Goal: Information Seeking & Learning: Learn about a topic

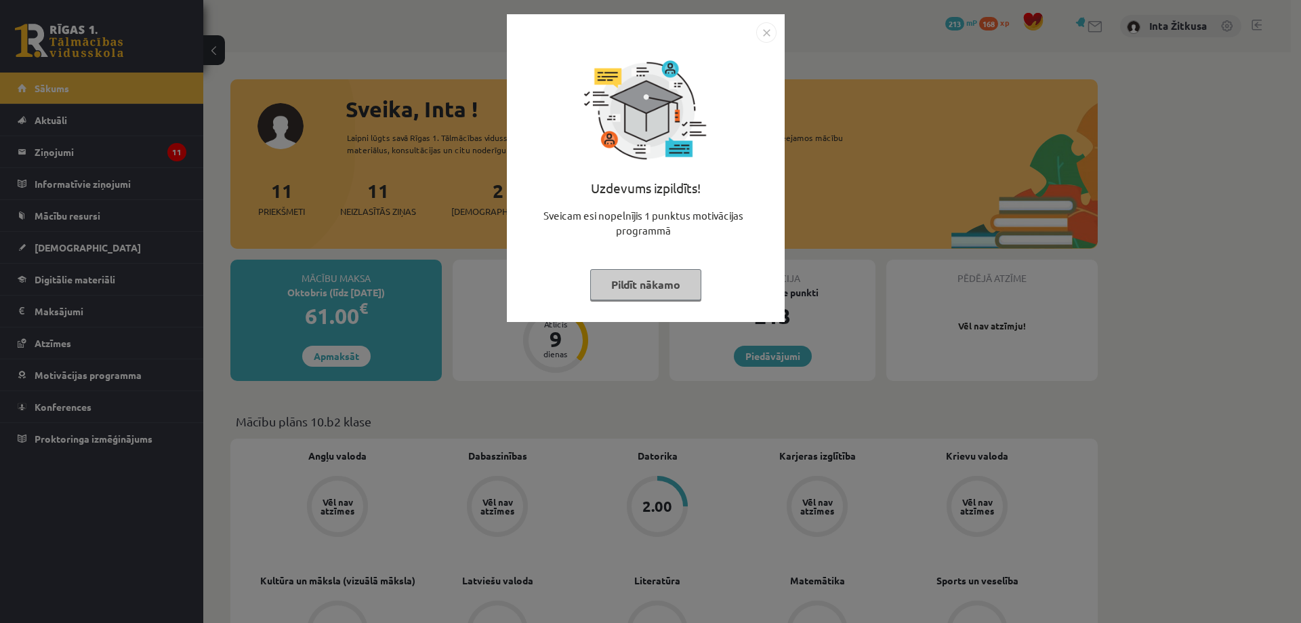
click at [773, 32] on img "Close" at bounding box center [766, 32] width 20 height 20
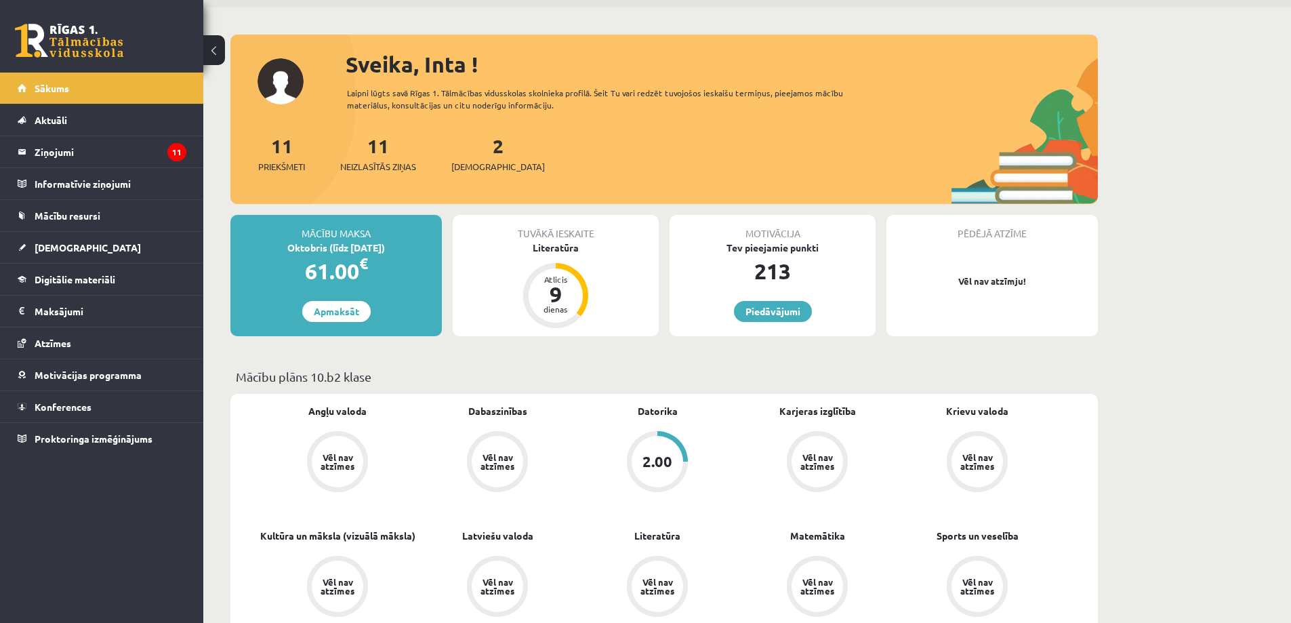
scroll to position [68, 0]
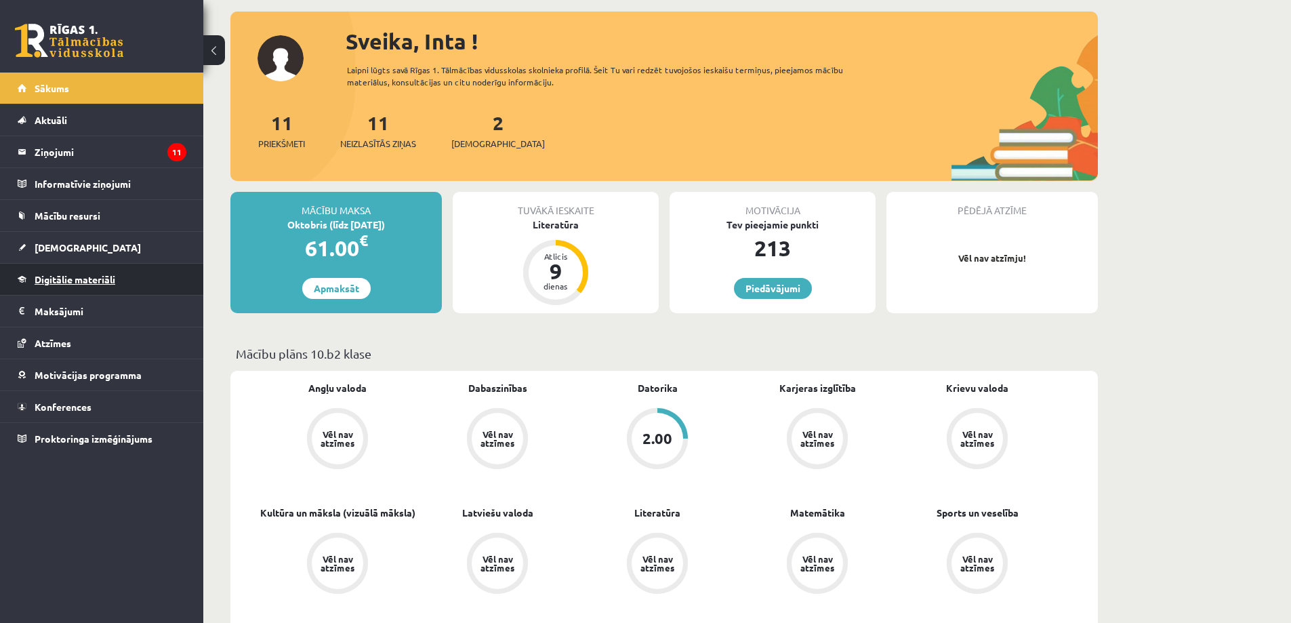
click at [81, 273] on link "Digitālie materiāli" at bounding box center [102, 279] width 169 height 31
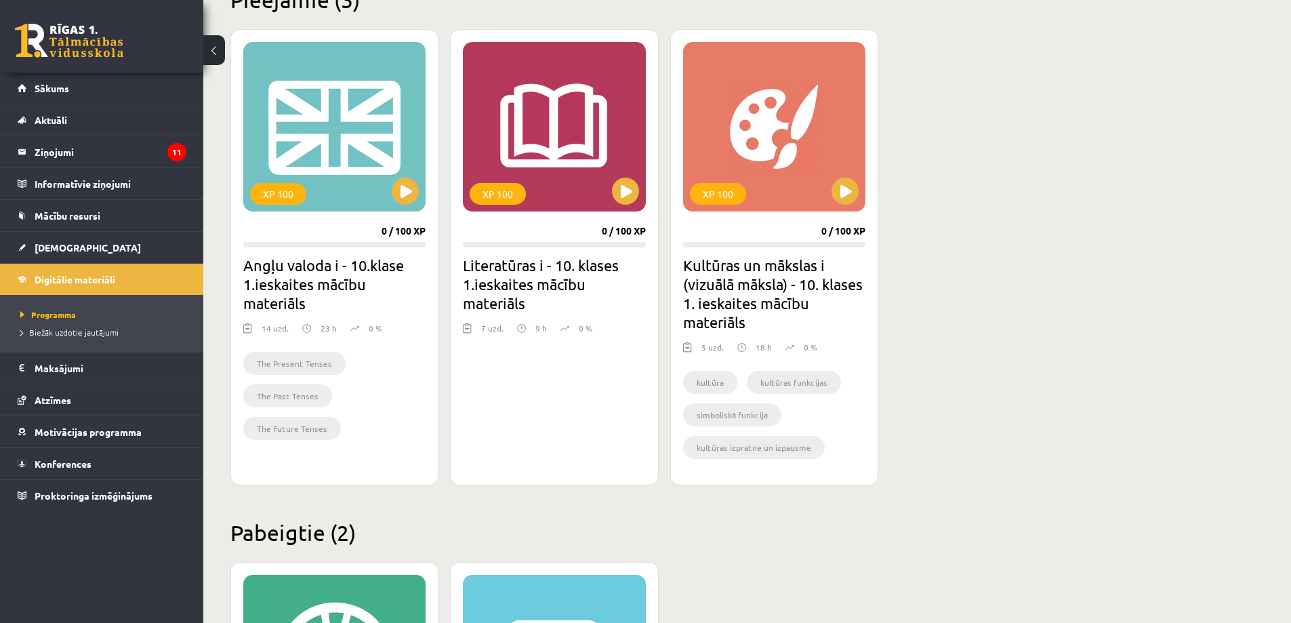
scroll to position [335, 0]
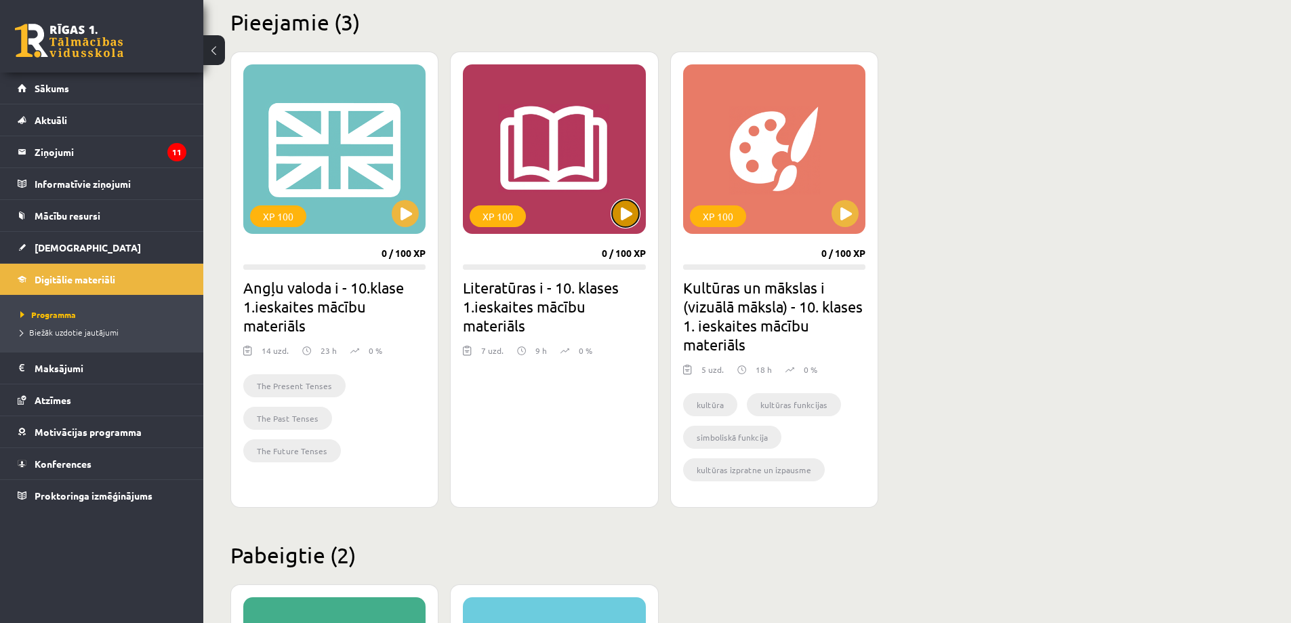
click at [617, 214] on button at bounding box center [625, 213] width 27 height 27
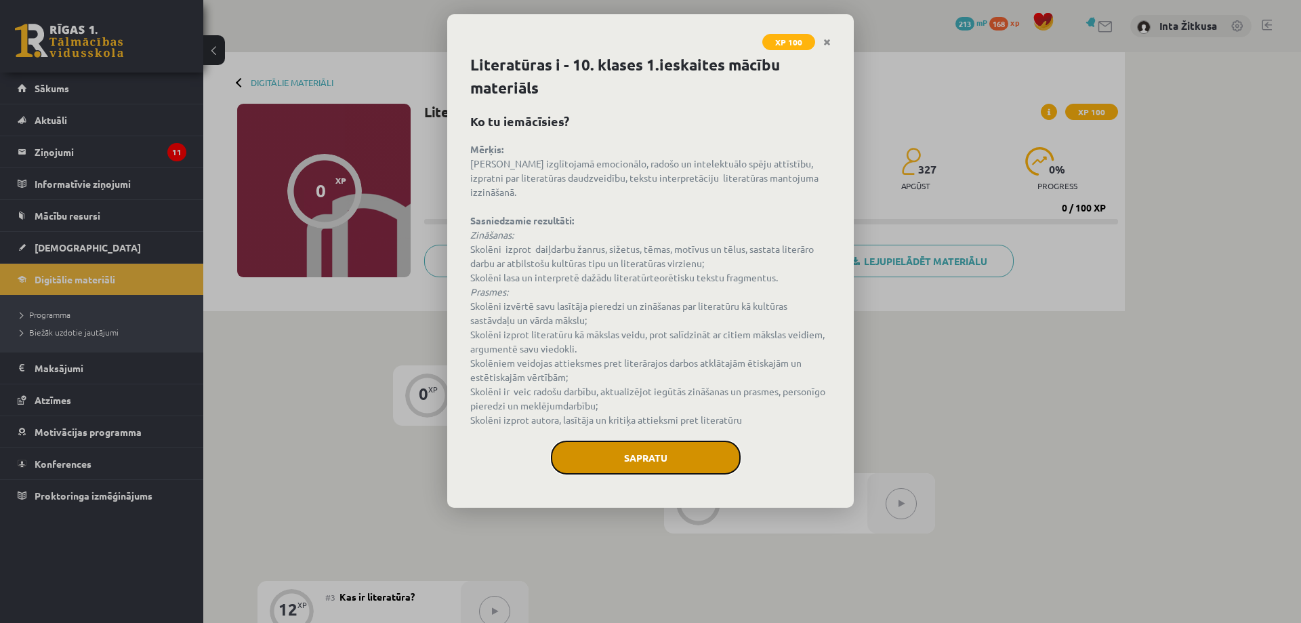
click at [643, 453] on button "Sapratu" at bounding box center [646, 457] width 190 height 34
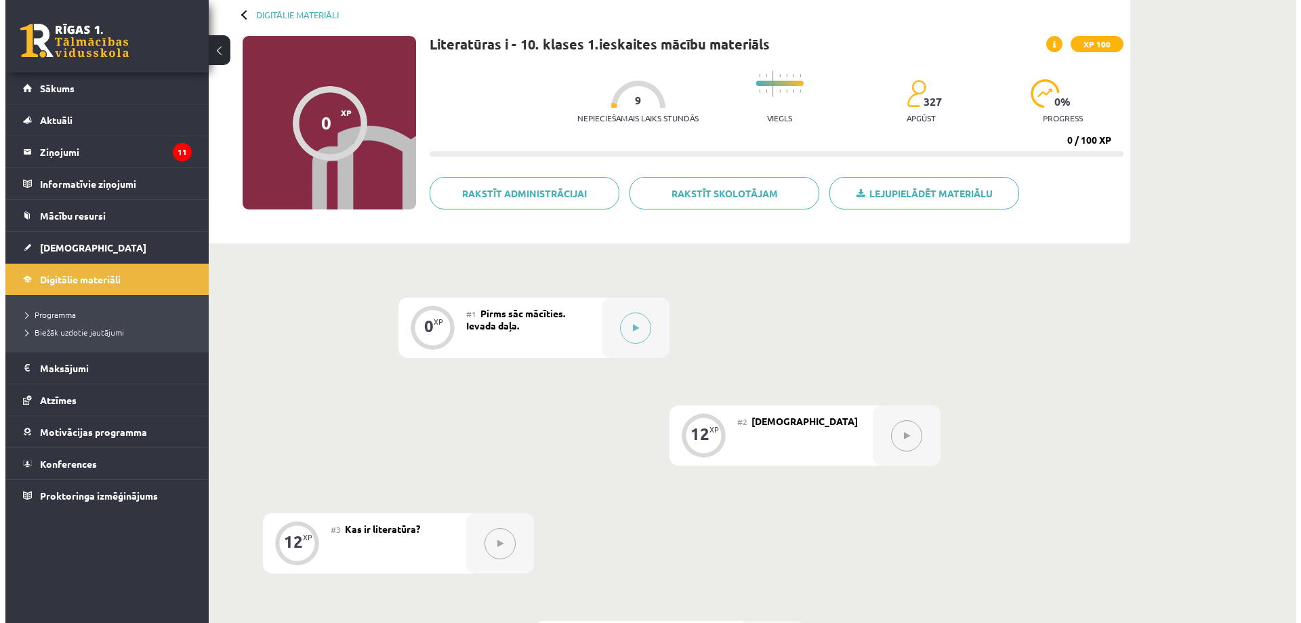
scroll to position [136, 0]
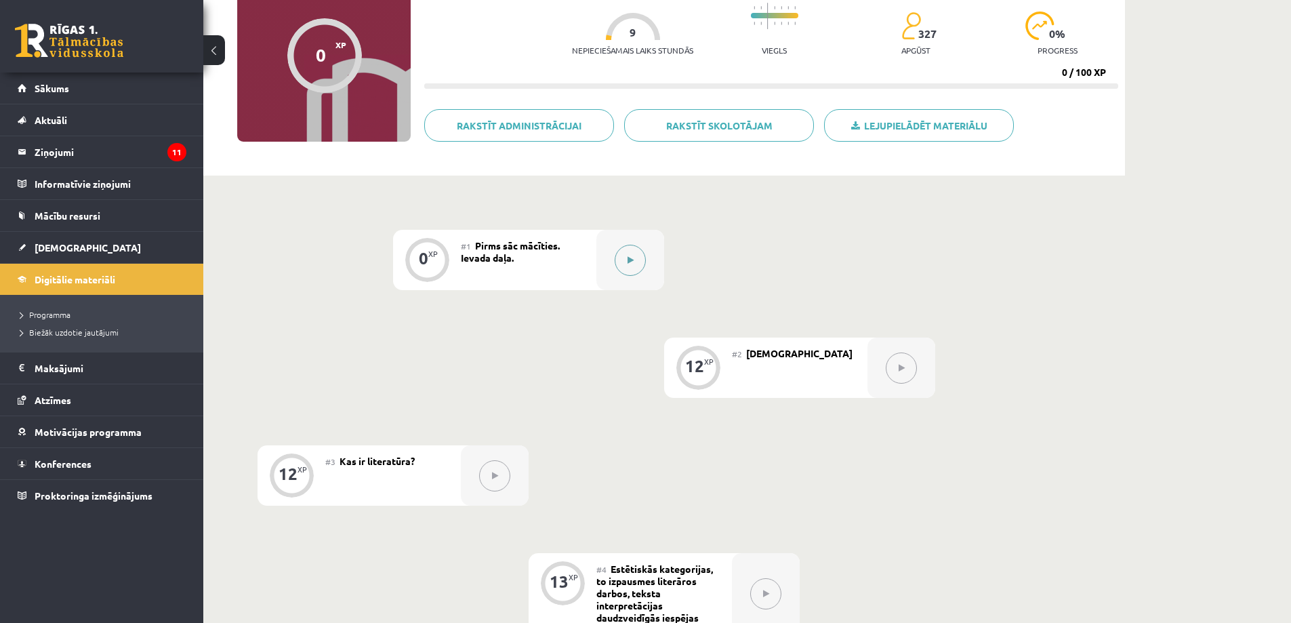
click at [633, 257] on icon at bounding box center [630, 260] width 6 height 8
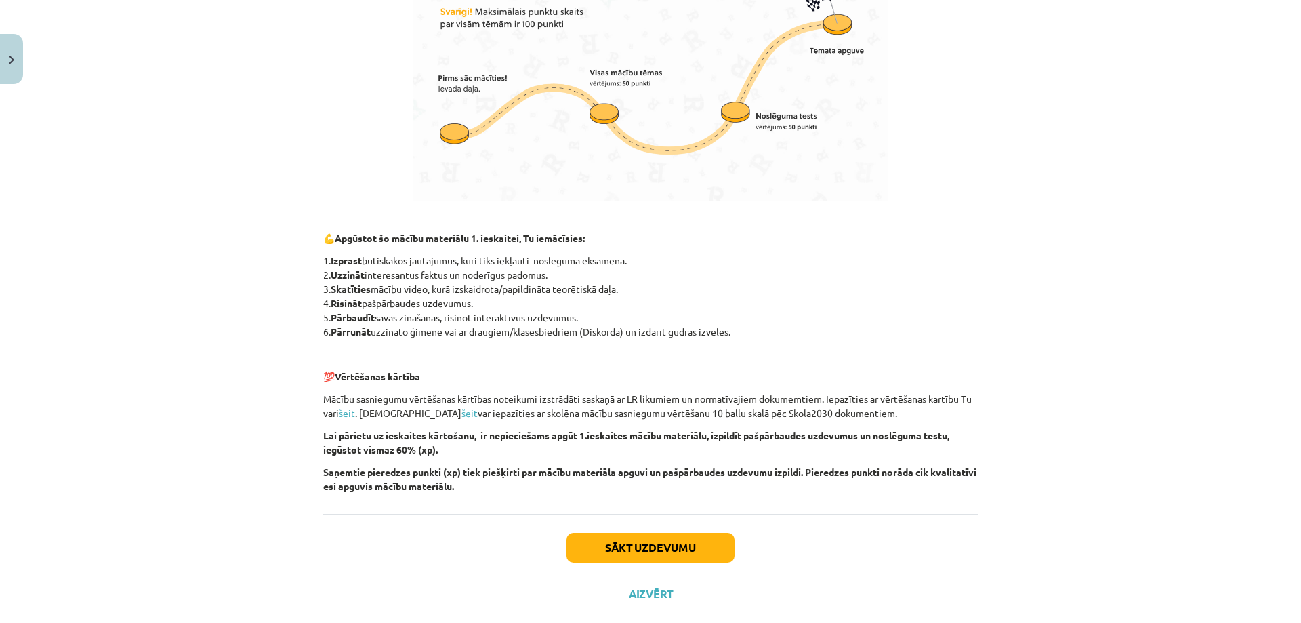
scroll to position [817, 0]
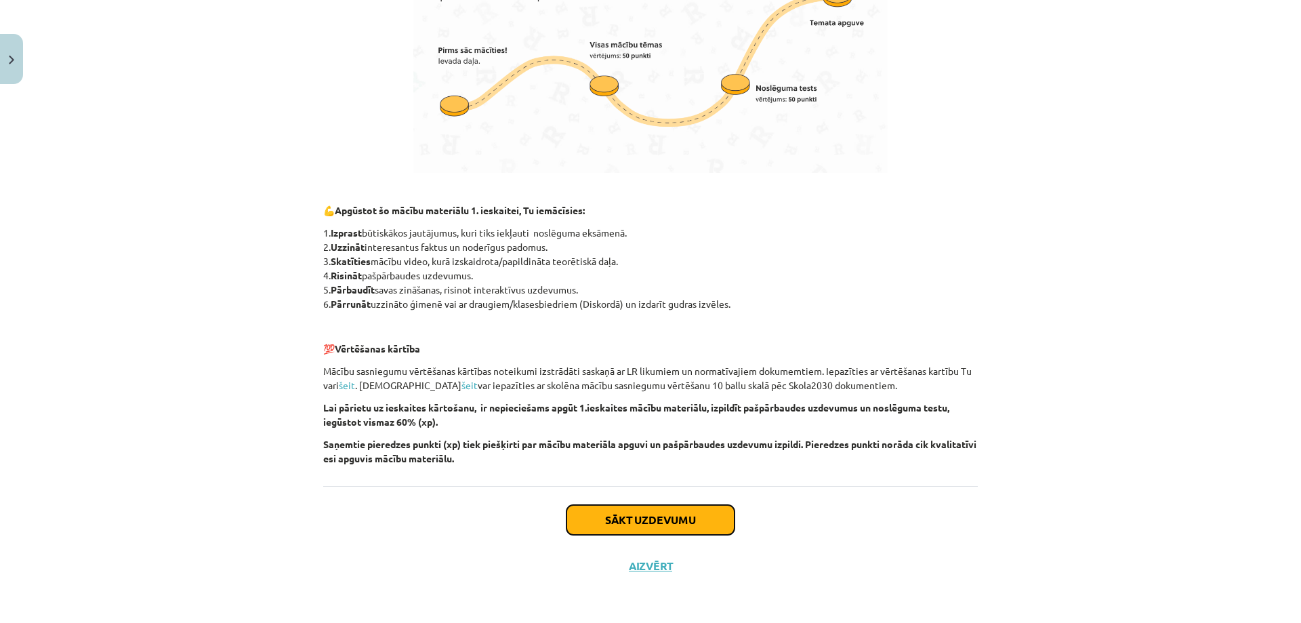
click at [606, 527] on button "Sākt uzdevumu" at bounding box center [650, 520] width 168 height 30
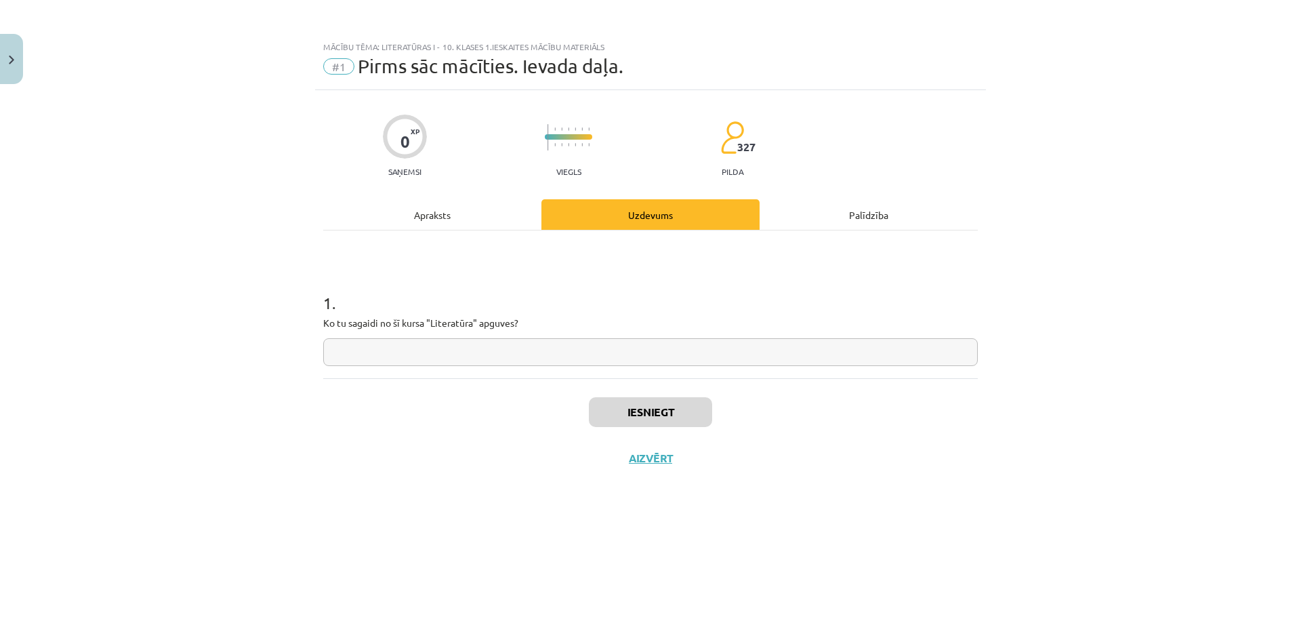
click at [459, 354] on input "text" at bounding box center [650, 352] width 655 height 28
type input "*********"
click at [648, 409] on button "Iesniegt" at bounding box center [650, 412] width 123 height 30
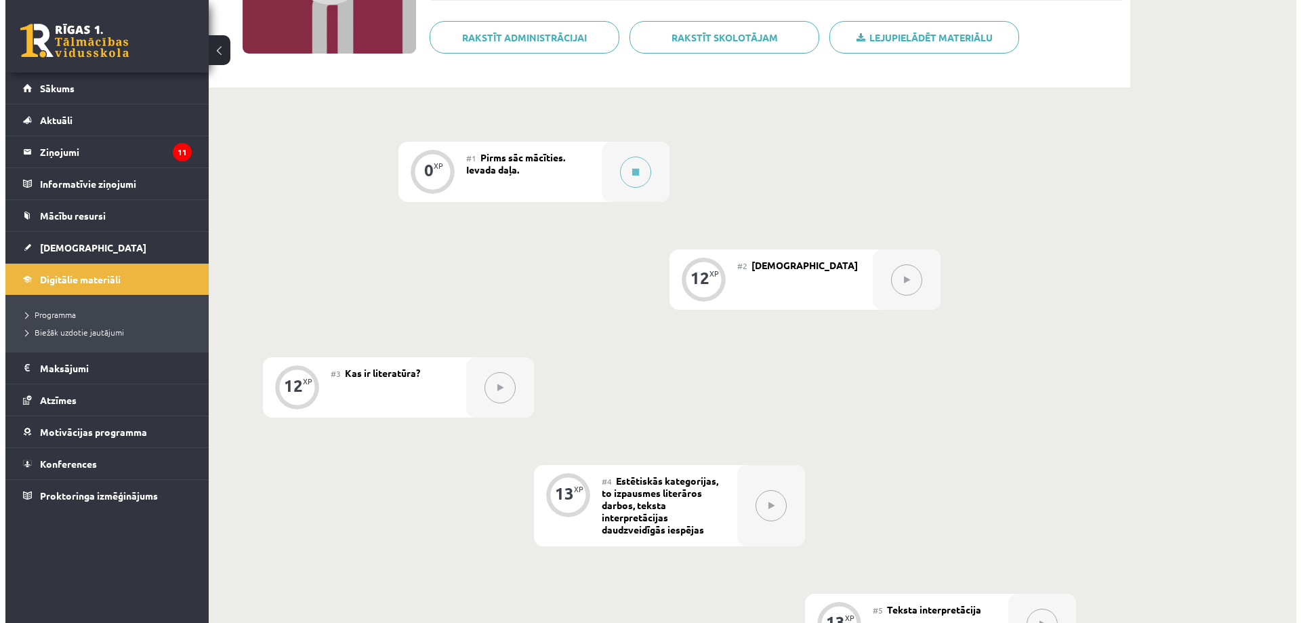
scroll to position [271, 0]
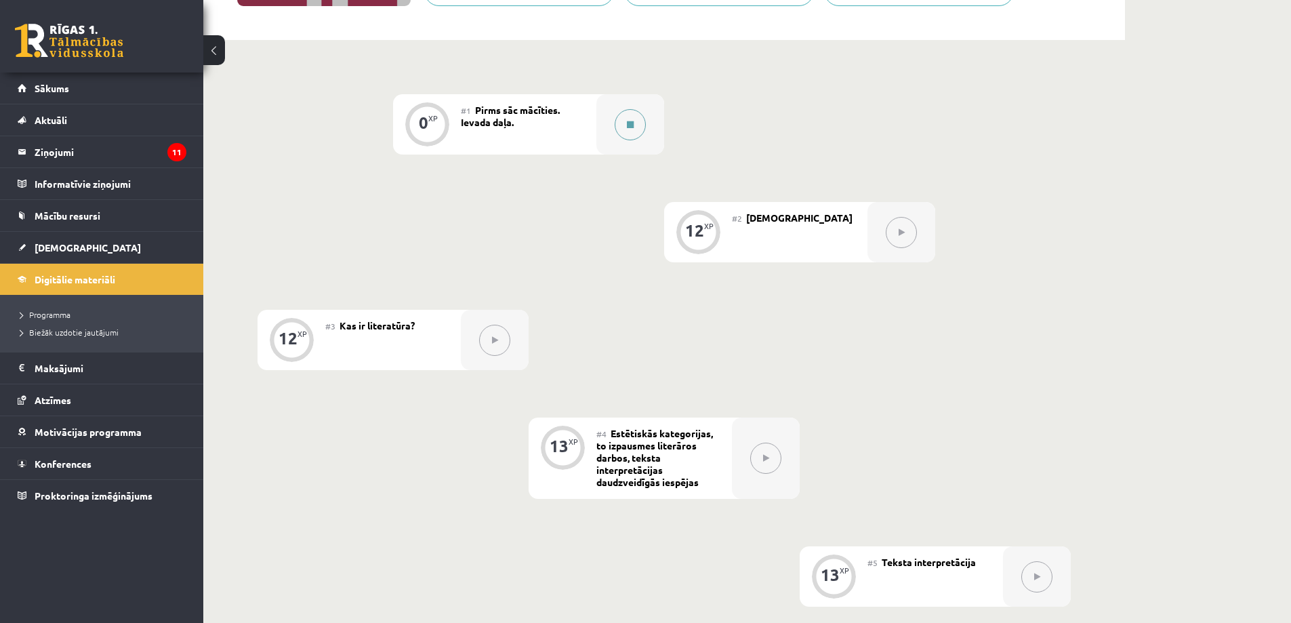
click at [635, 133] on button at bounding box center [630, 124] width 31 height 31
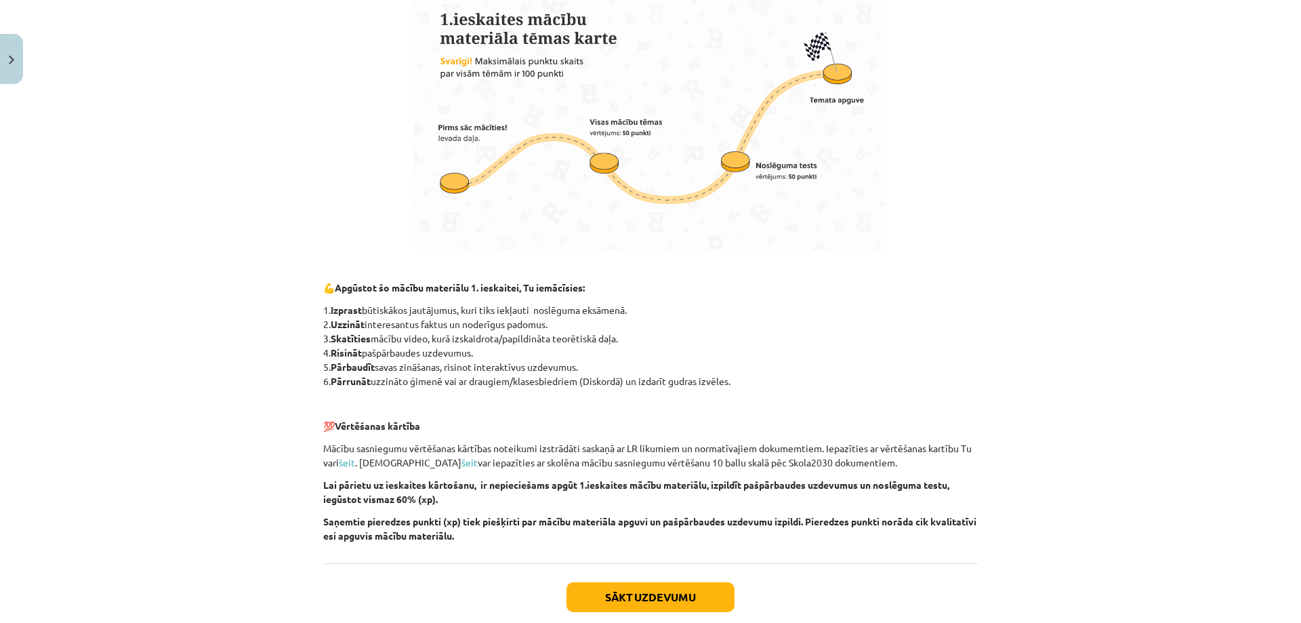
scroll to position [817, 0]
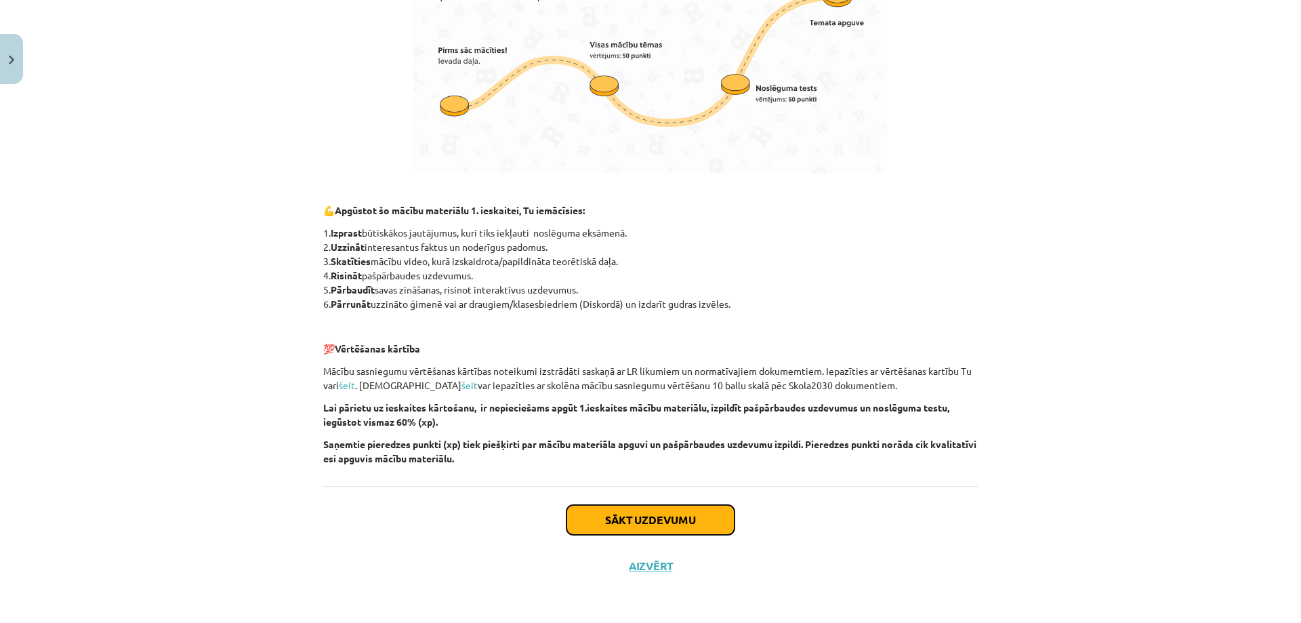
click at [644, 532] on button "Sākt uzdevumu" at bounding box center [650, 520] width 168 height 30
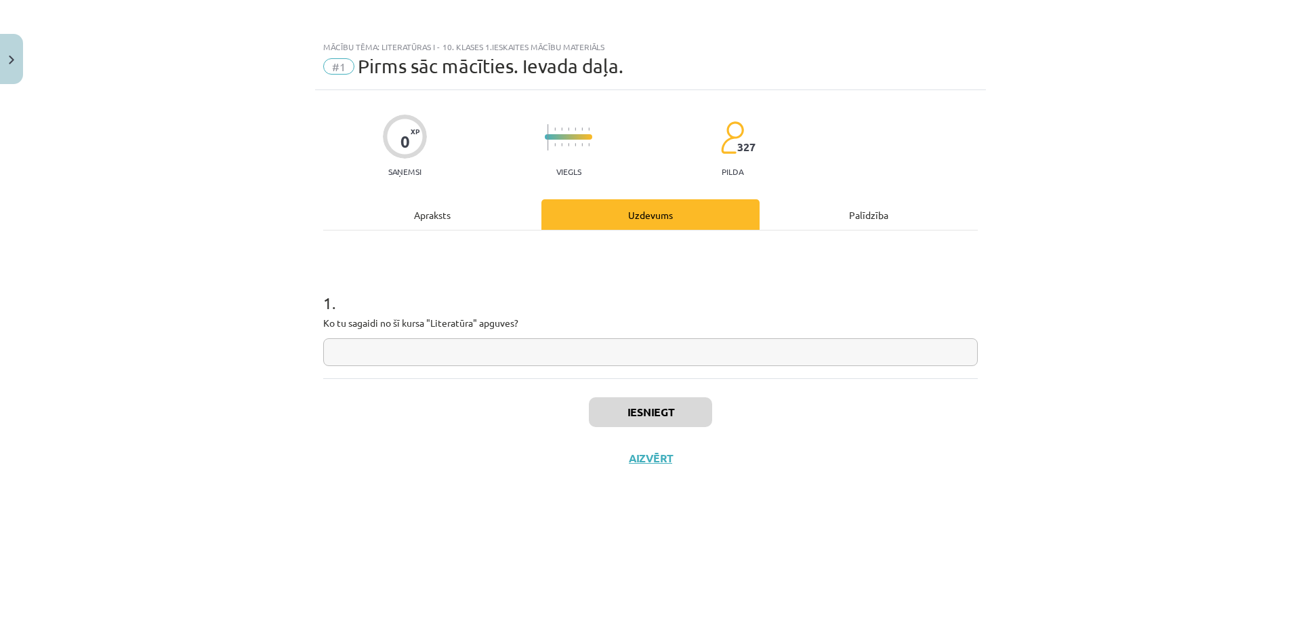
click at [257, 309] on div "Mācību tēma: Literatūras i - 10. klases 1.ieskaites mācību materiāls #1 Pirms s…" at bounding box center [650, 311] width 1301 height 623
click at [652, 457] on button "Aizvērt" at bounding box center [650, 458] width 51 height 14
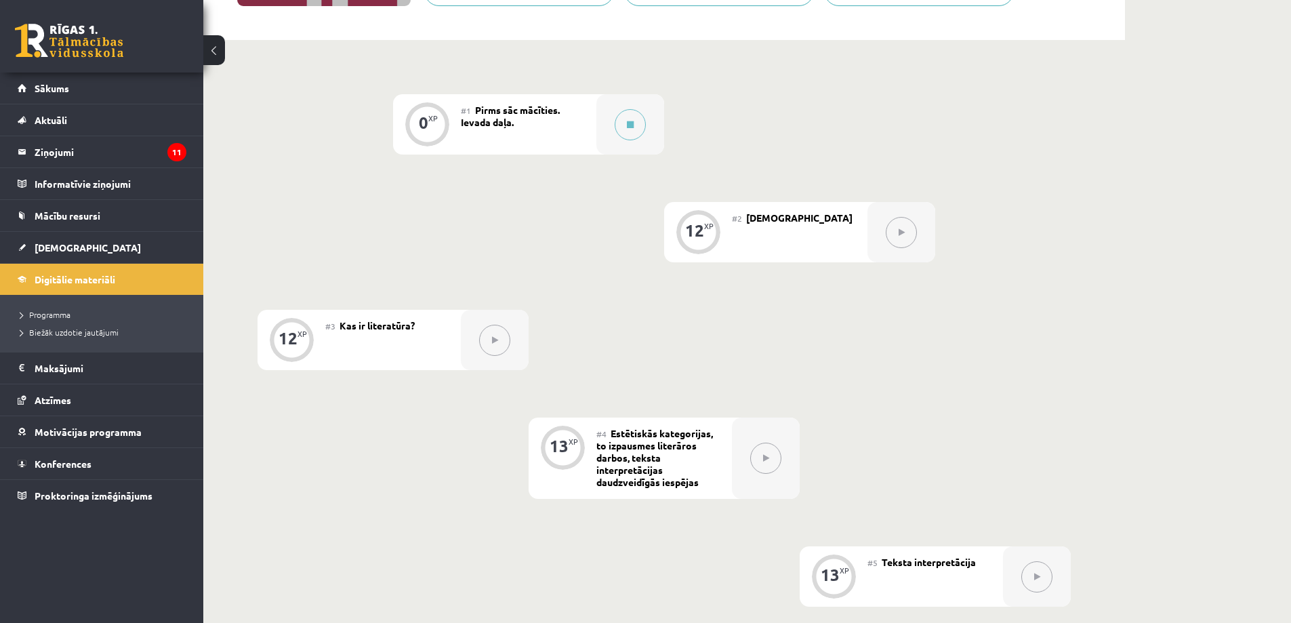
click at [909, 232] on button at bounding box center [901, 232] width 31 height 31
click at [625, 121] on button at bounding box center [630, 124] width 31 height 31
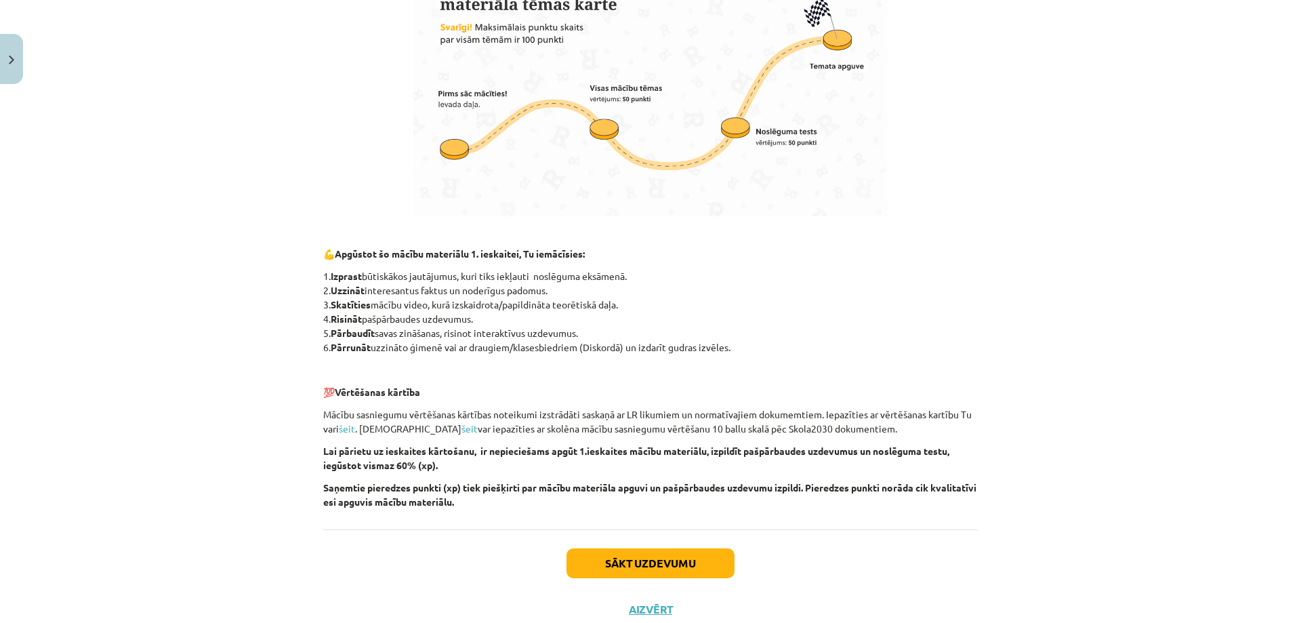
scroll to position [817, 0]
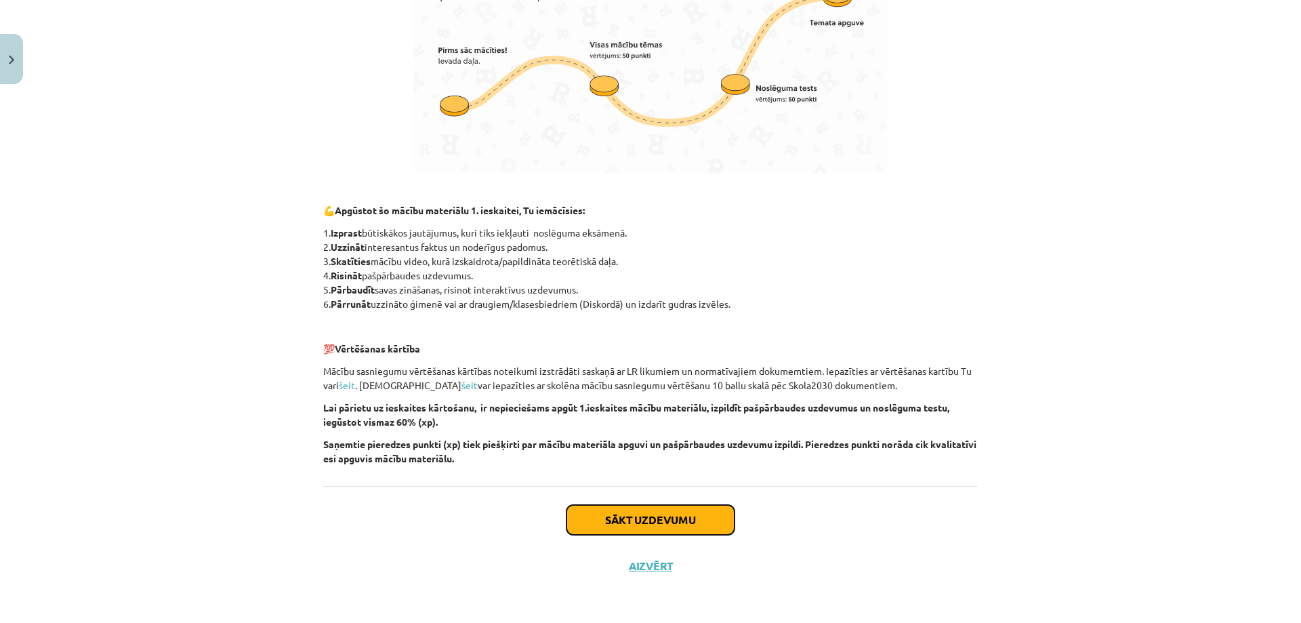
drag, startPoint x: 645, startPoint y: 523, endPoint x: 627, endPoint y: 486, distance: 41.5
click at [644, 522] on button "Sākt uzdevumu" at bounding box center [650, 520] width 168 height 30
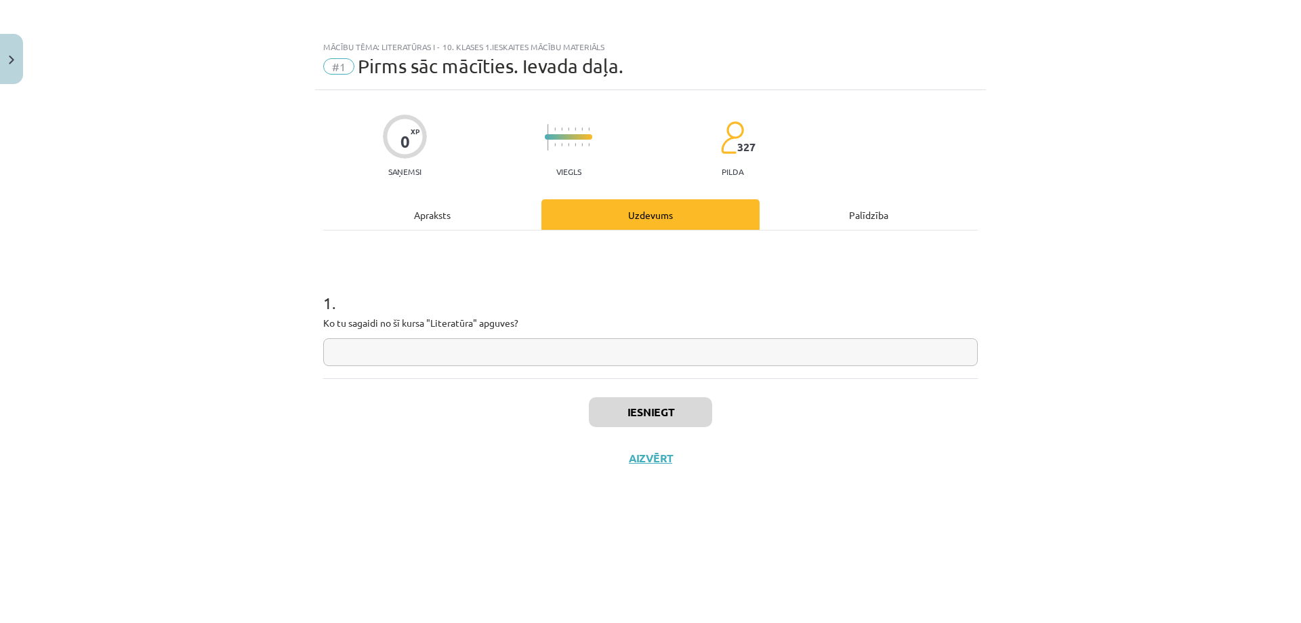
click at [442, 362] on input "text" at bounding box center [650, 352] width 655 height 28
click at [437, 224] on div "Apraksts" at bounding box center [432, 214] width 218 height 30
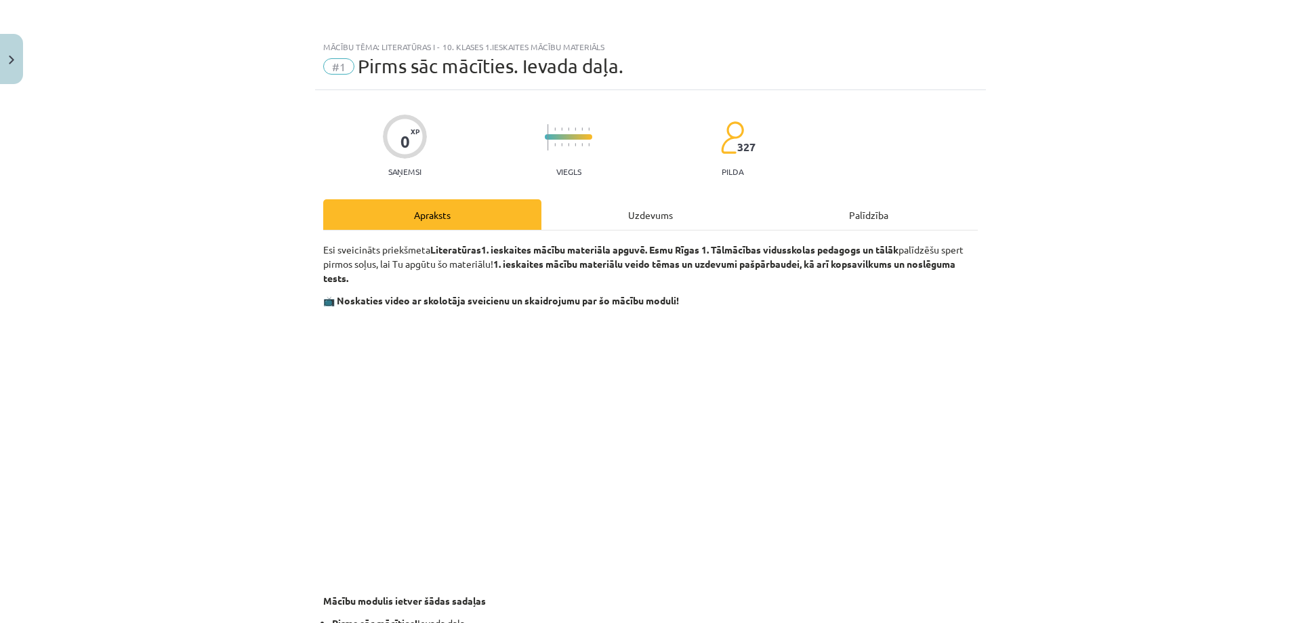
click at [626, 216] on div "Uzdevums" at bounding box center [650, 214] width 218 height 30
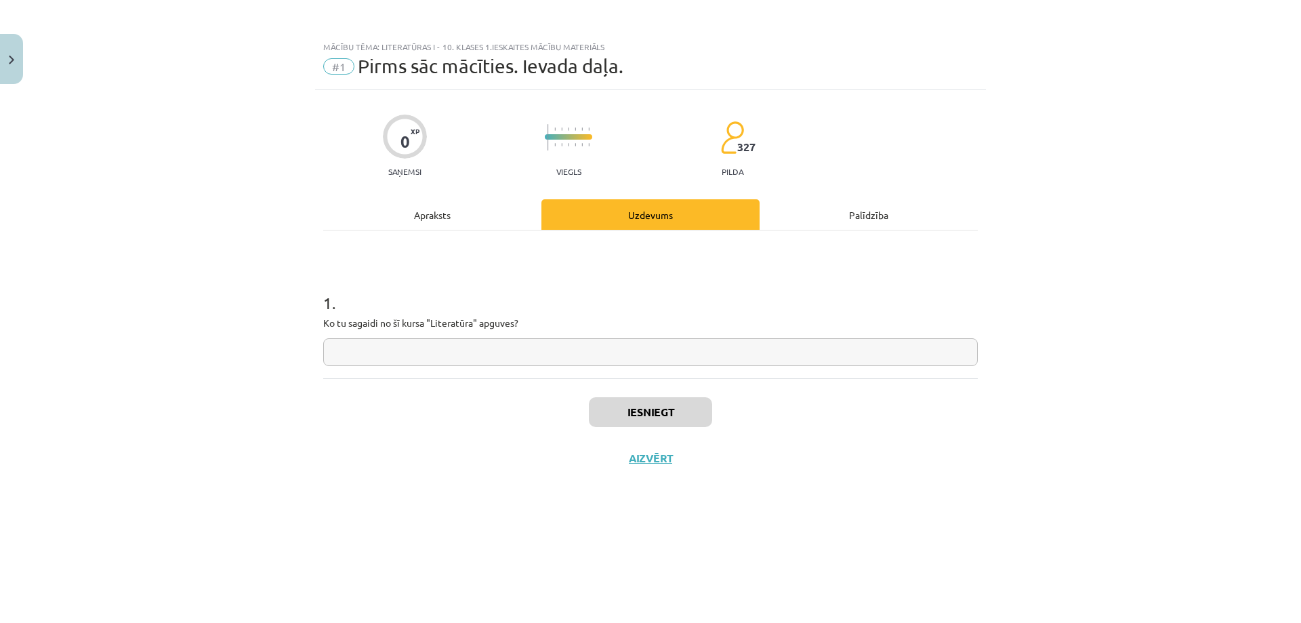
click at [844, 212] on div "Palīdzība" at bounding box center [869, 214] width 218 height 30
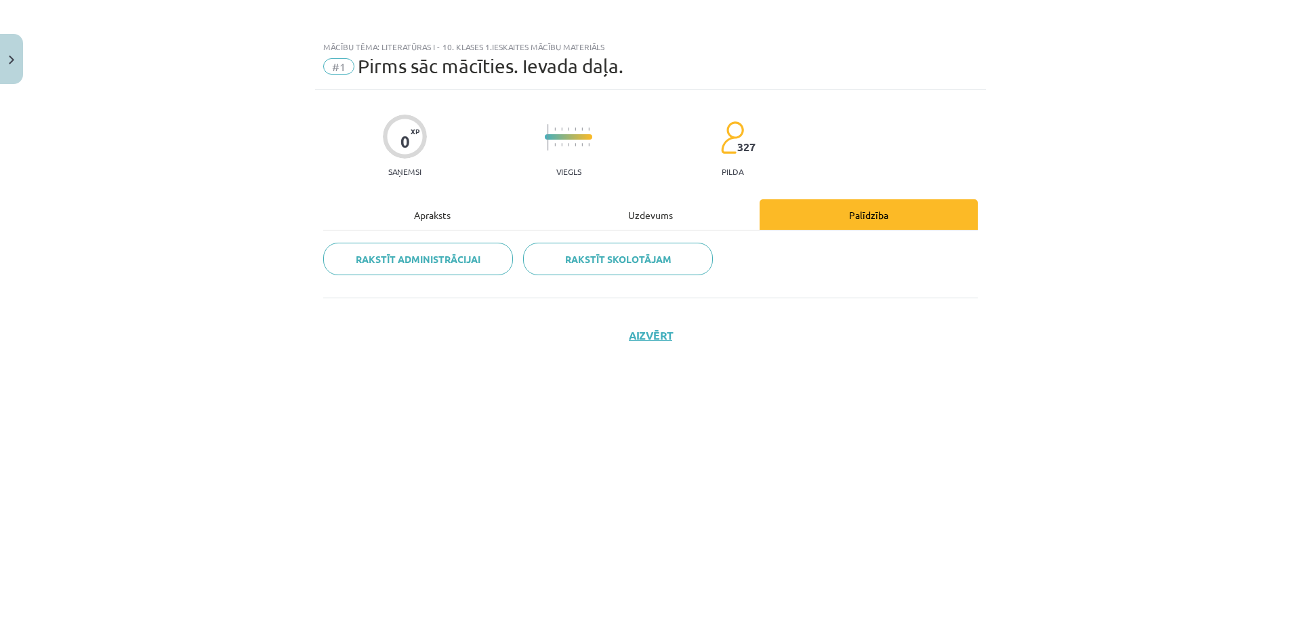
click at [686, 213] on div "Uzdevums" at bounding box center [650, 214] width 218 height 30
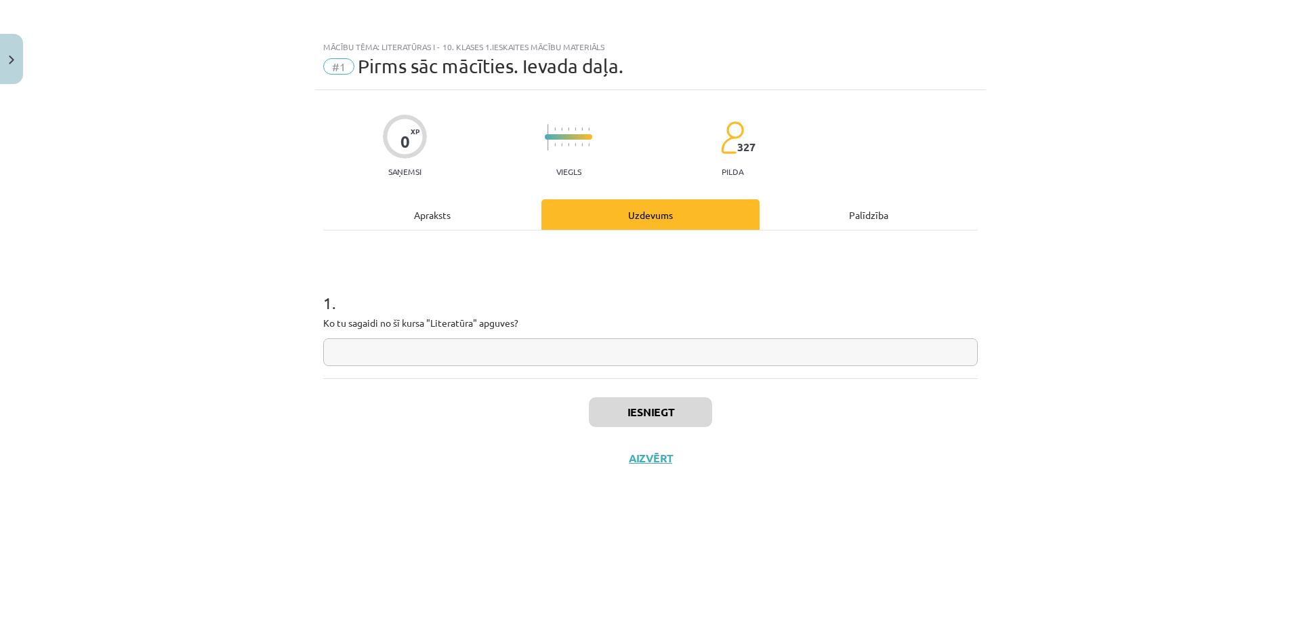
click at [365, 354] on input "text" at bounding box center [650, 352] width 655 height 28
drag, startPoint x: 450, startPoint y: 224, endPoint x: 440, endPoint y: 214, distance: 13.4
click at [450, 223] on div "Apraksts" at bounding box center [432, 214] width 218 height 30
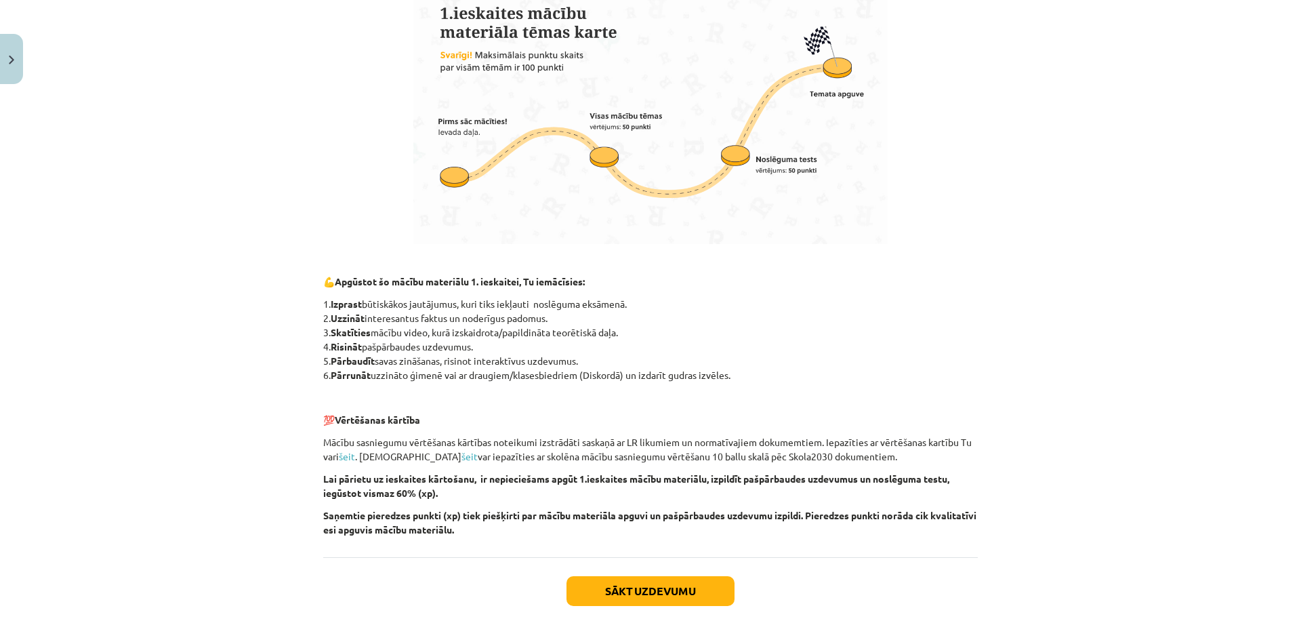
scroll to position [813, 0]
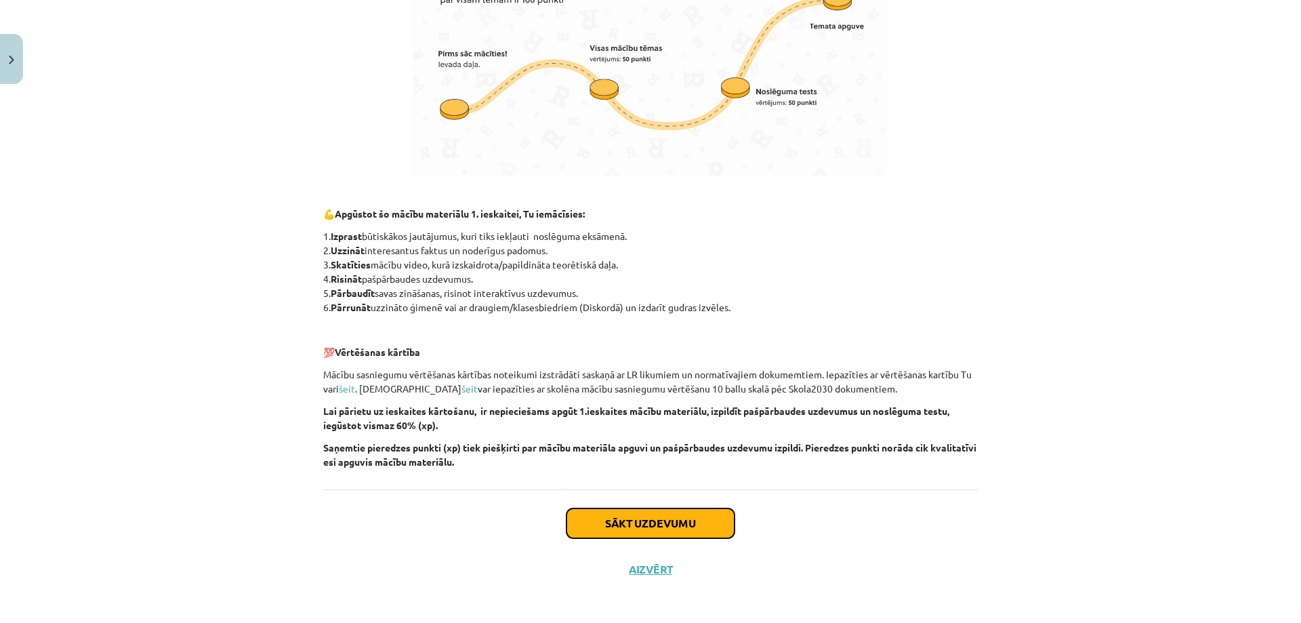
click at [678, 530] on button "Sākt uzdevumu" at bounding box center [650, 523] width 168 height 30
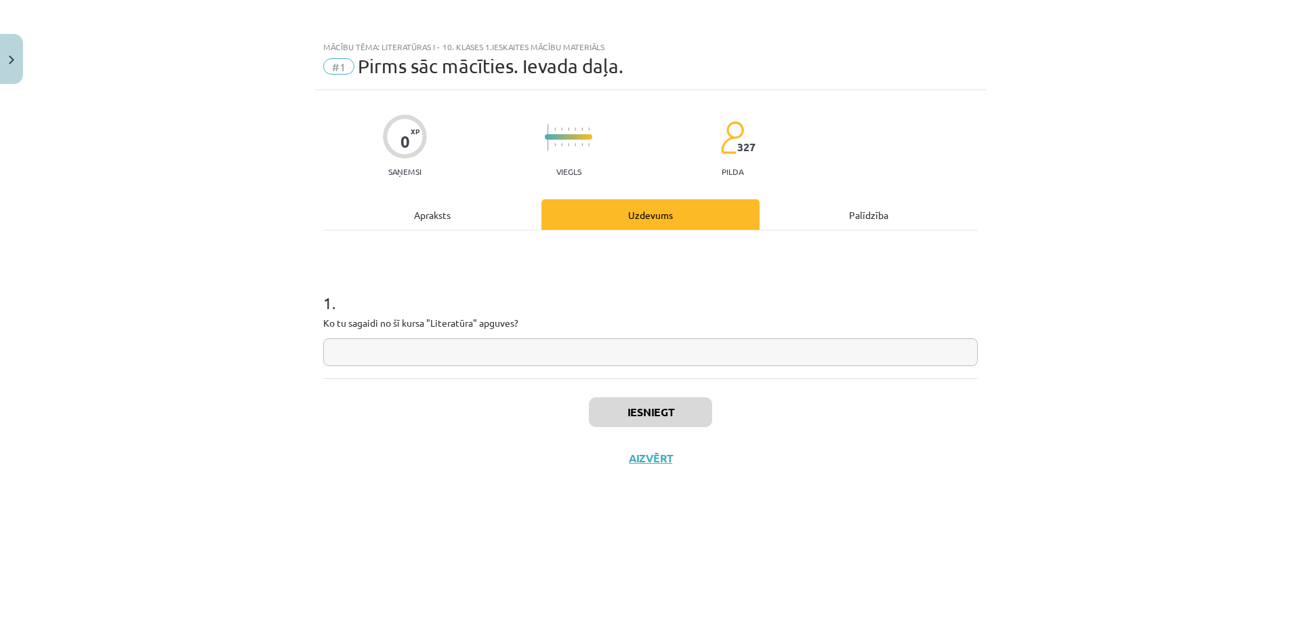
click at [393, 359] on input "text" at bounding box center [650, 352] width 655 height 28
type input "**********"
click at [636, 407] on button "Iesniegt" at bounding box center [650, 412] width 123 height 30
click at [641, 463] on button "Nākamā nodarbība" at bounding box center [650, 466] width 133 height 31
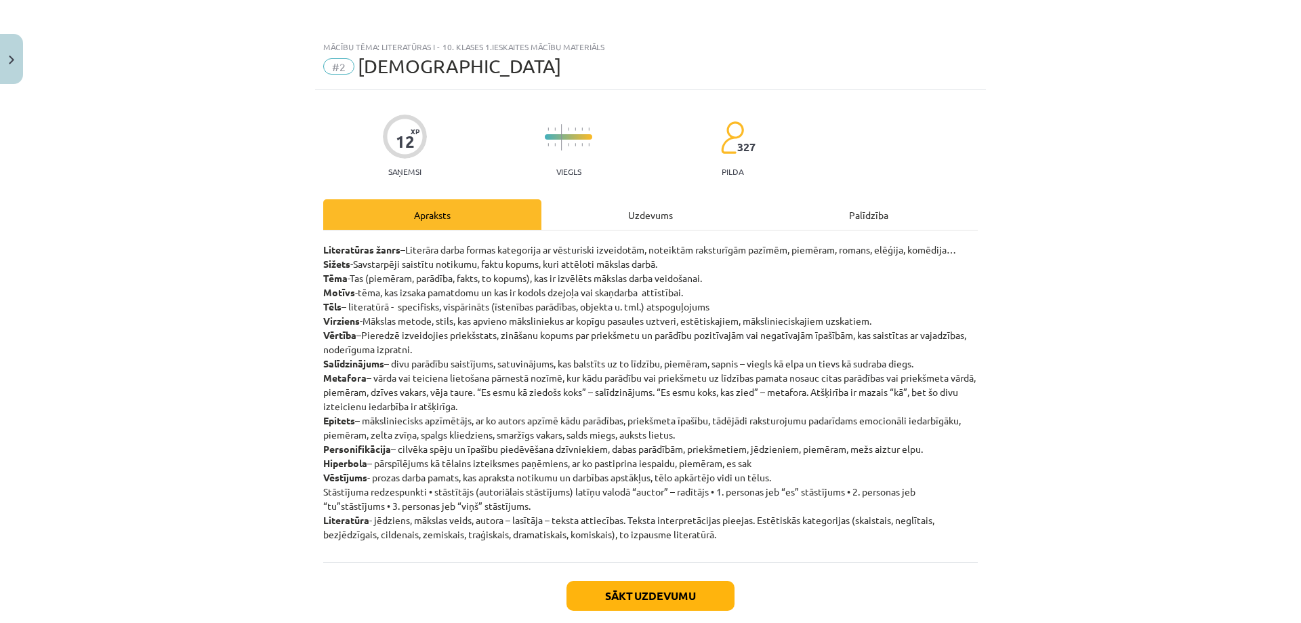
scroll to position [76, 0]
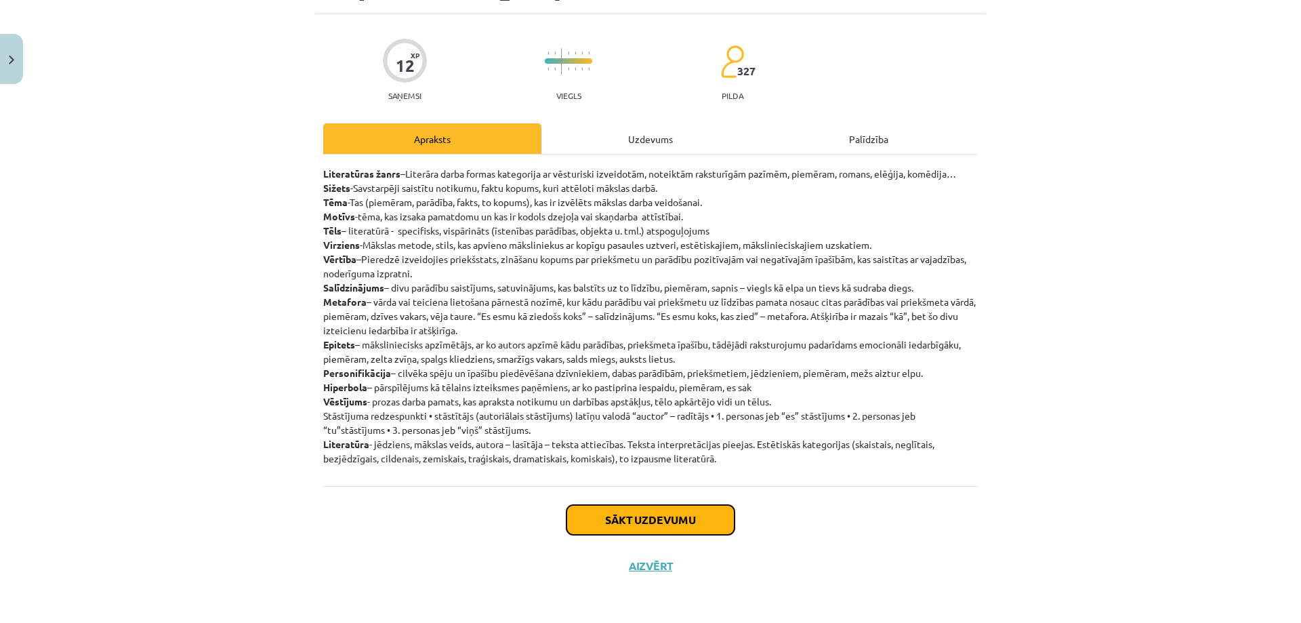
click at [642, 520] on button "Sākt uzdevumu" at bounding box center [650, 520] width 168 height 30
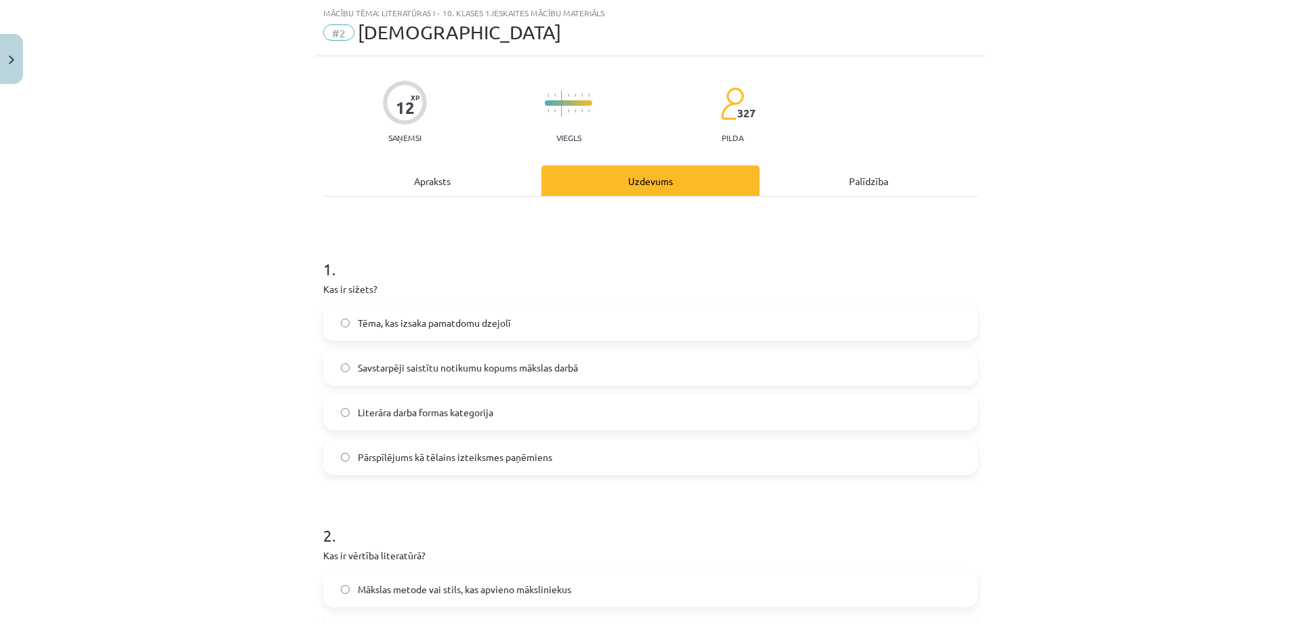
click at [422, 176] on div "Apraksts" at bounding box center [432, 180] width 218 height 30
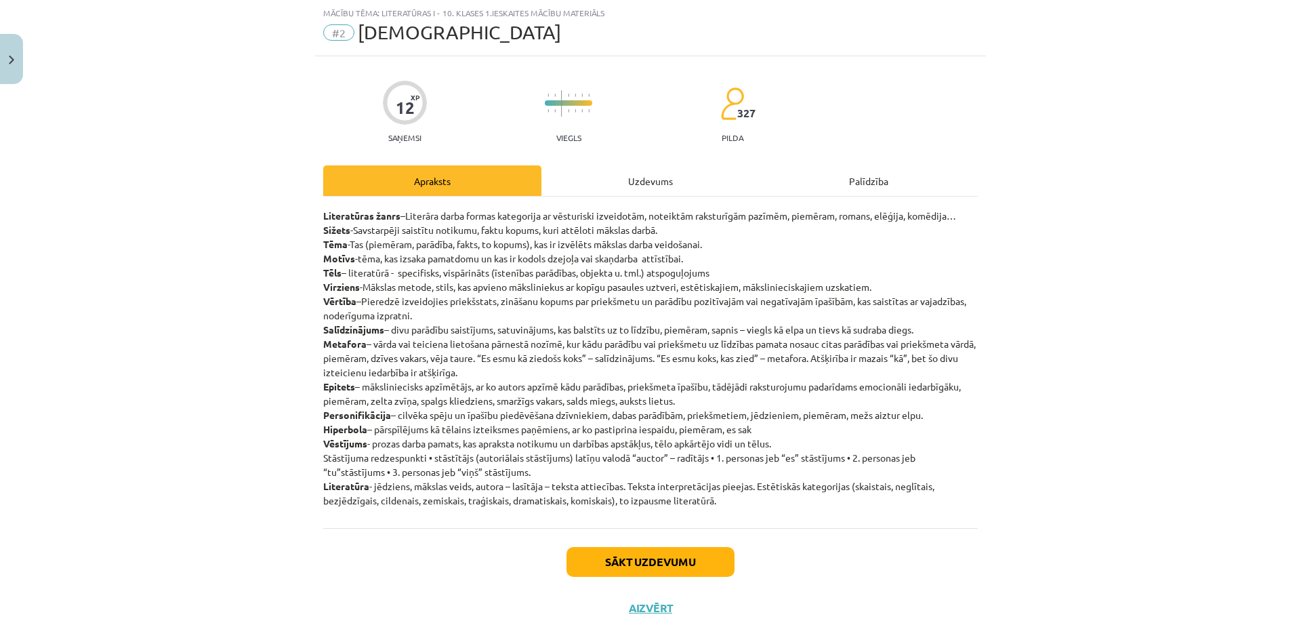
click at [581, 189] on div "Uzdevums" at bounding box center [650, 180] width 218 height 30
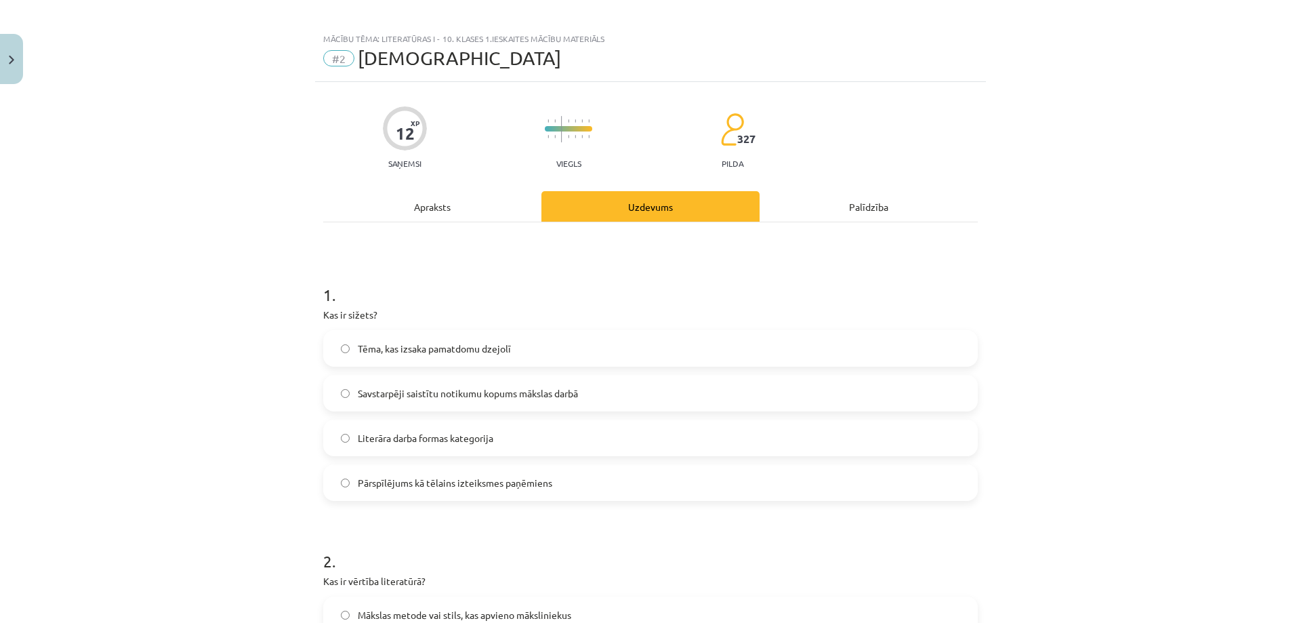
scroll to position [0, 0]
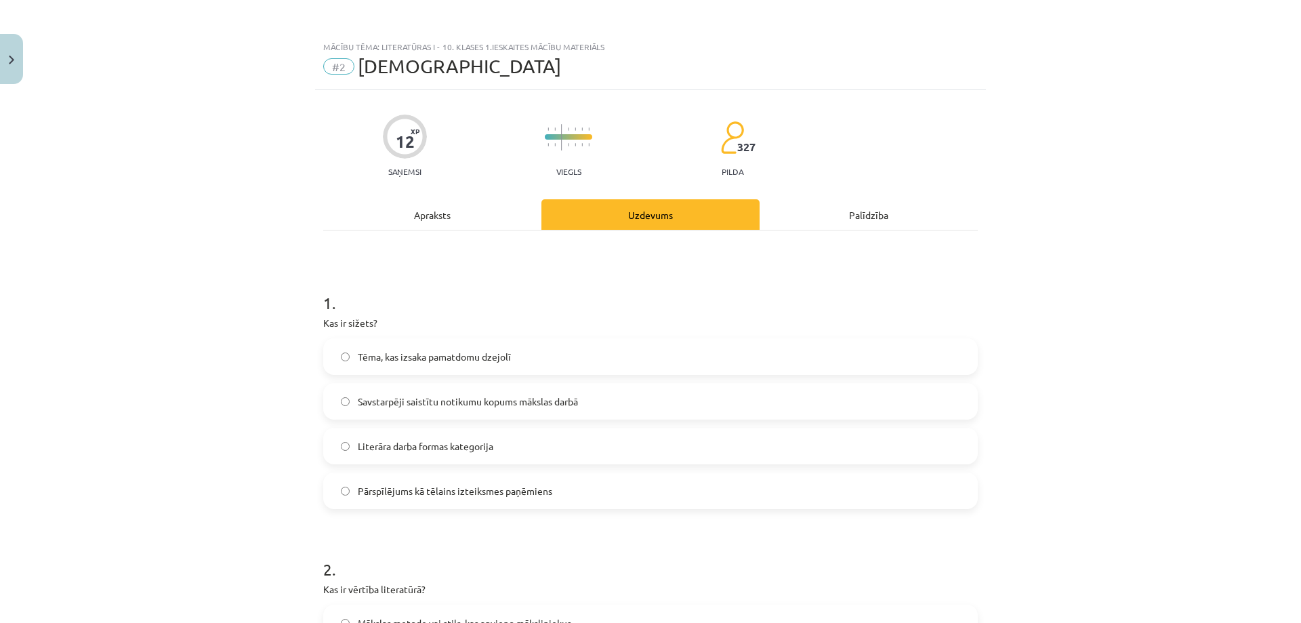
click at [453, 220] on div "Apraksts" at bounding box center [432, 214] width 218 height 30
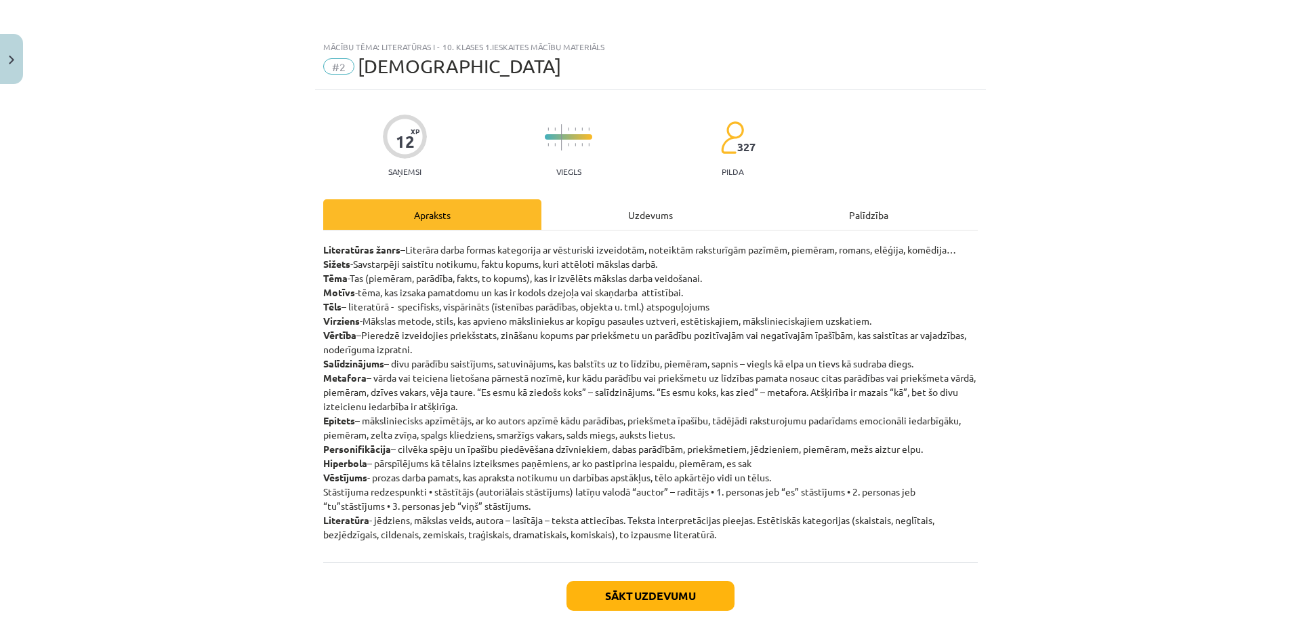
scroll to position [34, 0]
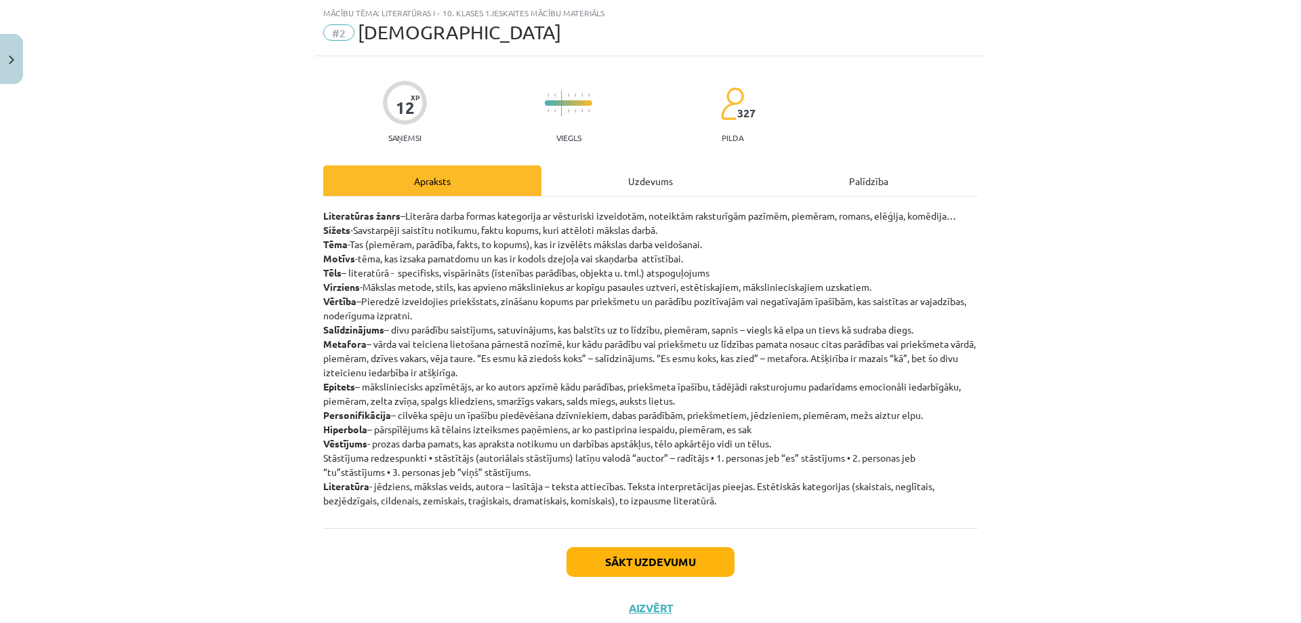
click at [623, 181] on div "Uzdevums" at bounding box center [650, 180] width 218 height 30
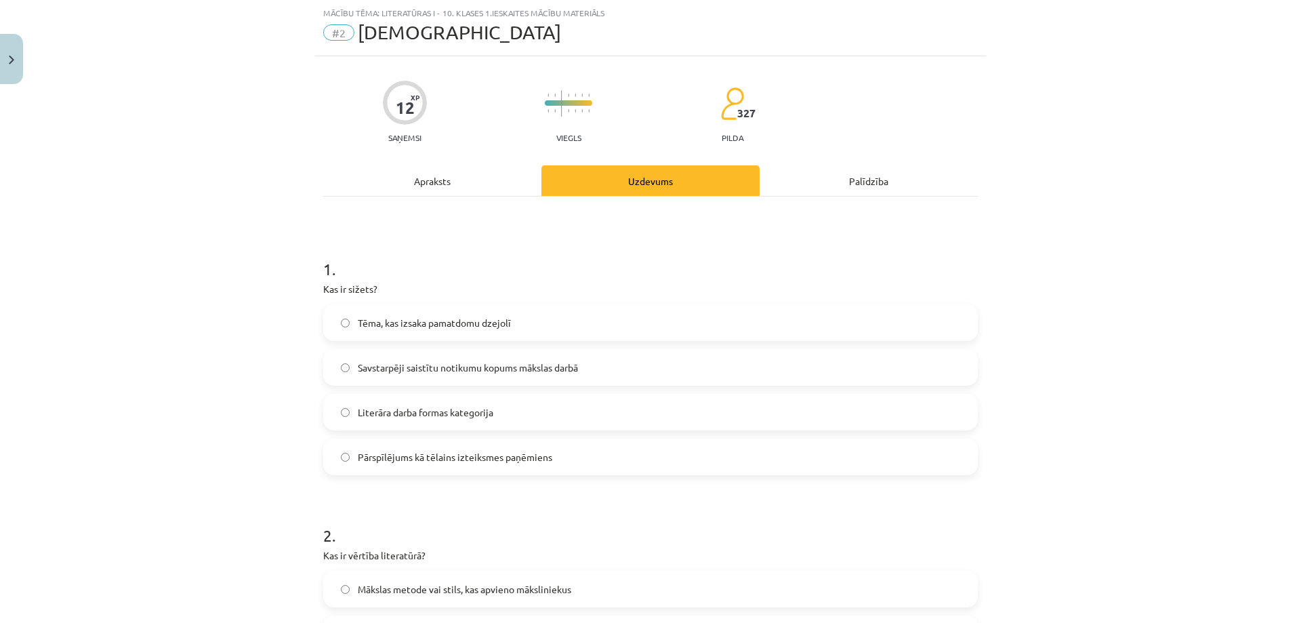
click at [432, 182] on div "Apraksts" at bounding box center [432, 180] width 218 height 30
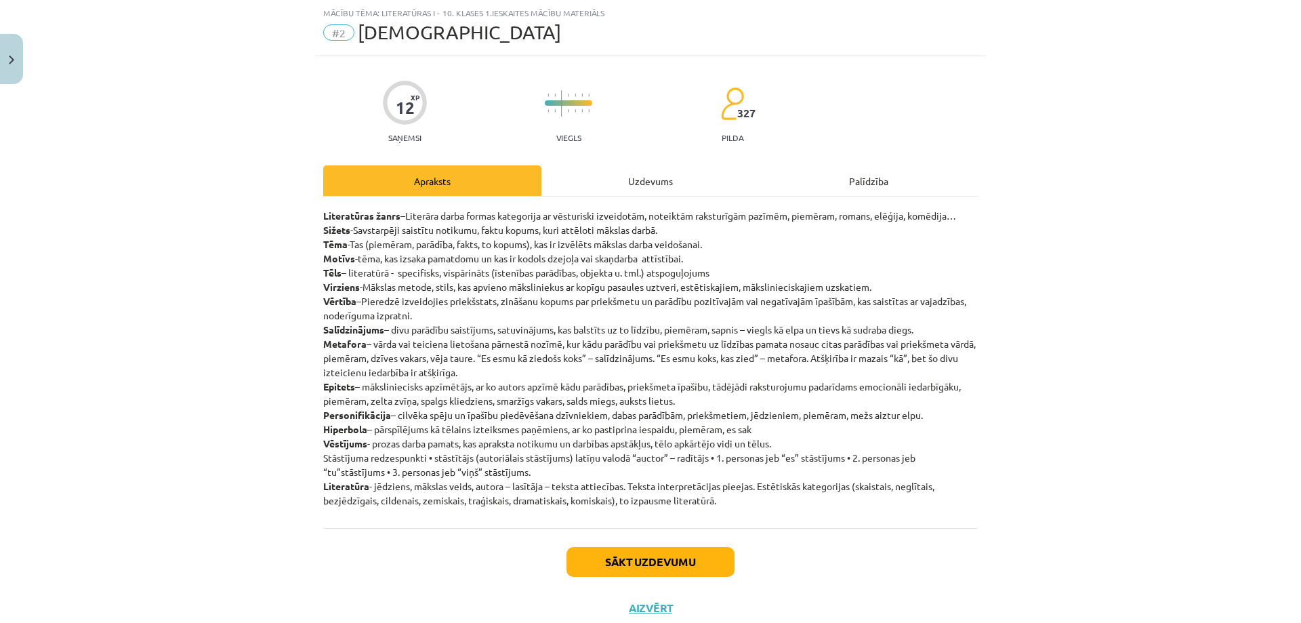
drag, startPoint x: 659, startPoint y: 173, endPoint x: 627, endPoint y: 183, distance: 33.2
click at [659, 176] on div "Uzdevums" at bounding box center [650, 180] width 218 height 30
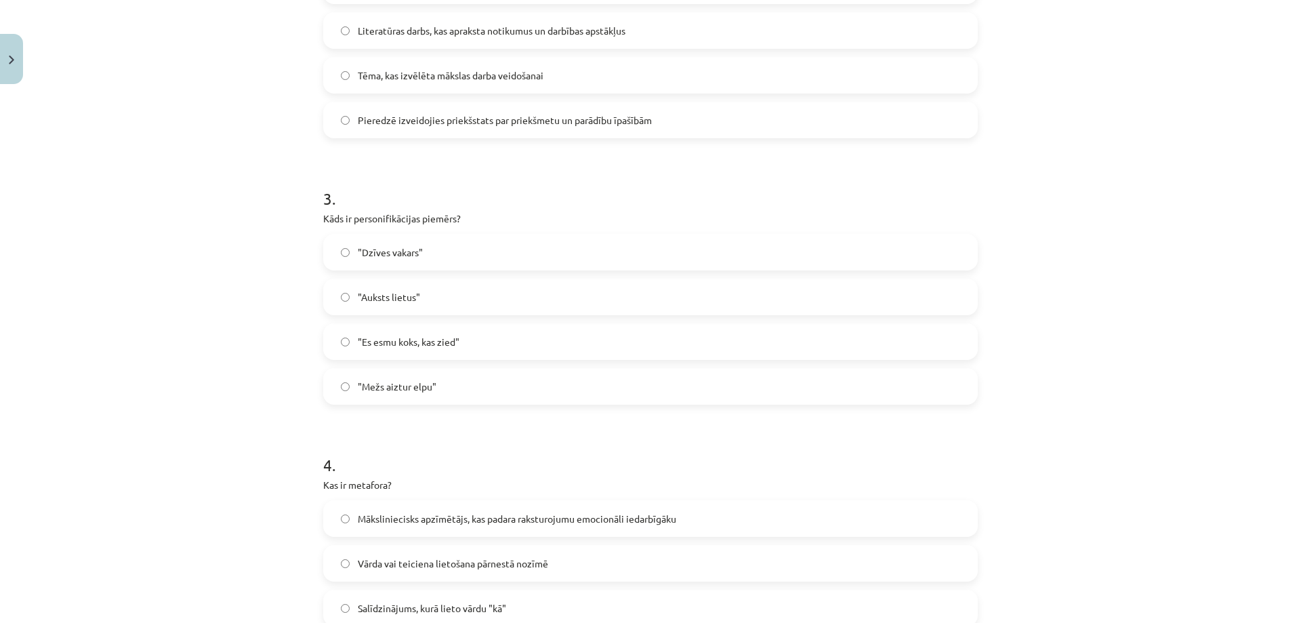
scroll to position [644, 0]
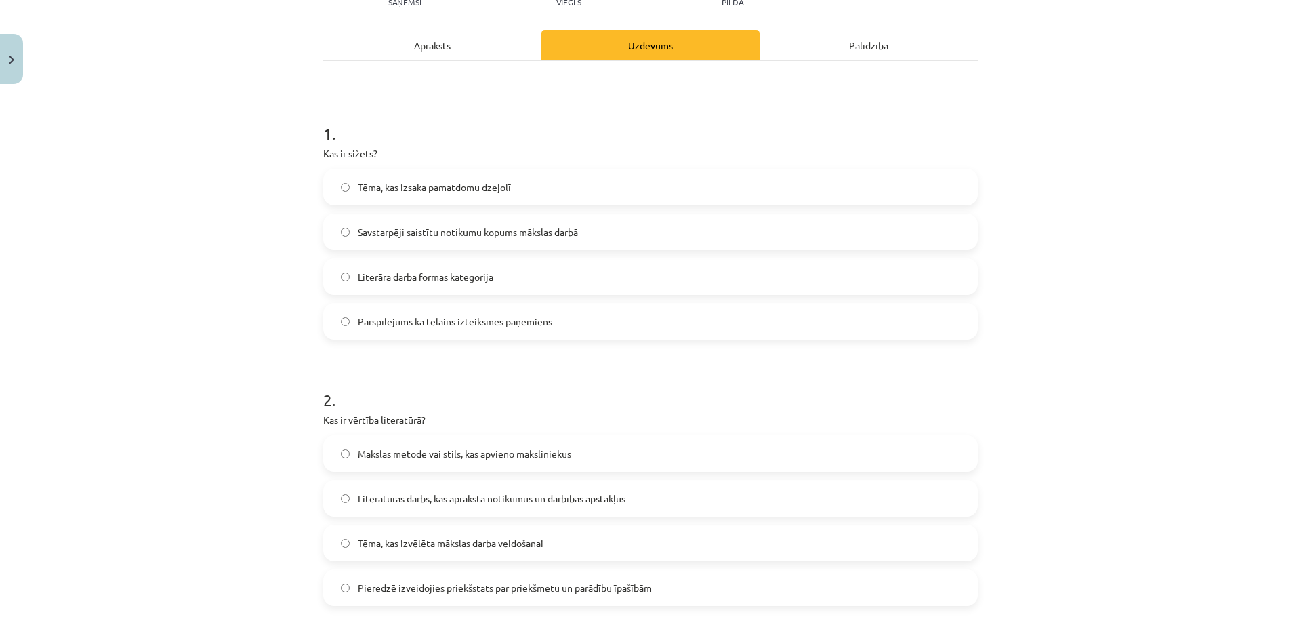
click at [424, 56] on div "Apraksts" at bounding box center [432, 45] width 218 height 30
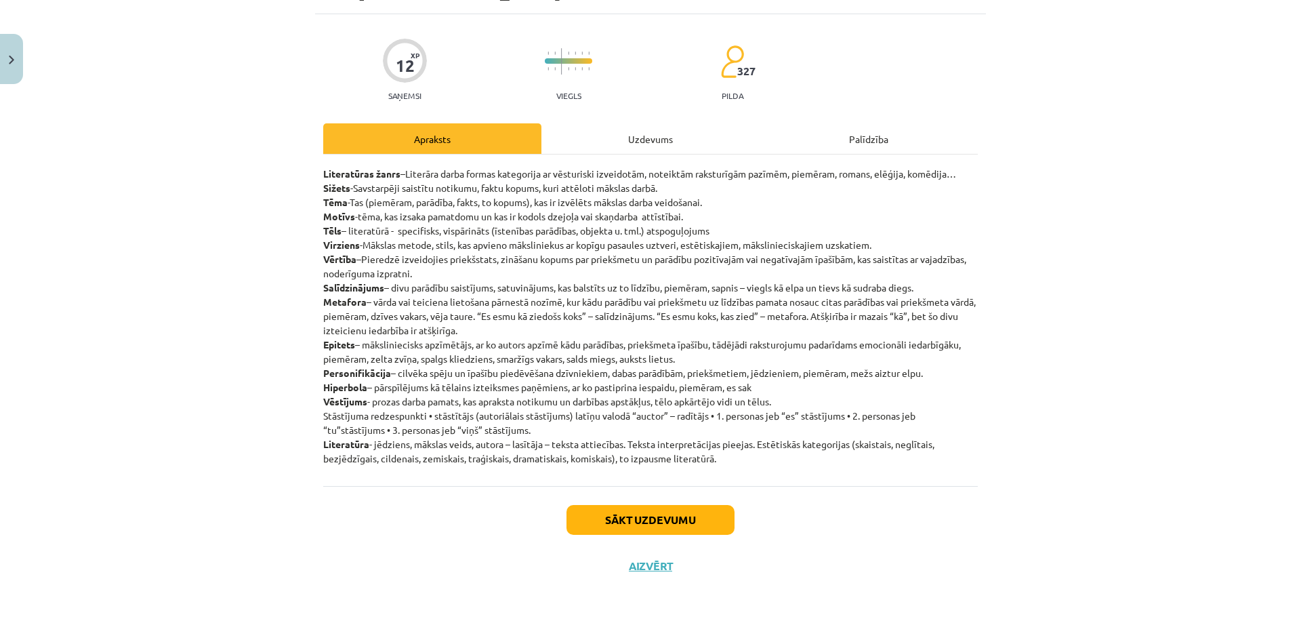
scroll to position [34, 0]
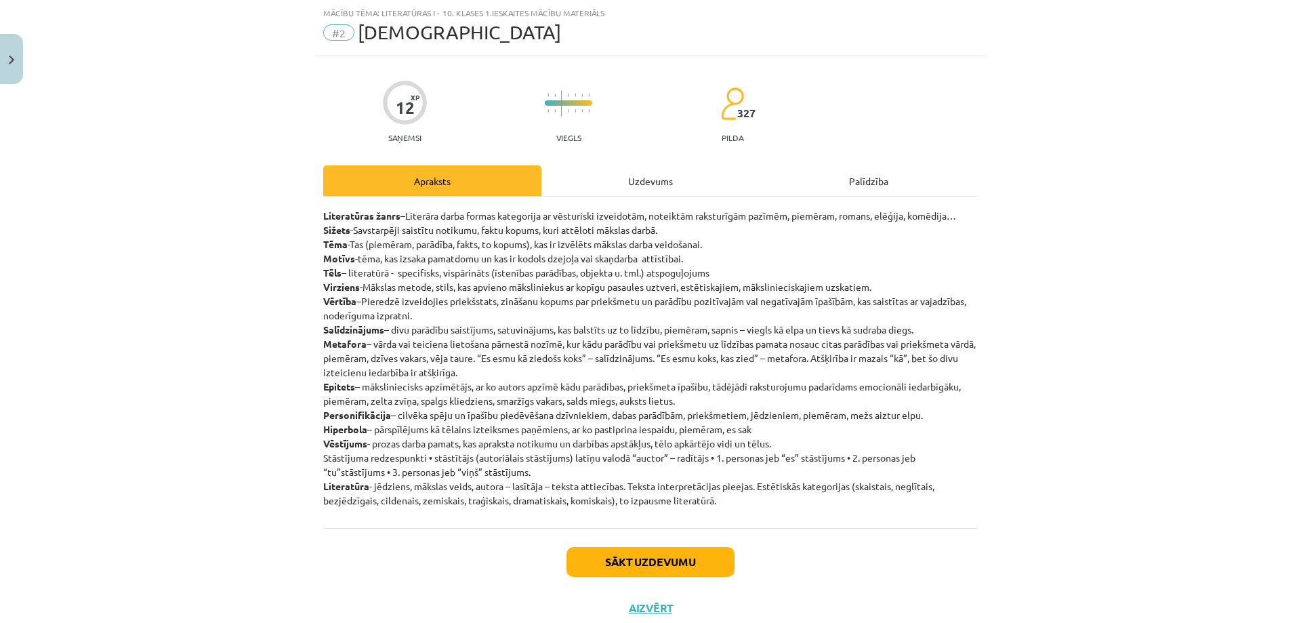
click at [596, 188] on div "Uzdevums" at bounding box center [650, 180] width 218 height 30
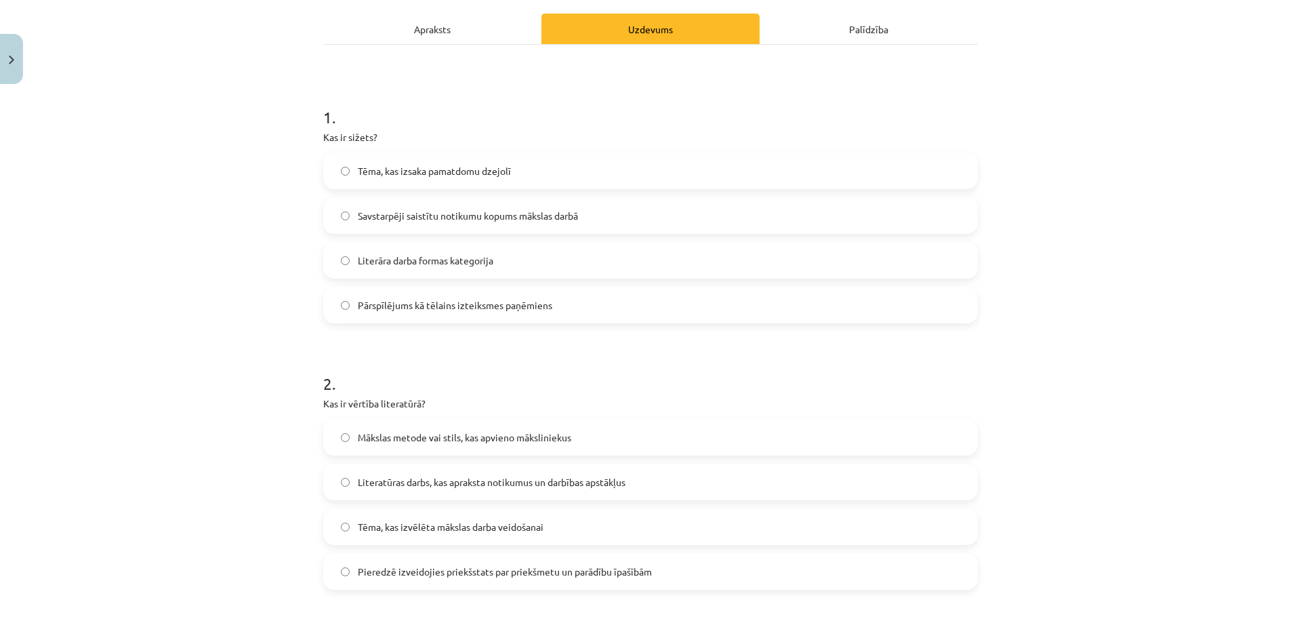
scroll to position [102, 0]
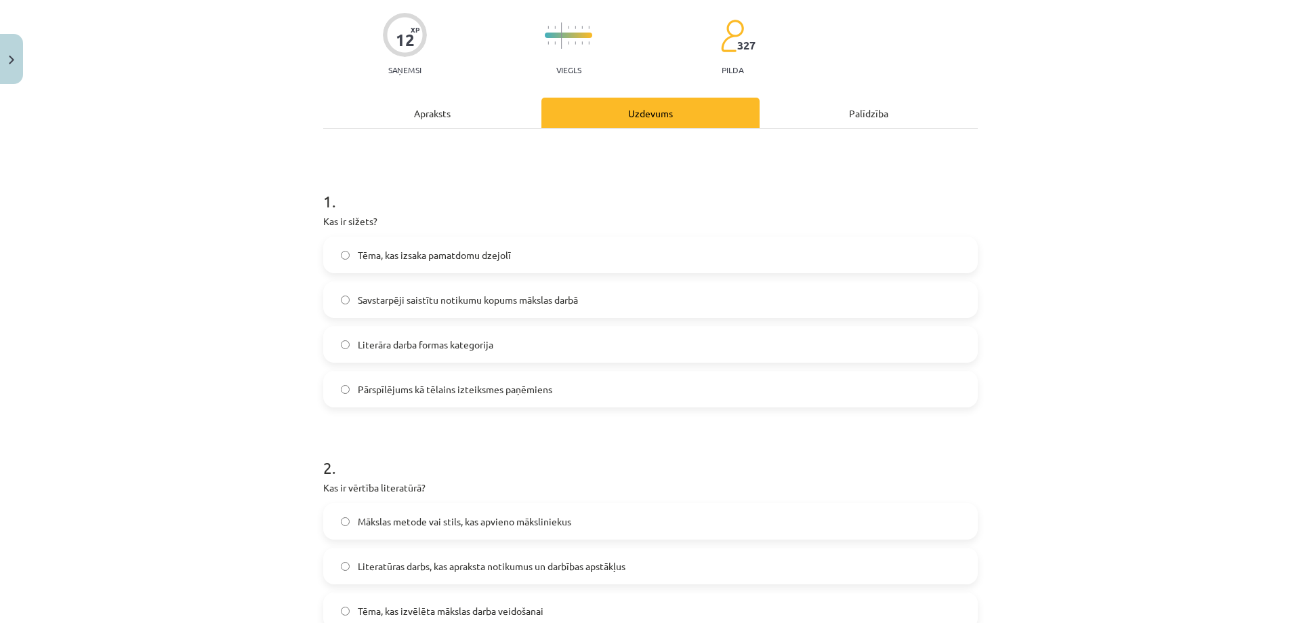
click at [421, 117] on div "Apraksts" at bounding box center [432, 113] width 218 height 30
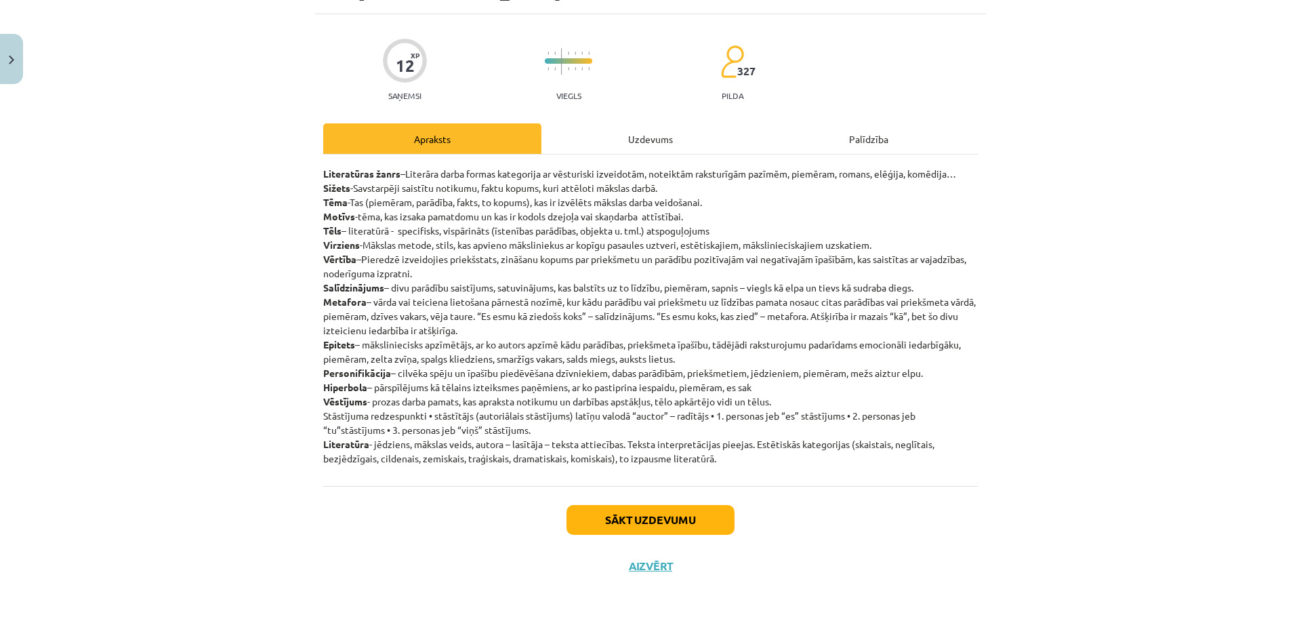
scroll to position [34, 0]
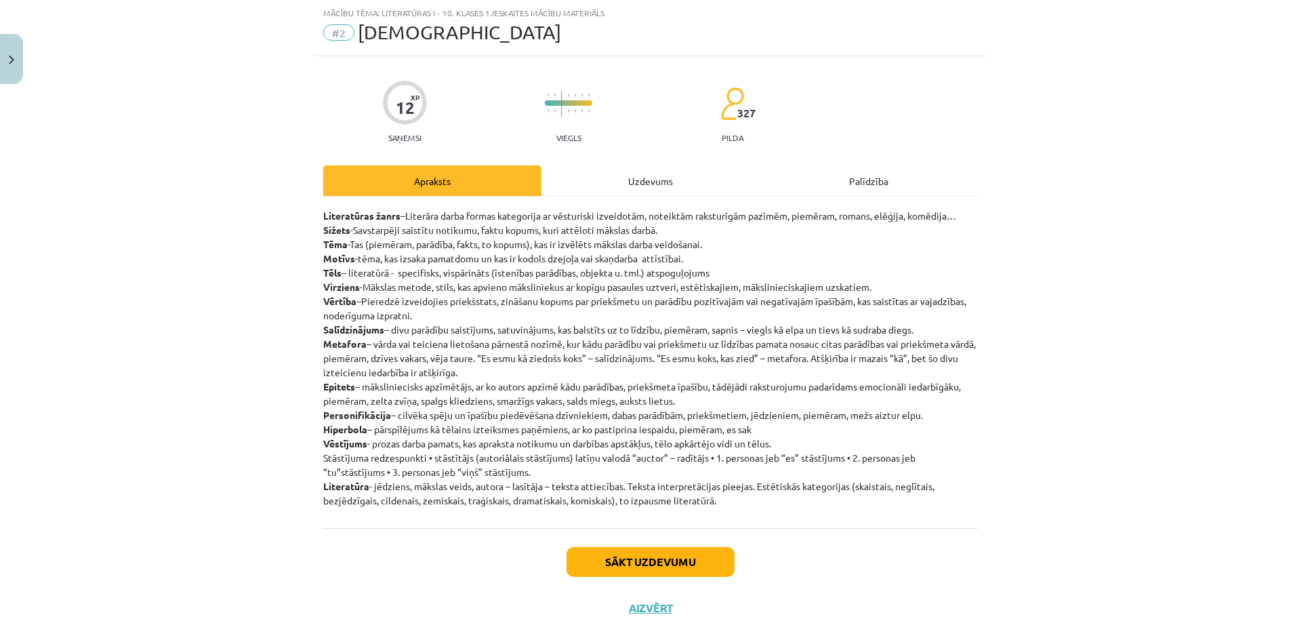
click at [611, 173] on div "Uzdevums" at bounding box center [650, 180] width 218 height 30
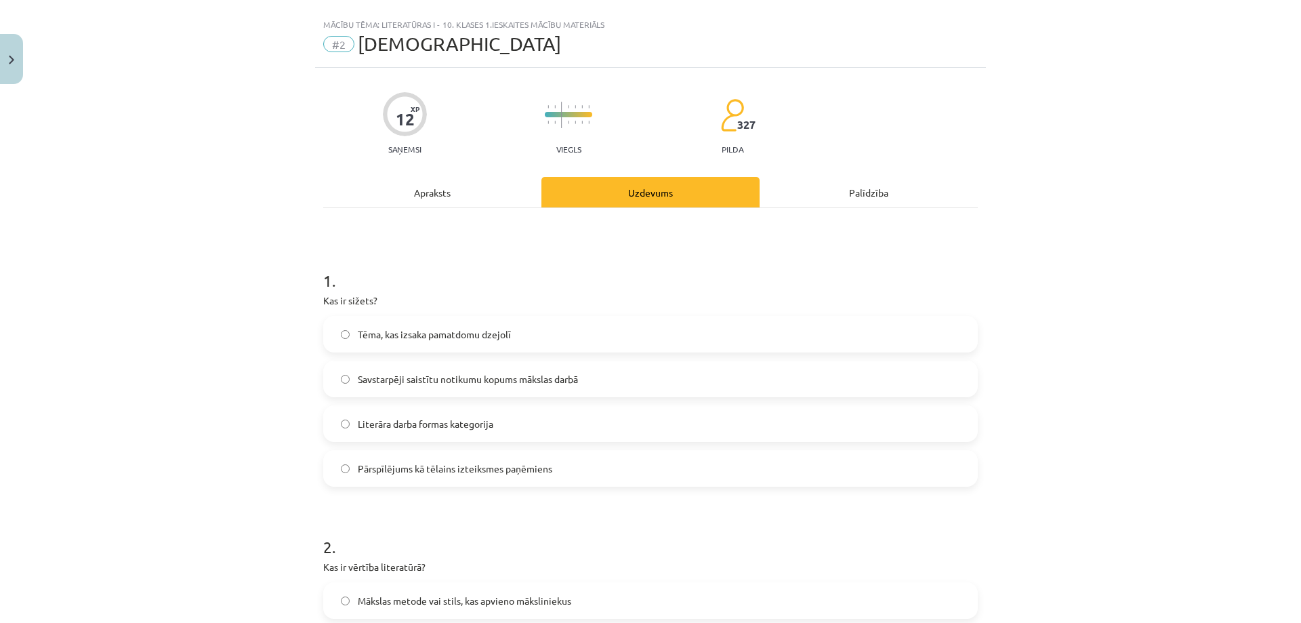
scroll to position [0, 0]
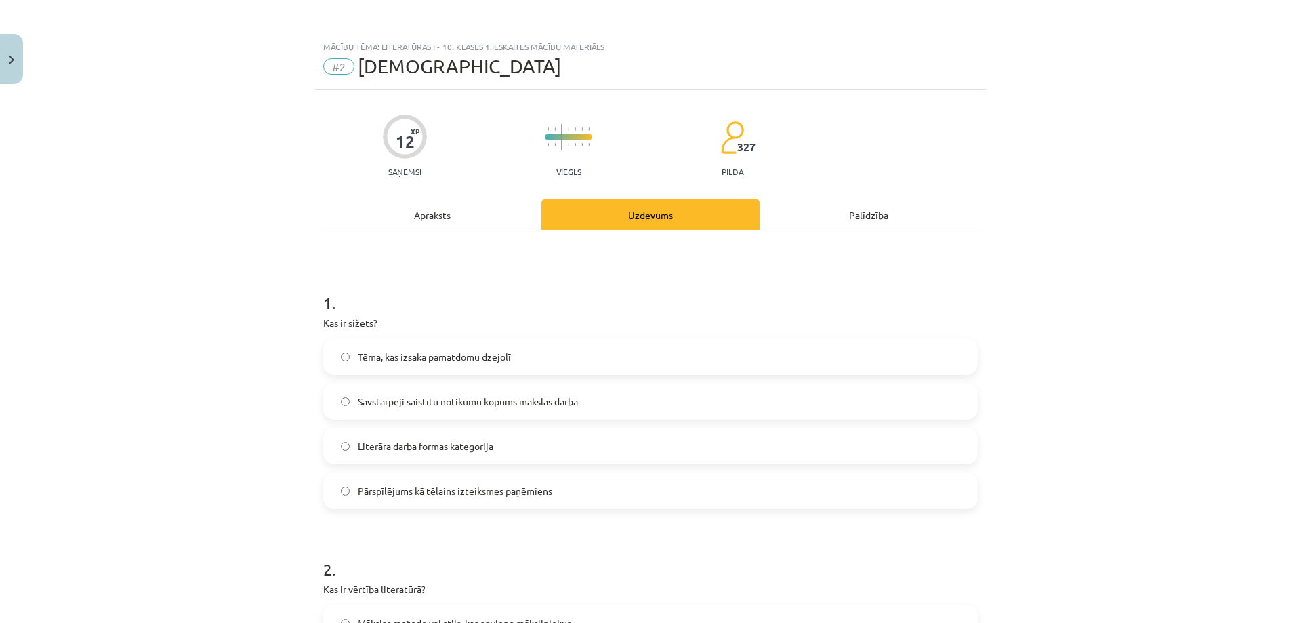
click at [415, 221] on div "Apraksts" at bounding box center [432, 214] width 218 height 30
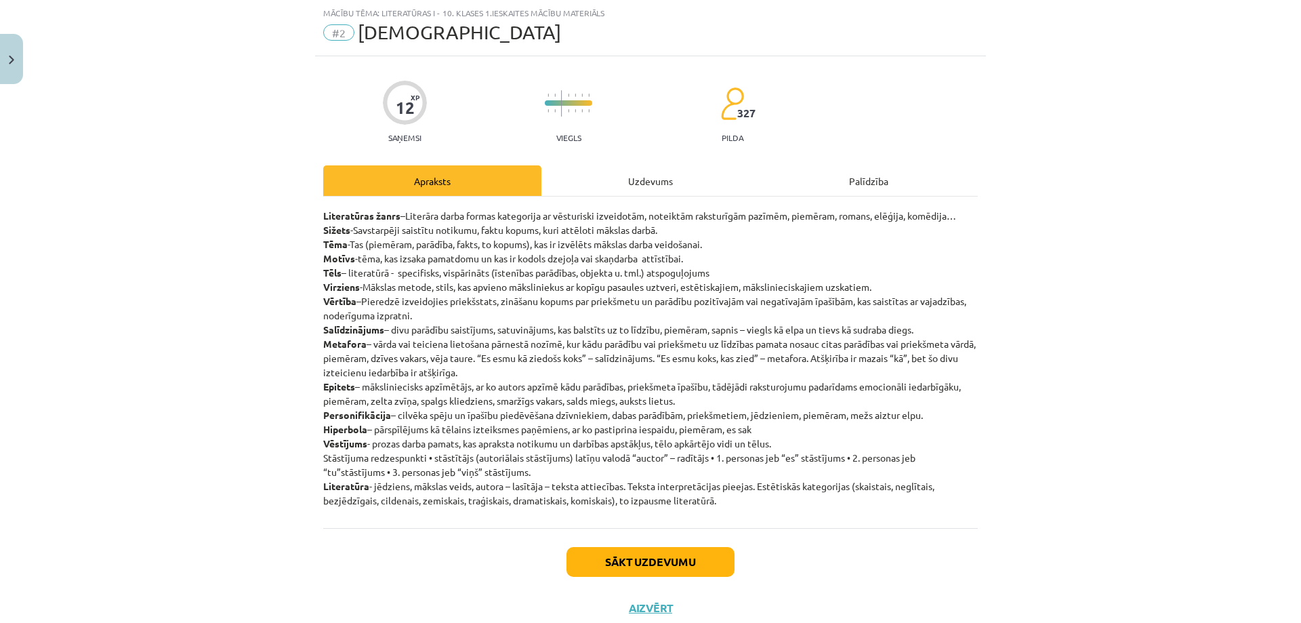
click at [609, 178] on div "Uzdevums" at bounding box center [650, 180] width 218 height 30
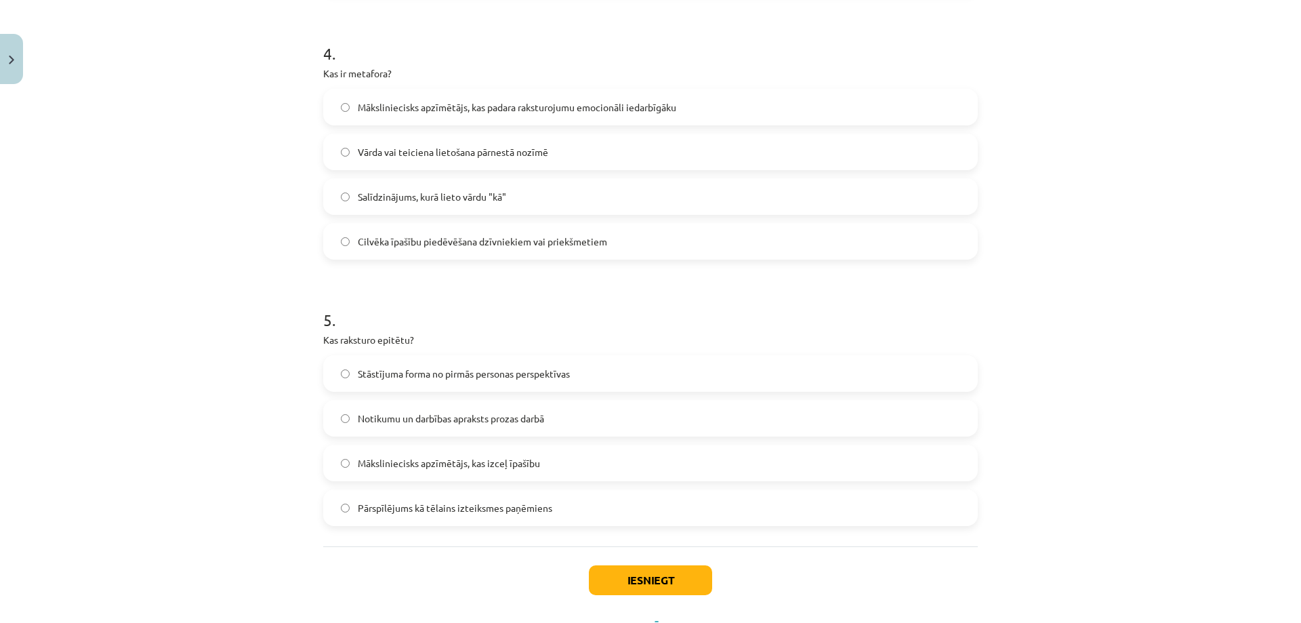
scroll to position [1050, 0]
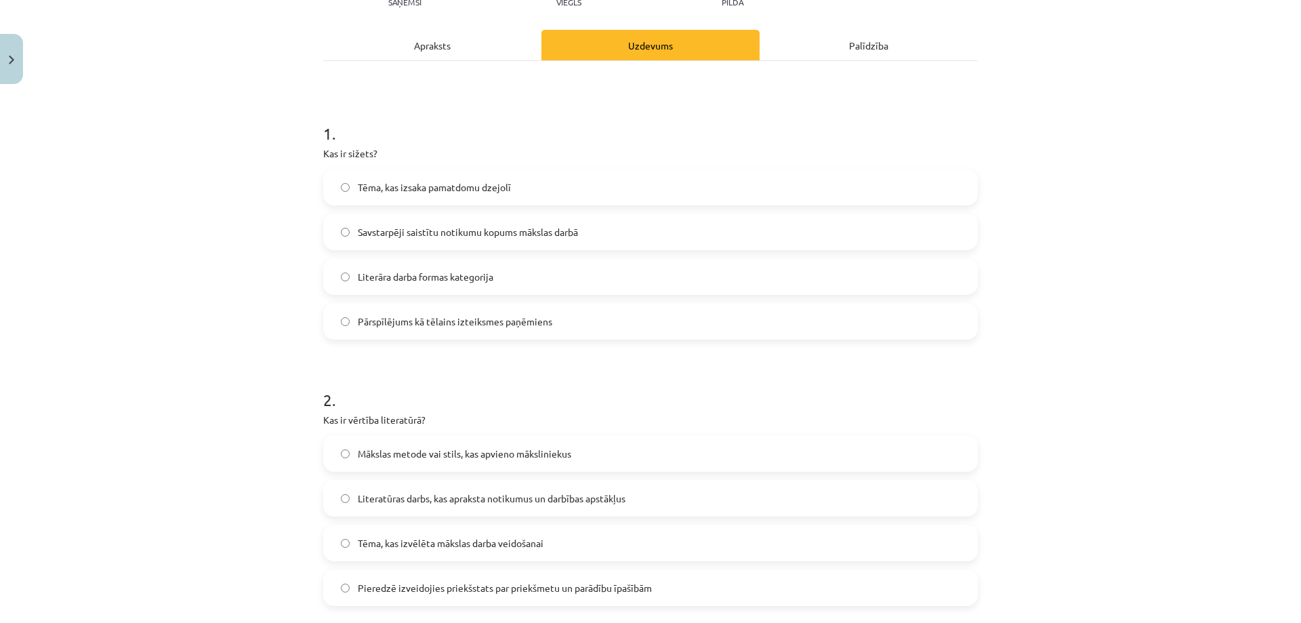
click at [407, 47] on div "Apraksts" at bounding box center [432, 45] width 218 height 30
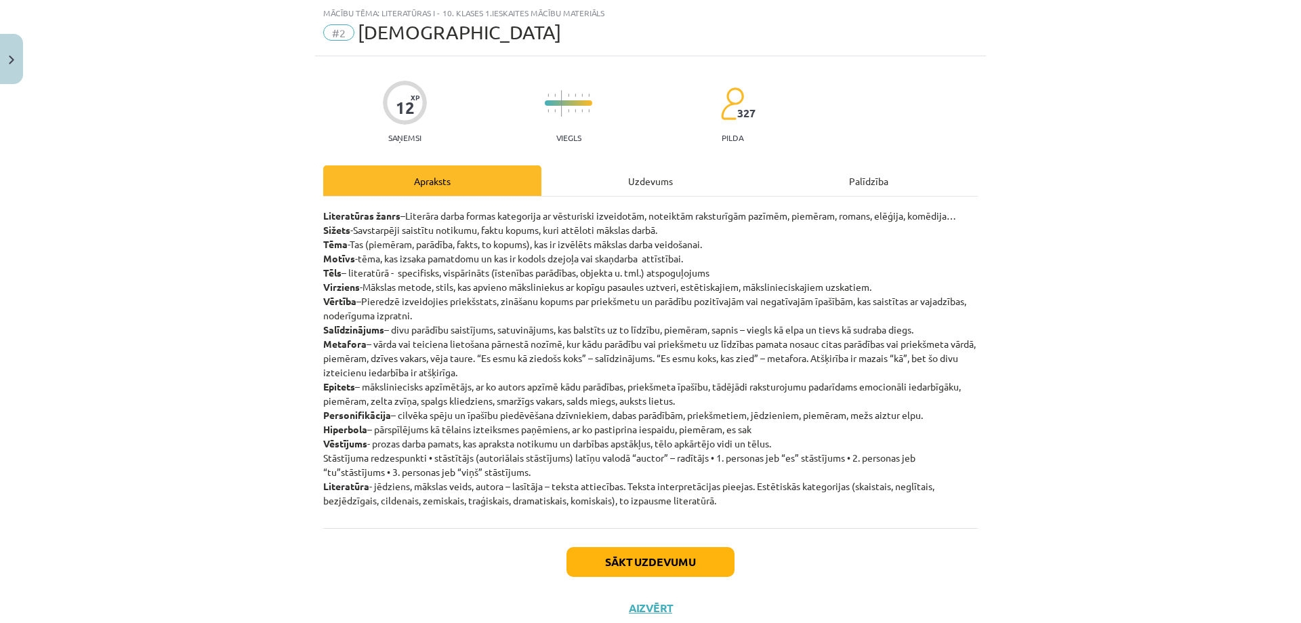
click at [600, 174] on div "Uzdevums" at bounding box center [650, 180] width 218 height 30
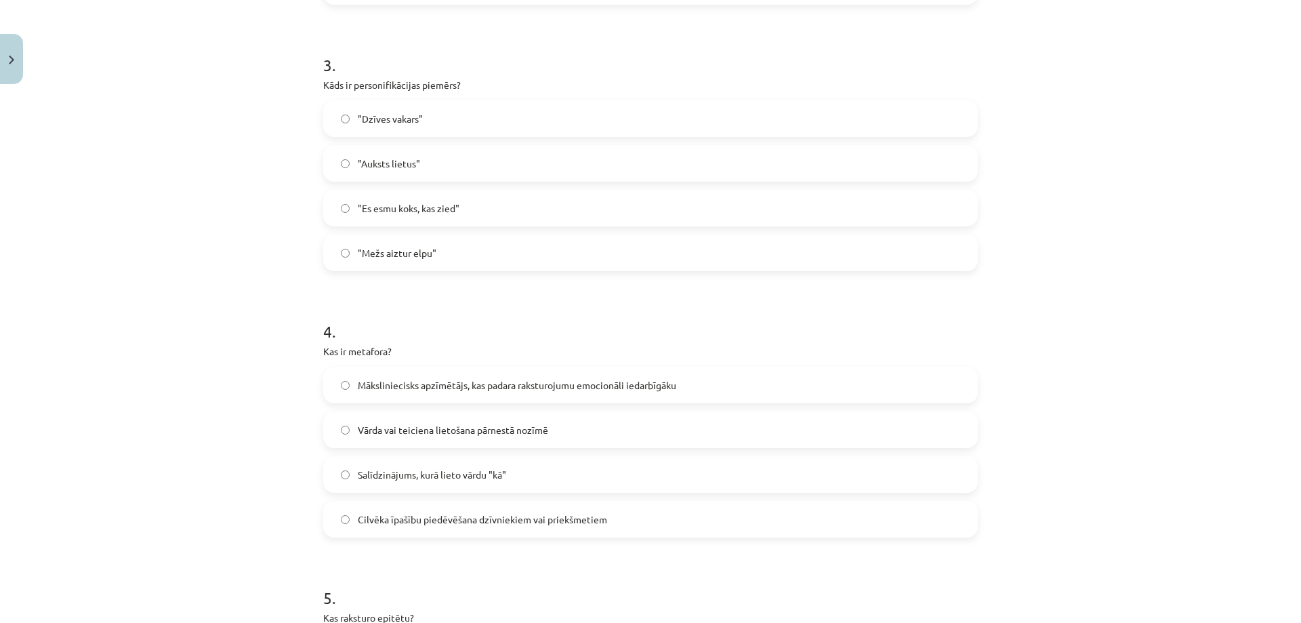
scroll to position [779, 0]
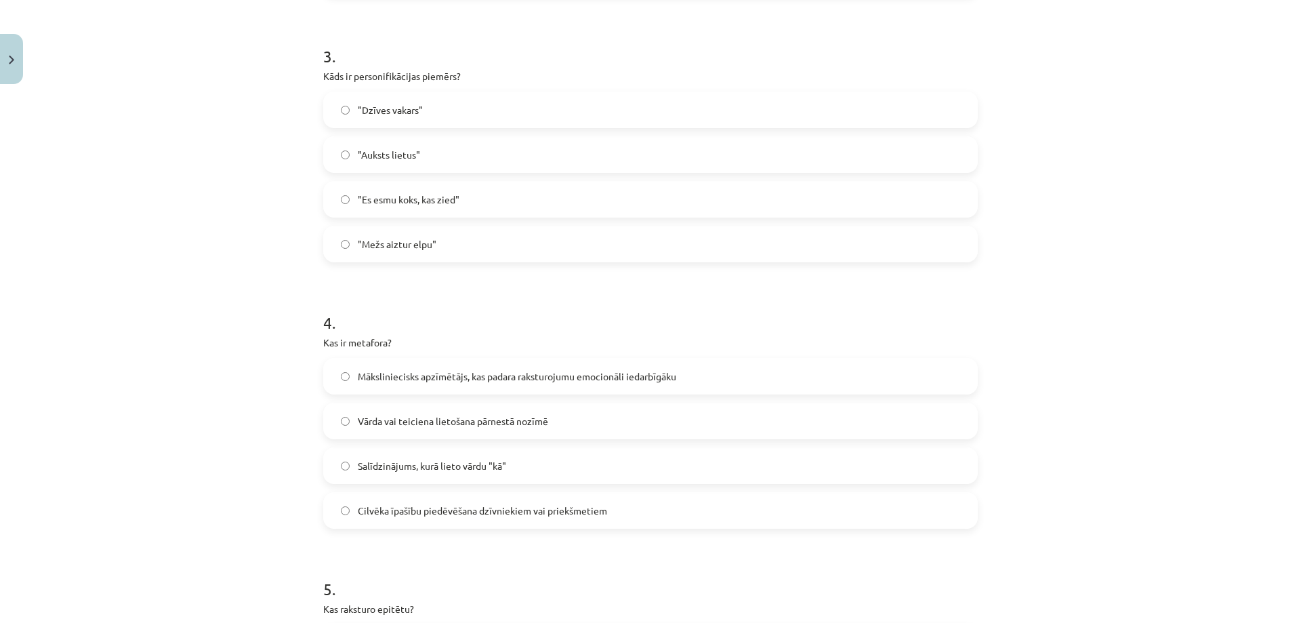
click at [333, 417] on label "Vārda vai teiciena lietošana pārnestā nozīmē" at bounding box center [651, 421] width 652 height 34
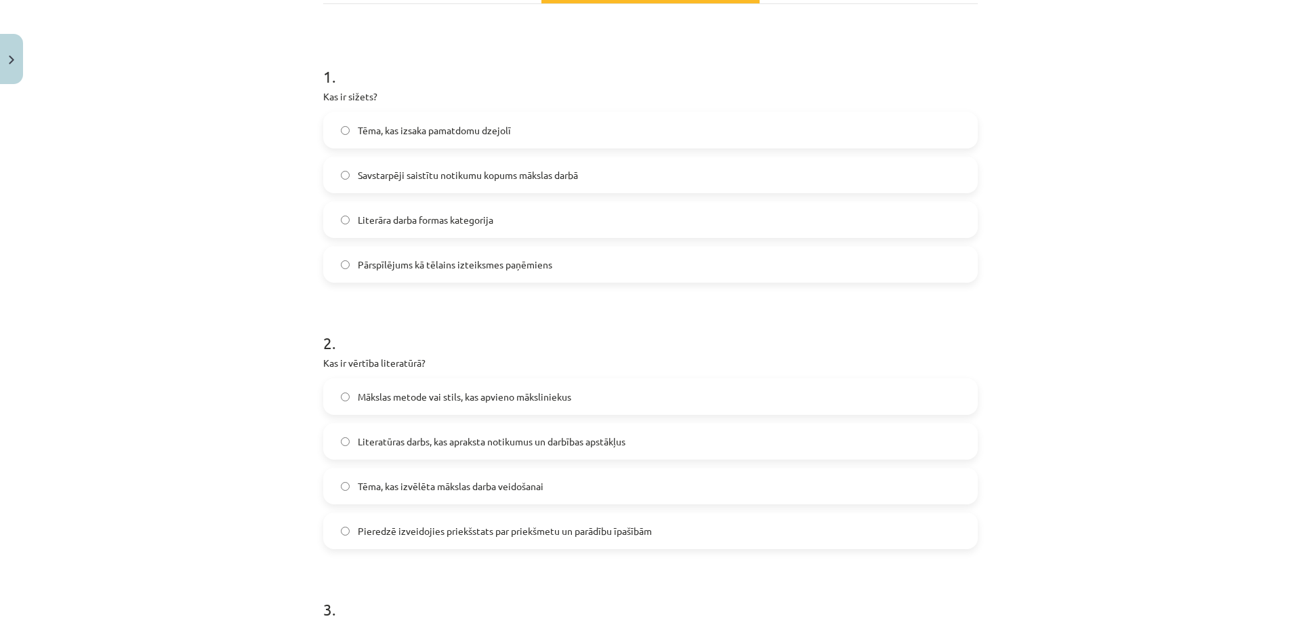
scroll to position [0, 0]
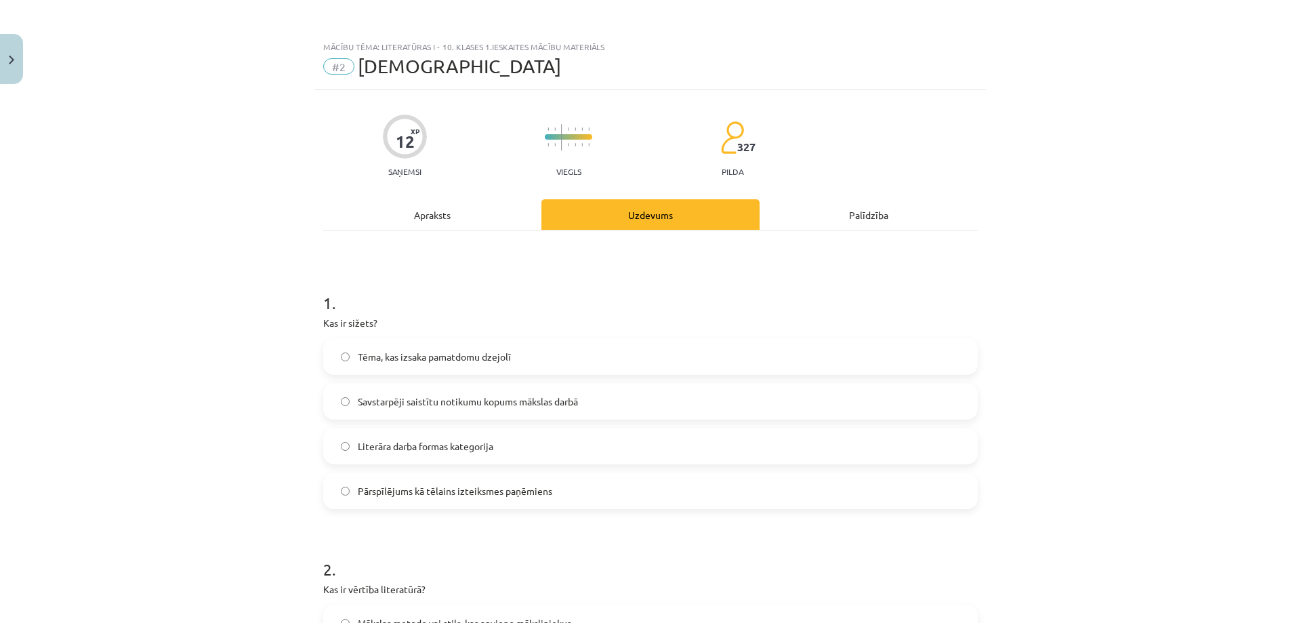
click at [470, 211] on div "Apraksts" at bounding box center [432, 214] width 218 height 30
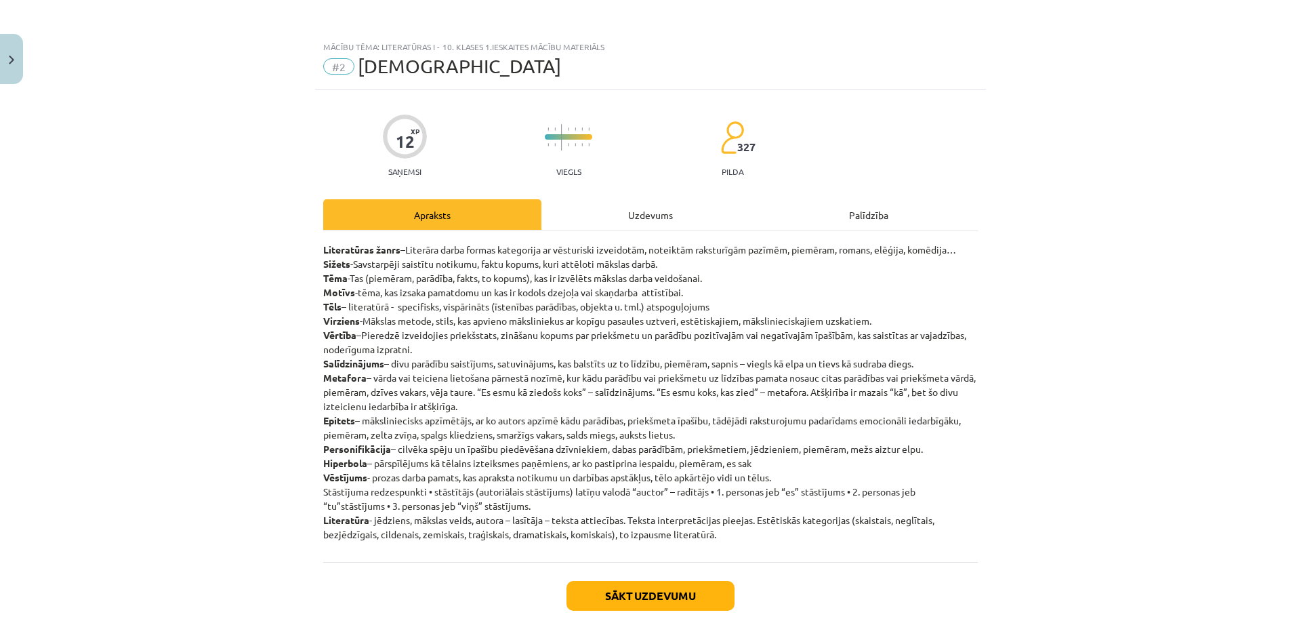
scroll to position [34, 0]
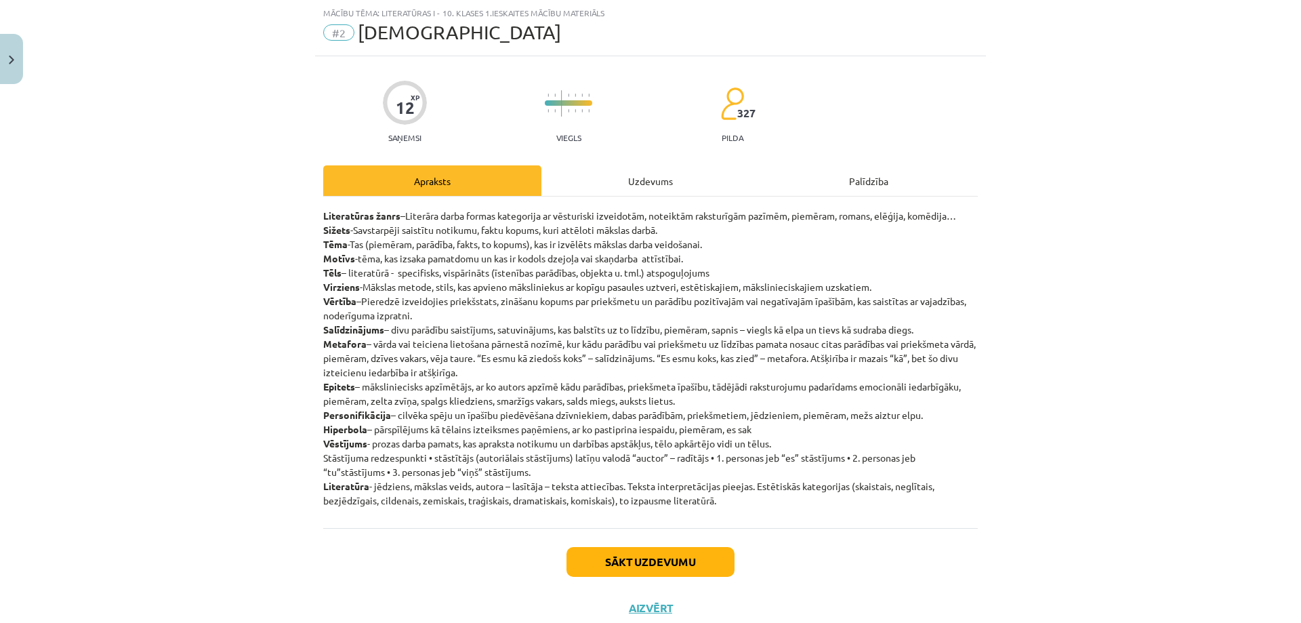
click at [638, 175] on div "Uzdevums" at bounding box center [650, 180] width 218 height 30
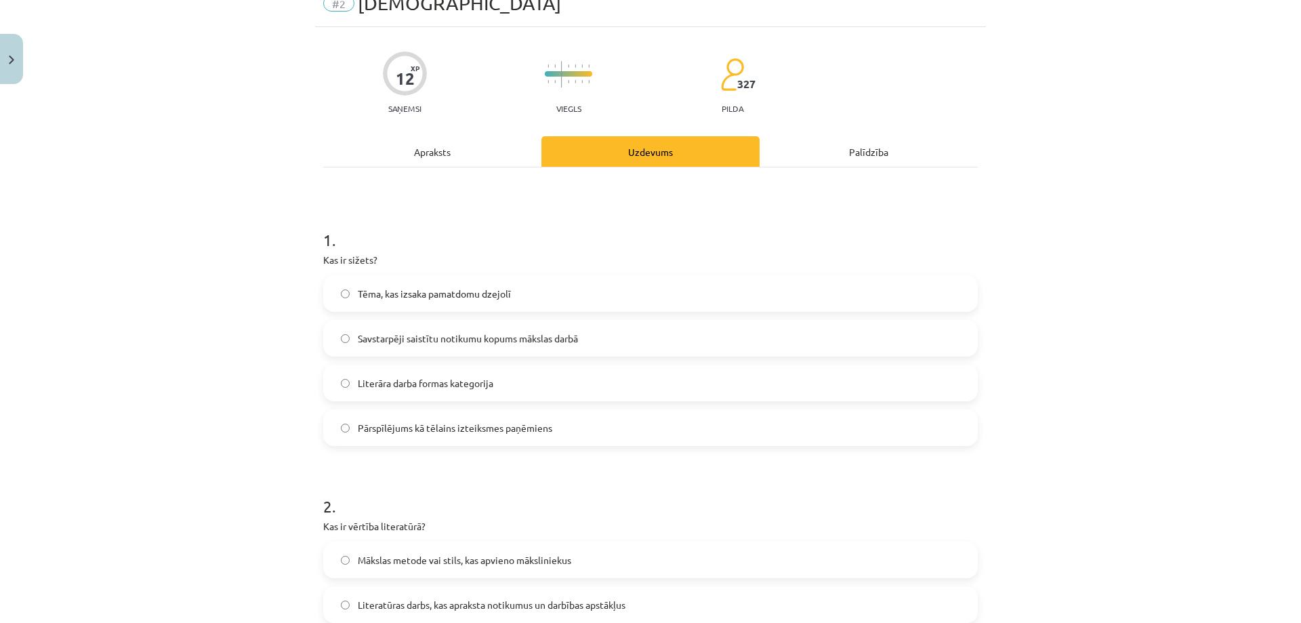
scroll to position [0, 0]
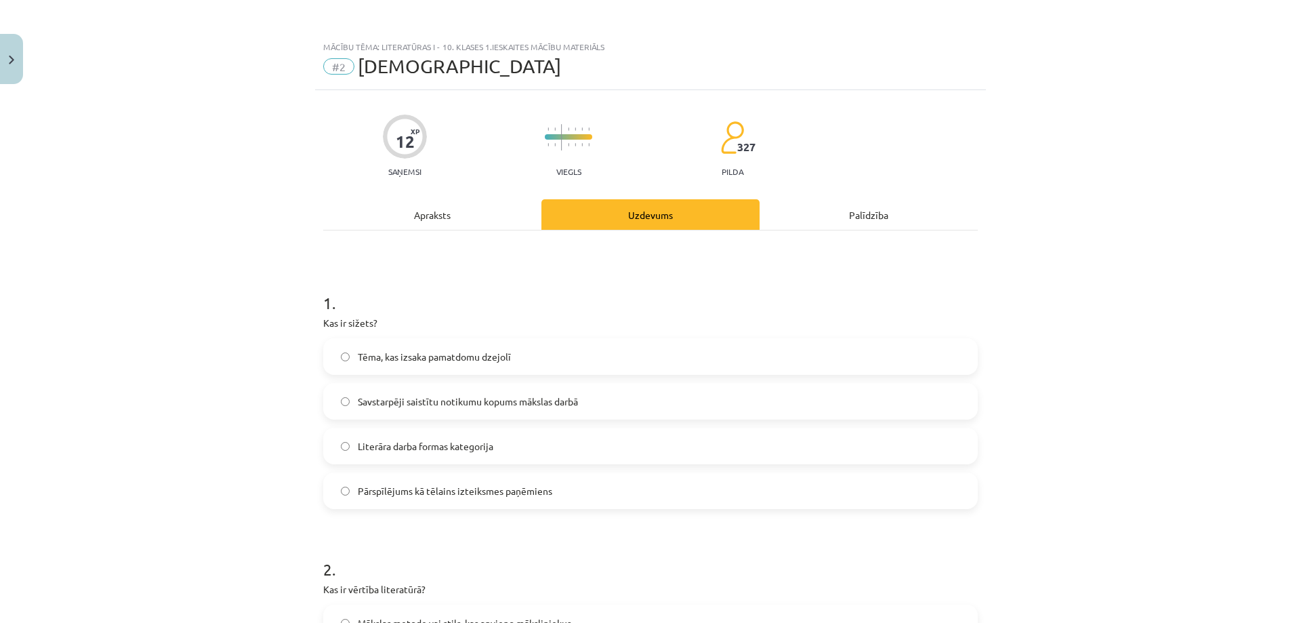
click at [421, 226] on div "Apraksts" at bounding box center [432, 214] width 218 height 30
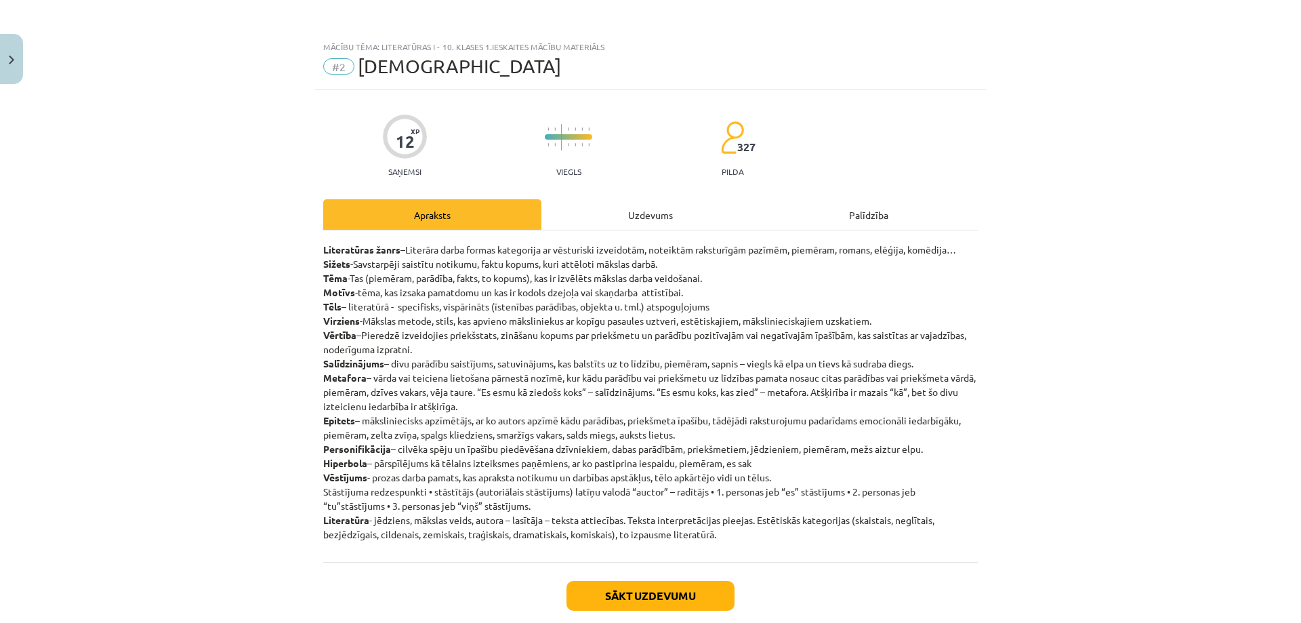
scroll to position [34, 0]
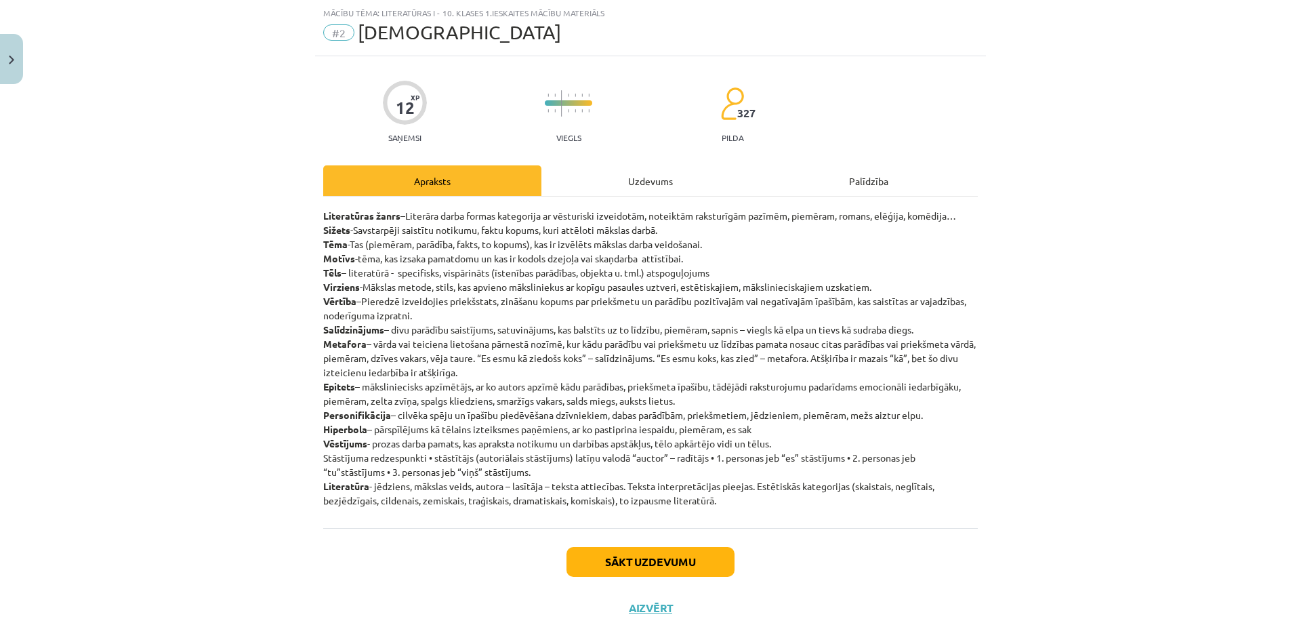
click at [626, 182] on div "Uzdevums" at bounding box center [650, 180] width 218 height 30
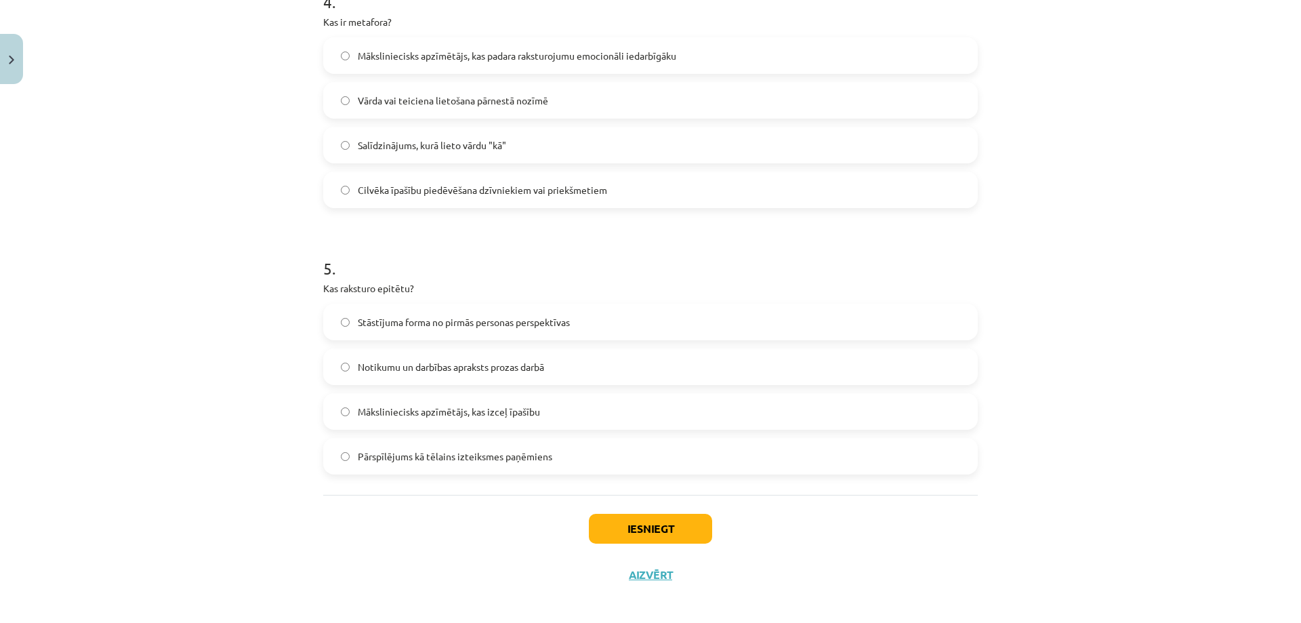
scroll to position [1109, 0]
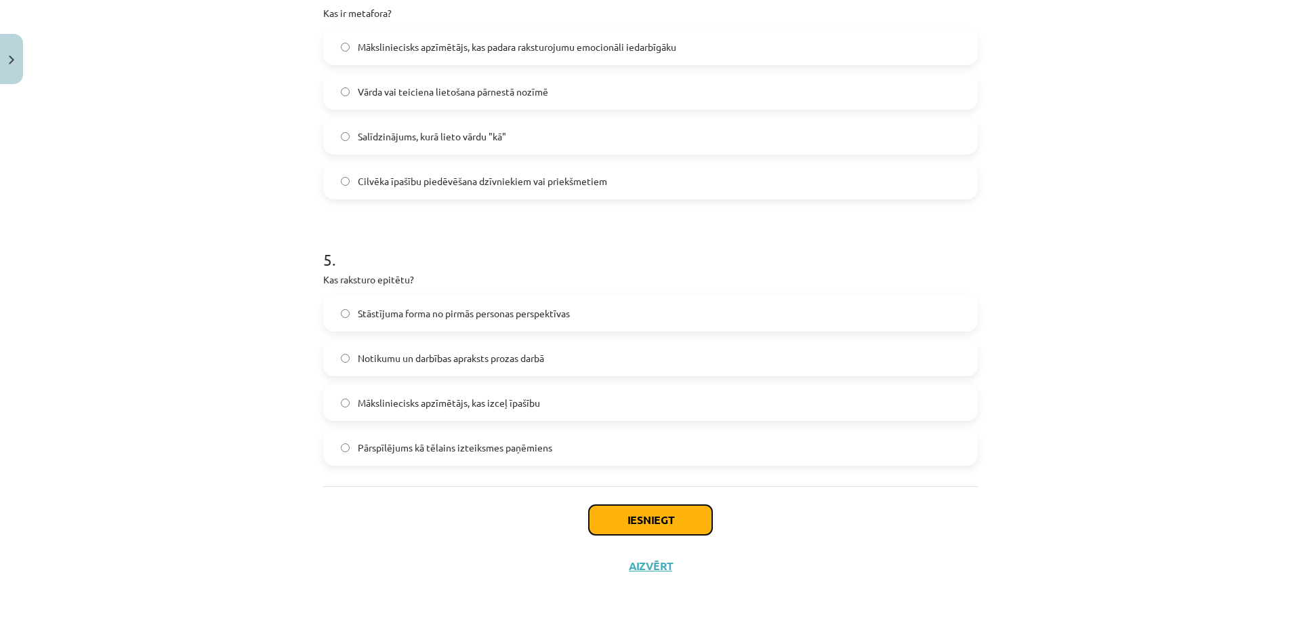
click at [612, 518] on button "Iesniegt" at bounding box center [650, 520] width 123 height 30
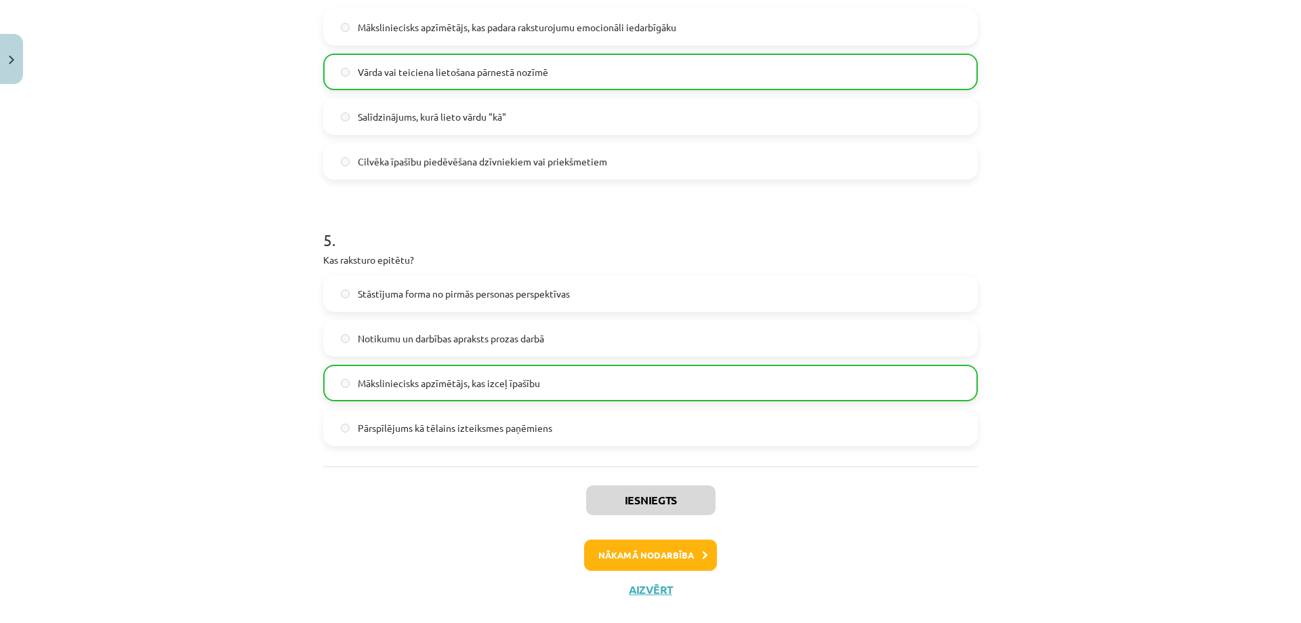
scroll to position [1152, 0]
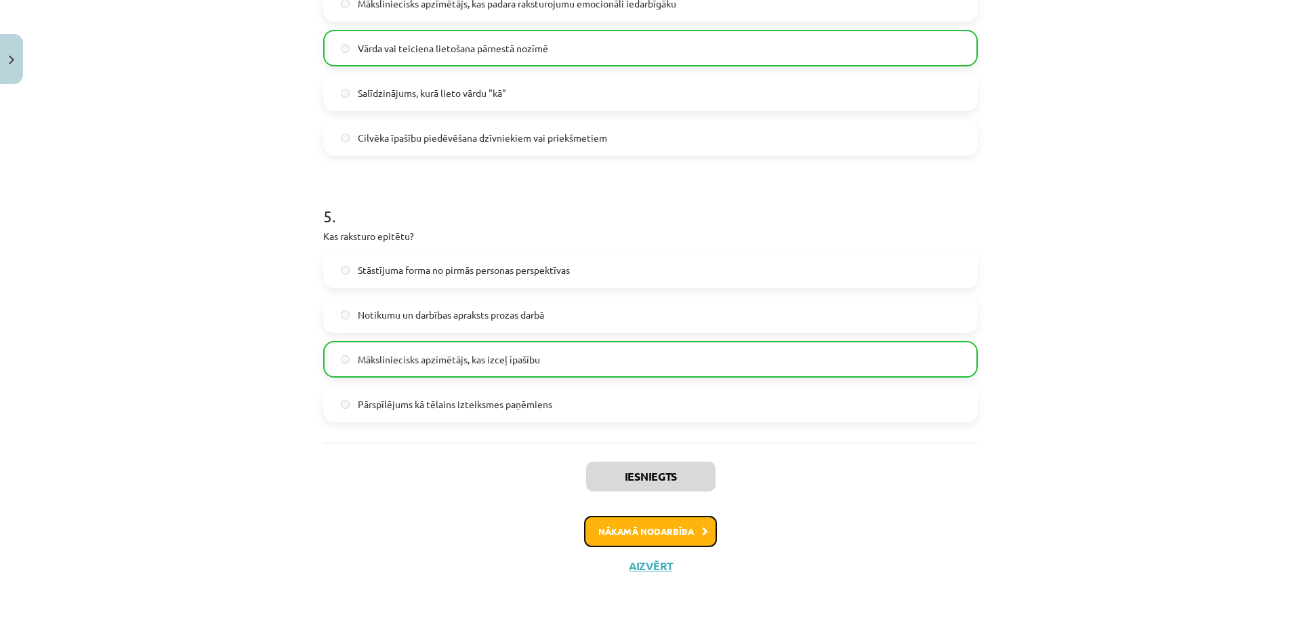
click at [623, 539] on button "Nākamā nodarbība" at bounding box center [650, 531] width 133 height 31
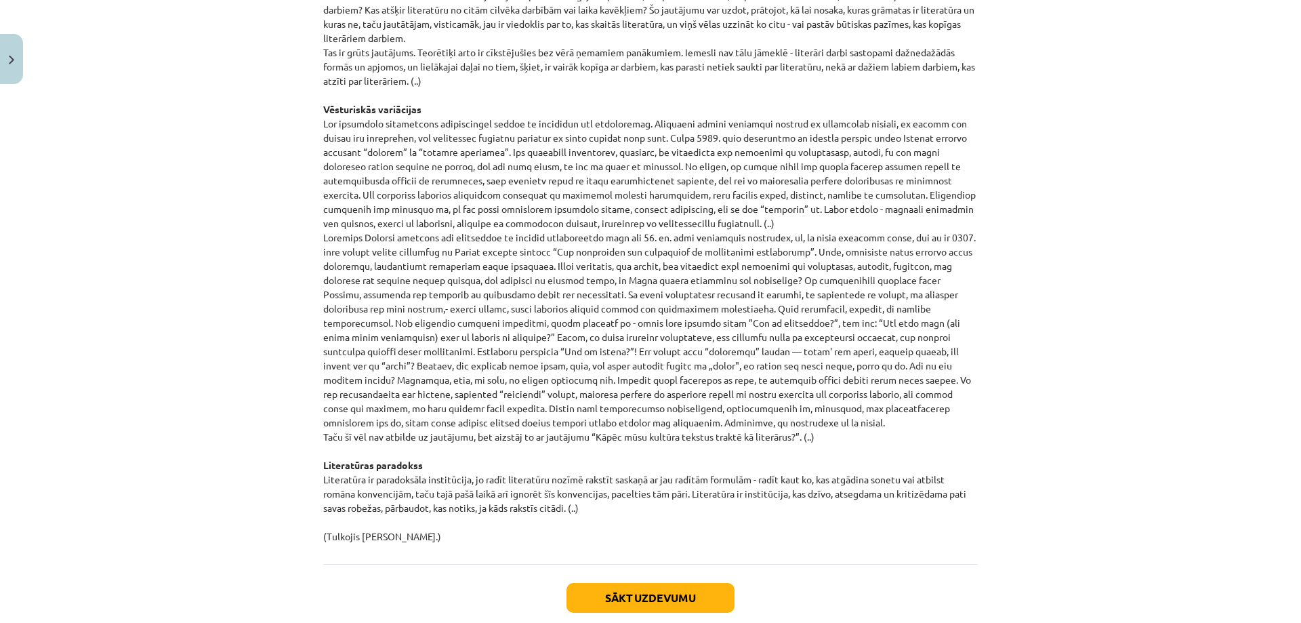
scroll to position [1310, 0]
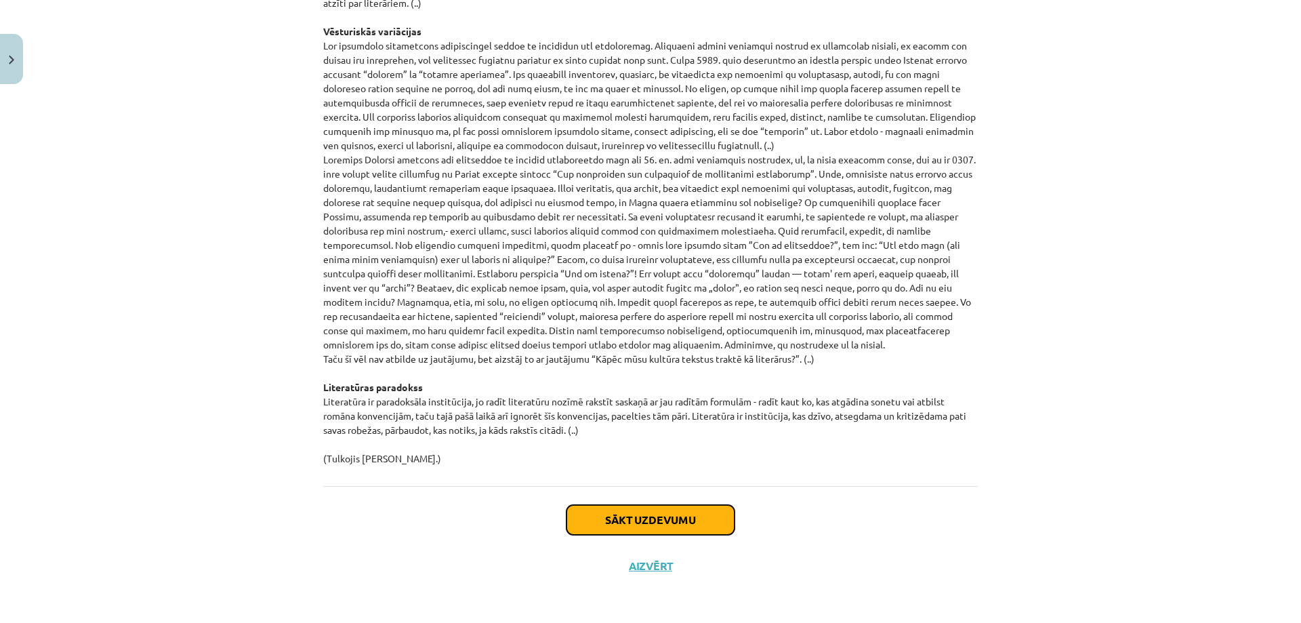
click at [600, 520] on button "Sākt uzdevumu" at bounding box center [650, 520] width 168 height 30
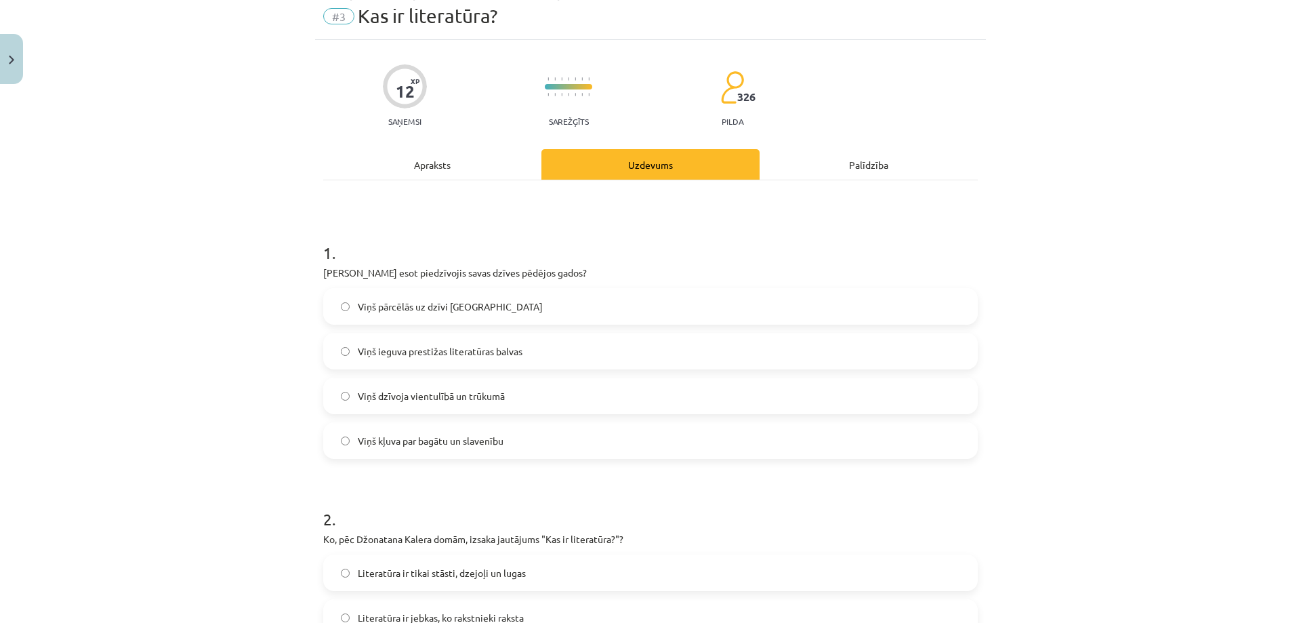
scroll to position [34, 0]
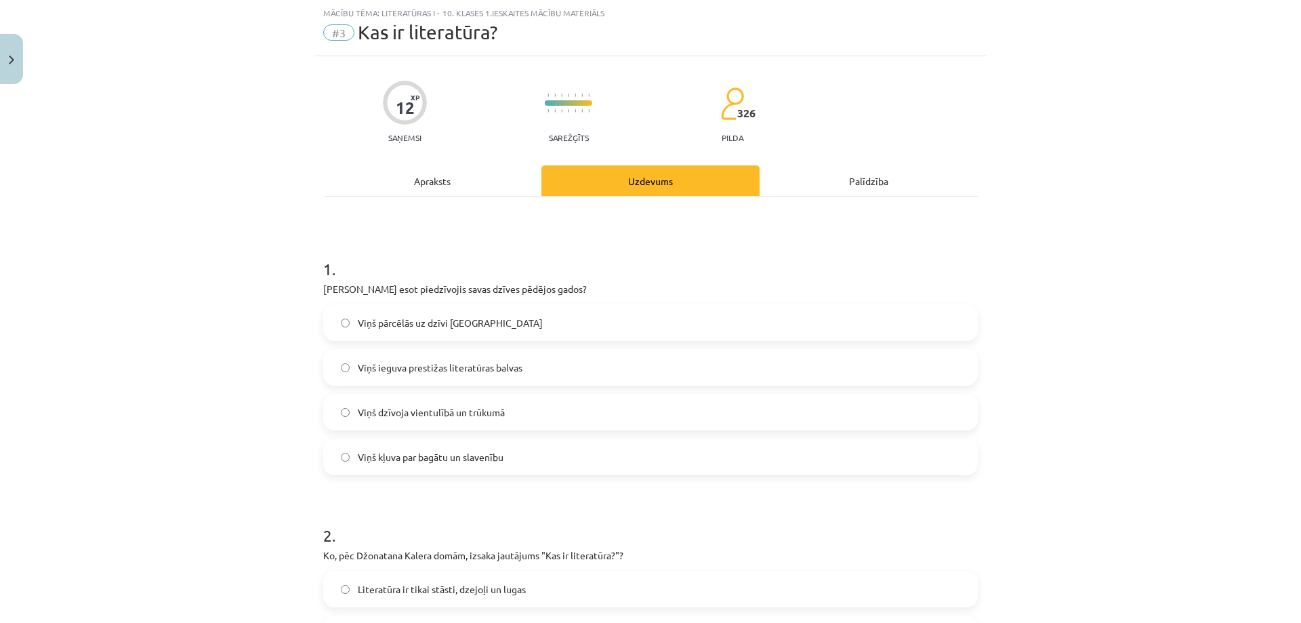
click at [447, 188] on div "Apraksts" at bounding box center [432, 180] width 218 height 30
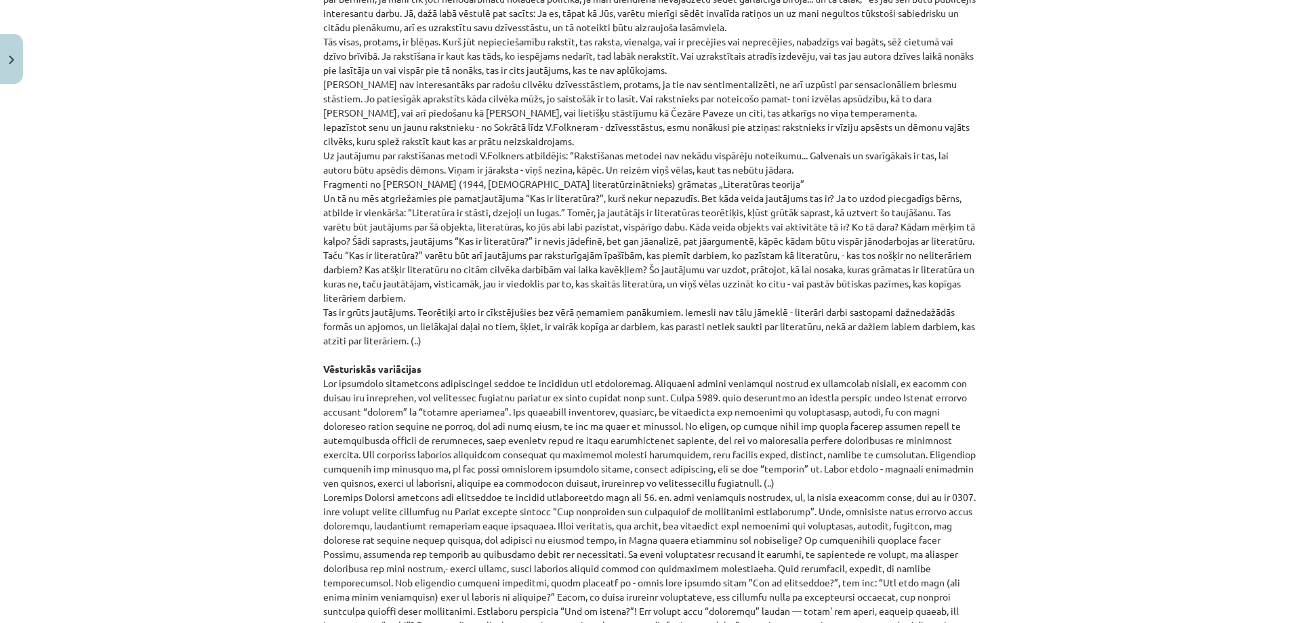
scroll to position [836, 0]
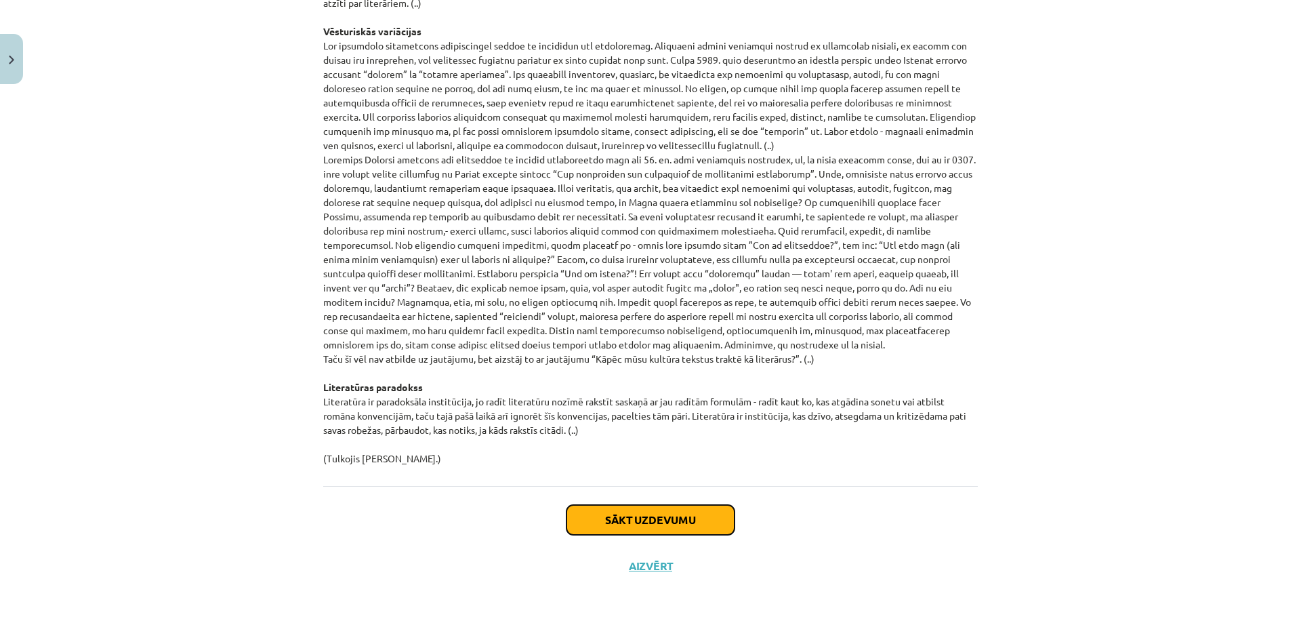
click at [626, 527] on button "Sākt uzdevumu" at bounding box center [650, 520] width 168 height 30
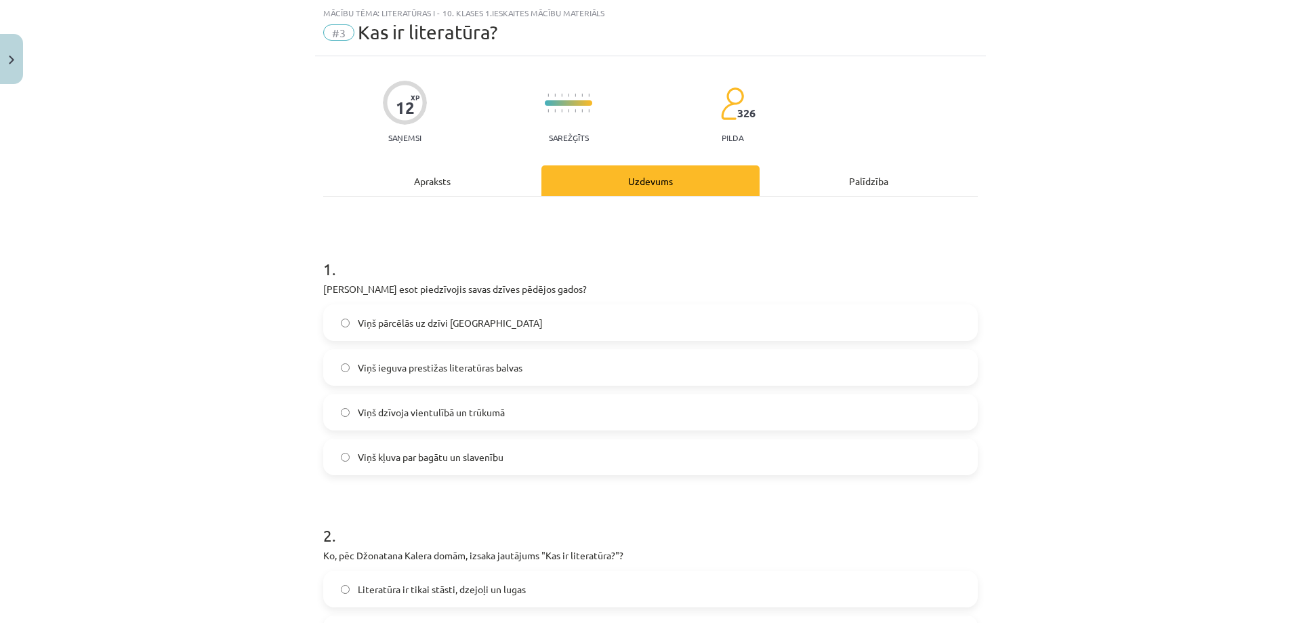
scroll to position [102, 0]
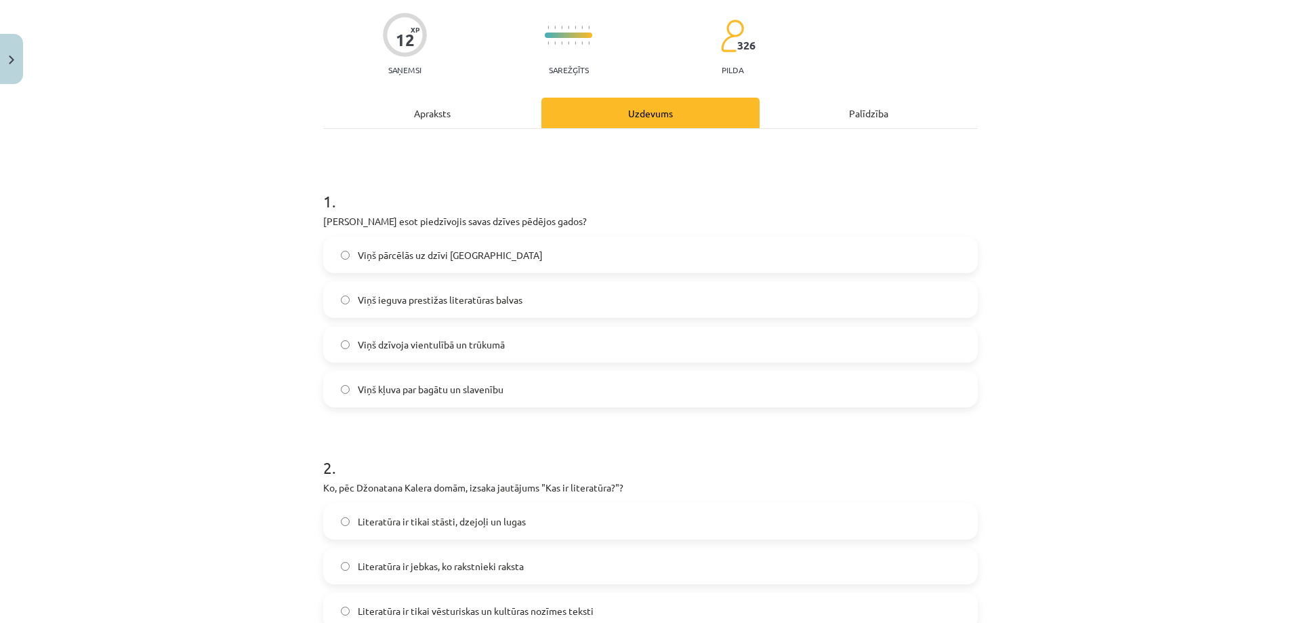
drag, startPoint x: 318, startPoint y: 222, endPoint x: 600, endPoint y: 220, distance: 281.9
click at [600, 220] on p "[PERSON_NAME] esot piedzīvojis savas dzīves pēdējos gados?" at bounding box center [650, 221] width 655 height 14
copy p "[PERSON_NAME] esot piedzīvojis savas dzīves pēdējos gados"
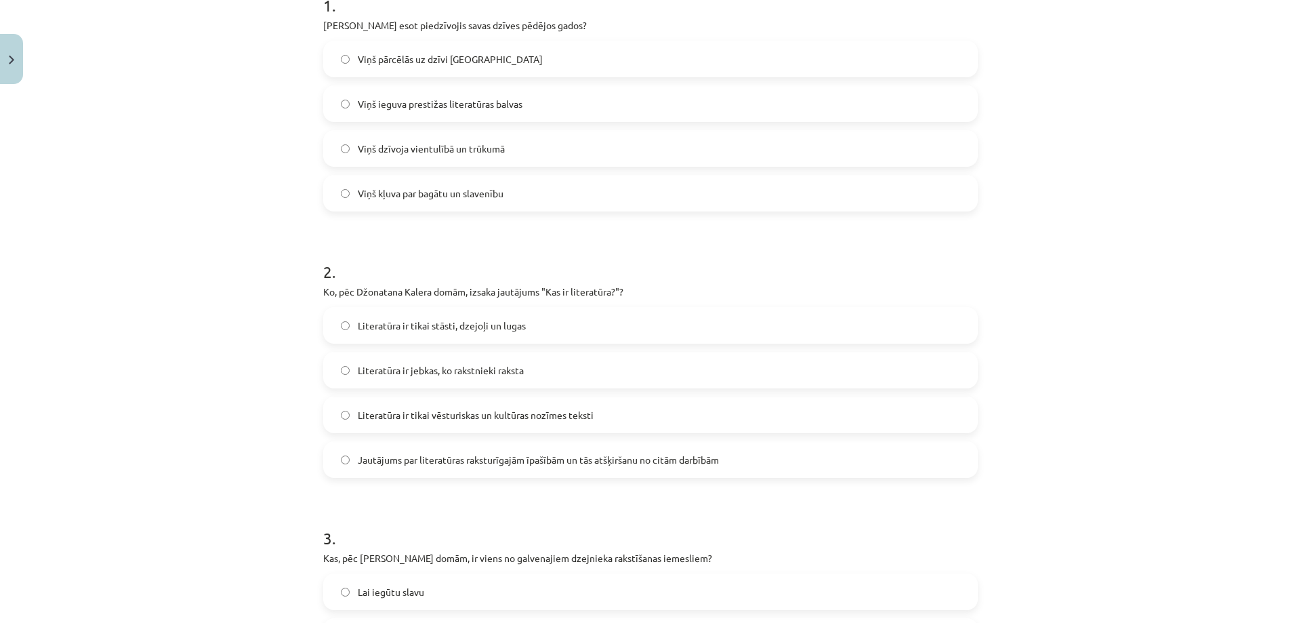
scroll to position [305, 0]
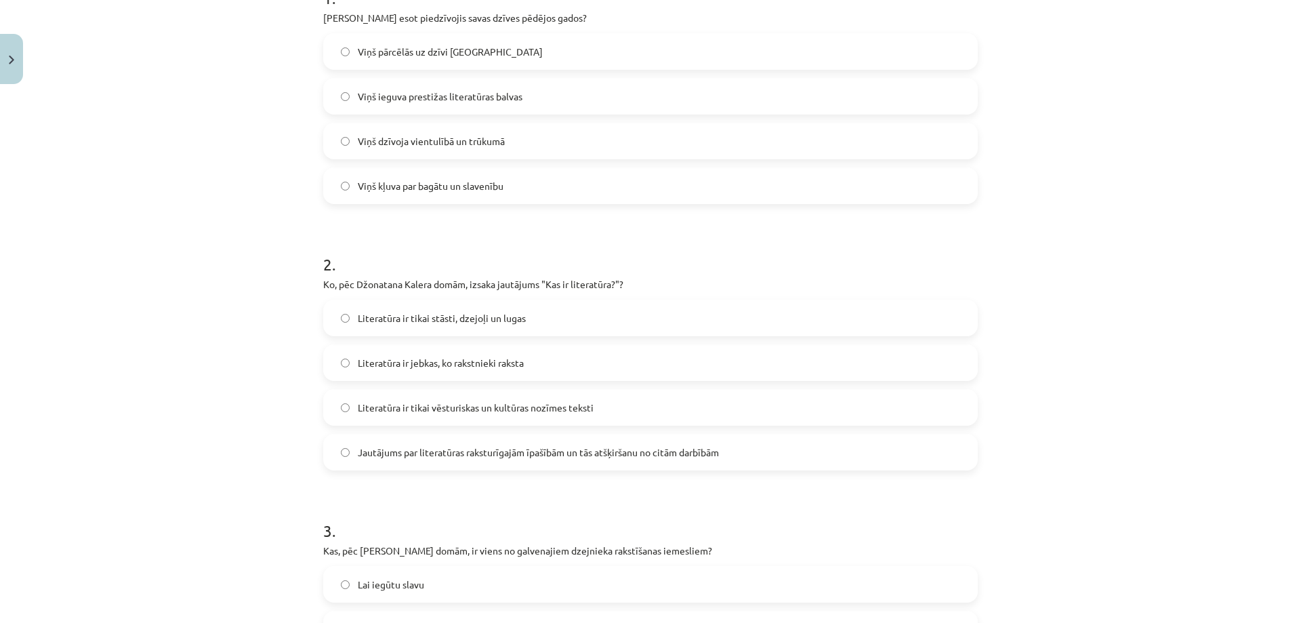
click at [346, 254] on h1 "2 ." at bounding box center [650, 252] width 655 height 42
click at [323, 284] on p "Ko, pēc Džonatana Kalera domām, izsaka jautājums "Kas ir literatūra?"?" at bounding box center [650, 284] width 655 height 14
drag, startPoint x: 320, startPoint y: 284, endPoint x: 612, endPoint y: 291, distance: 292.1
click at [612, 291] on p "Ko, pēc Džonatana Kalera domām, izsaka jautājums "Kas ir literatūra?"?" at bounding box center [650, 284] width 655 height 14
copy p "Ko, pēc Džonatana Kalera domām, izsaka jautājums "Kas ir literatūra?"
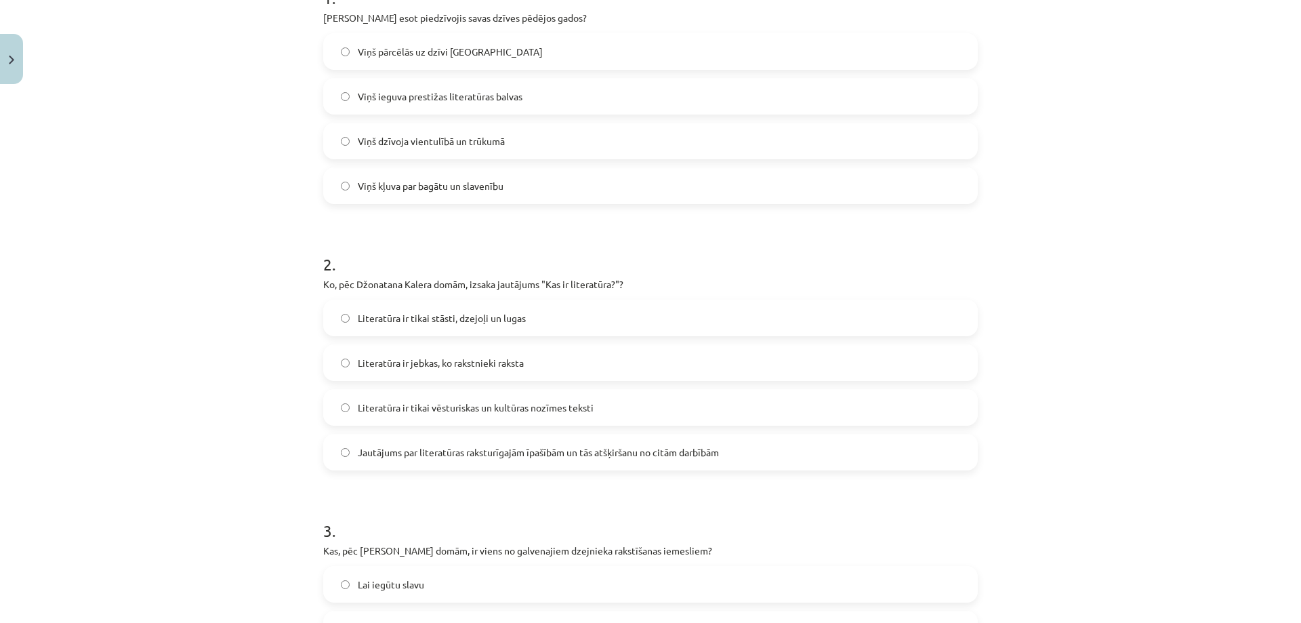
drag, startPoint x: 363, startPoint y: 535, endPoint x: 355, endPoint y: 530, distance: 9.2
click at [362, 535] on h1 "3 ." at bounding box center [650, 518] width 655 height 42
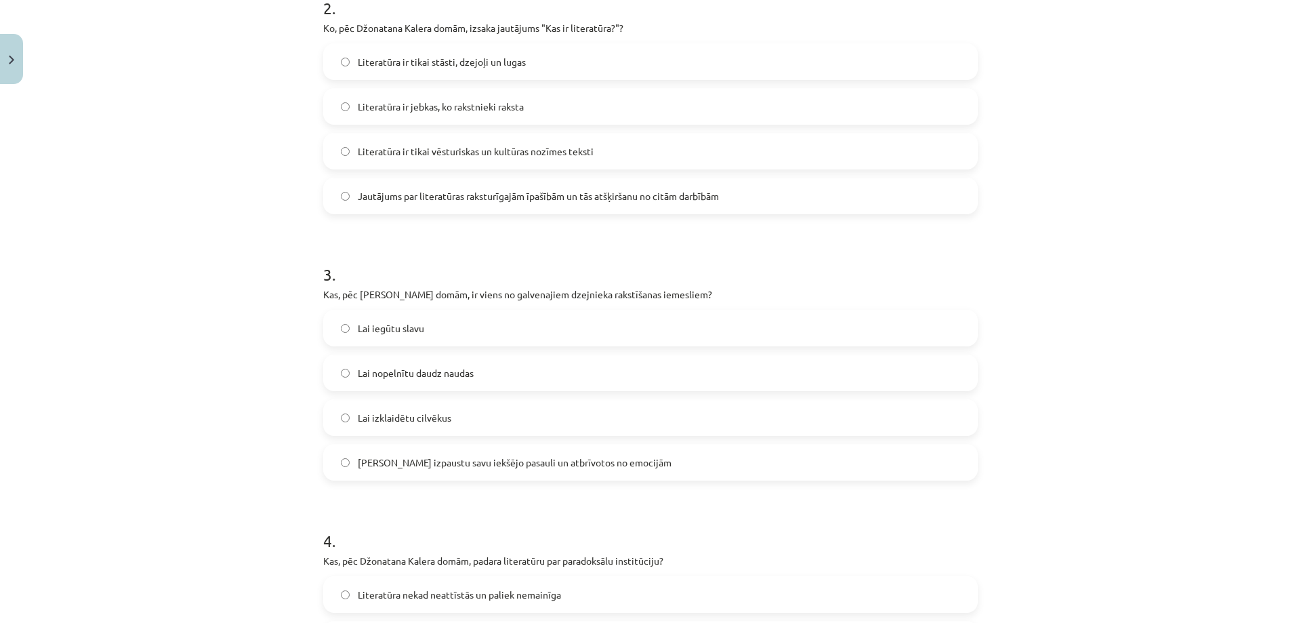
scroll to position [576, 0]
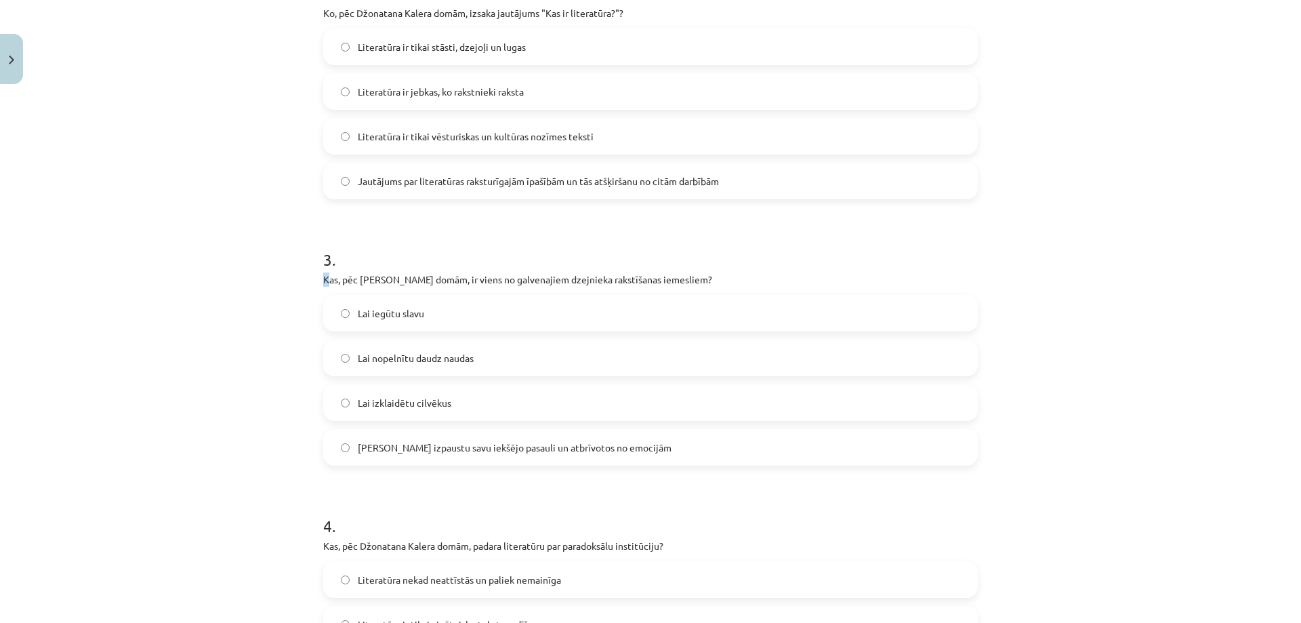
drag, startPoint x: 324, startPoint y: 279, endPoint x: 688, endPoint y: 279, distance: 363.9
click at [679, 268] on div "3 . Kas, pēc [PERSON_NAME] domām, ir viens no galvenajiem dzejnieka rakstīšanas…" at bounding box center [650, 345] width 655 height 239
click at [287, 278] on div "Mācību tēma: Literatūras i - 10. klases 1.ieskaites mācību materiāls #3 Kas ir …" at bounding box center [650, 311] width 1301 height 623
drag, startPoint x: 317, startPoint y: 278, endPoint x: 699, endPoint y: 285, distance: 381.6
click at [699, 285] on div "12 XP Saņemsi Sarežģīts 326 pilda Apraksts Uzdevums Palīdzība 1 . Ko [PERSON_NA…" at bounding box center [650, 317] width 671 height 1607
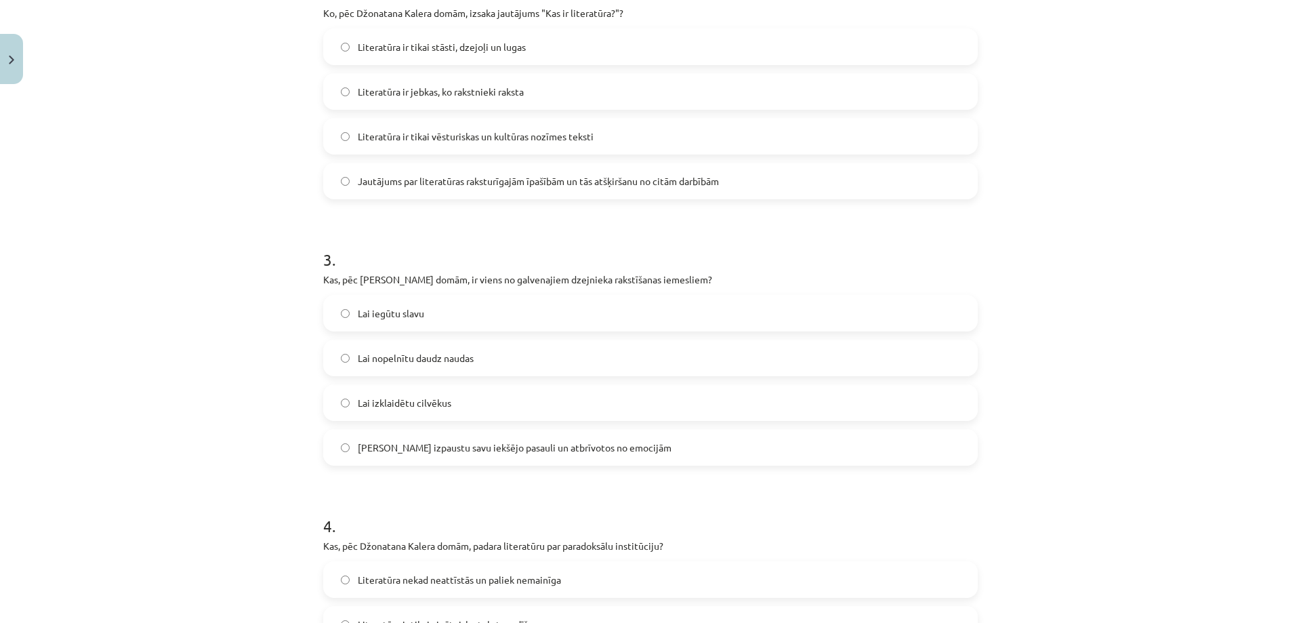
copy p "Kas, pēc [PERSON_NAME] domām, ir viens no galvenajiem dzejnieka rakstīšanas iem…"
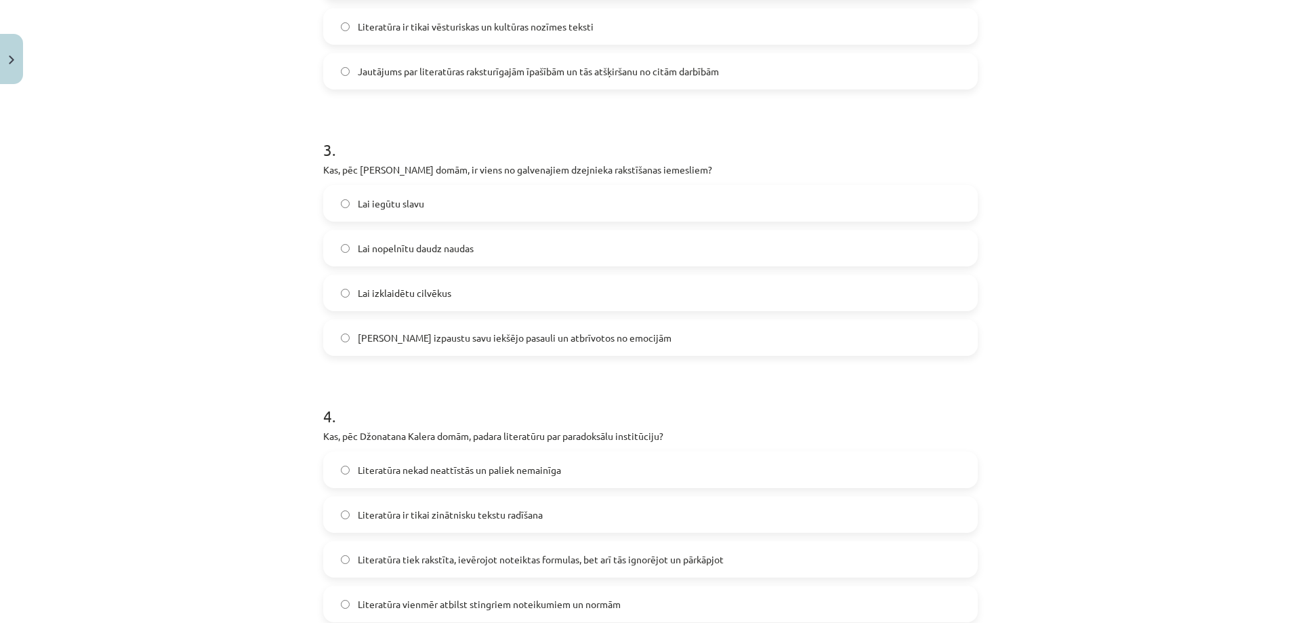
scroll to position [847, 0]
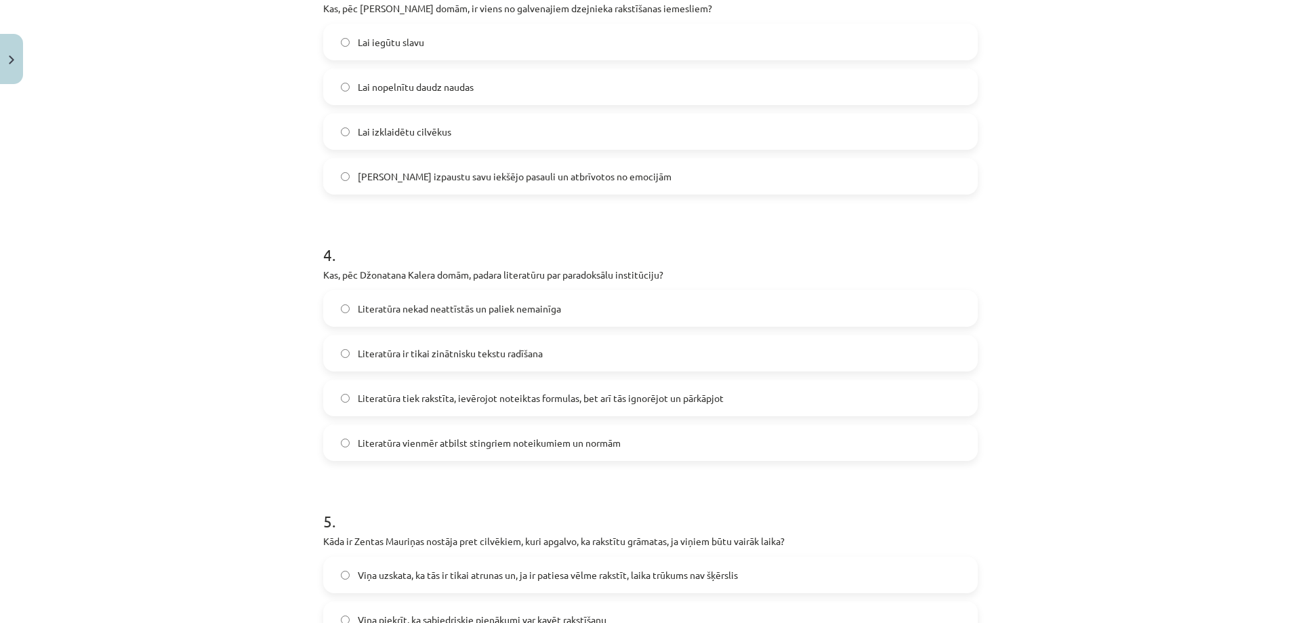
click at [358, 259] on h1 "4 ." at bounding box center [650, 243] width 655 height 42
drag, startPoint x: 321, startPoint y: 275, endPoint x: 413, endPoint y: 284, distance: 92.6
click at [413, 284] on div "4 . Kas, pēc Džonatana Kalera domām, padara literatūru par paradoksālu institūc…" at bounding box center [650, 341] width 655 height 239
click at [412, 283] on div "4 . Kas, pēc Džonatana Kalera domām, padara literatūru par paradoksālu institūc…" at bounding box center [650, 341] width 655 height 239
click at [304, 266] on div "Mācību tēma: Literatūras i - 10. klases 1.ieskaites mācību materiāls #3 Kas ir …" at bounding box center [650, 311] width 1301 height 623
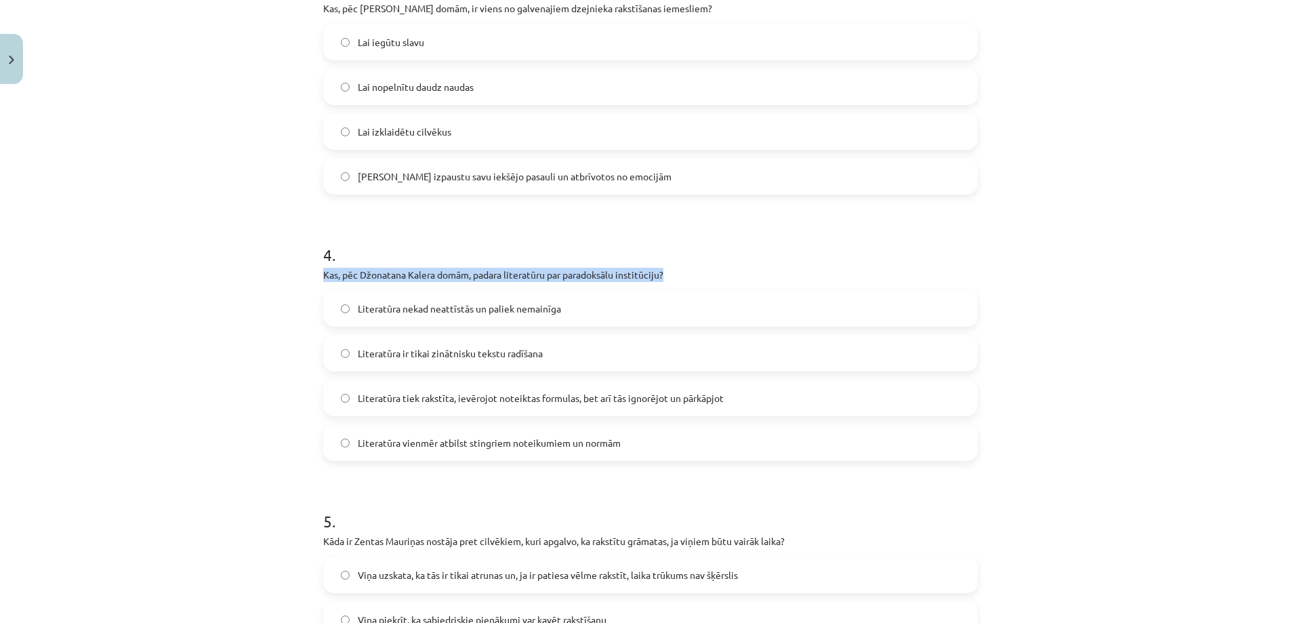
drag, startPoint x: 316, startPoint y: 270, endPoint x: 663, endPoint y: 272, distance: 346.9
click at [663, 272] on div "12 XP Saņemsi Sarežģīts 326 pilda Apraksts Uzdevums Palīdzība 1 . Ko [PERSON_NA…" at bounding box center [650, 46] width 671 height 1607
copy p "Kas, pēc Džonatana Kalera domām, padara literatūru par paradoksālu institūciju?"
click at [303, 472] on div "Mācību tēma: Literatūras i - 10. klases 1.ieskaites mācību materiāls #3 Kas ir …" at bounding box center [650, 311] width 1301 height 623
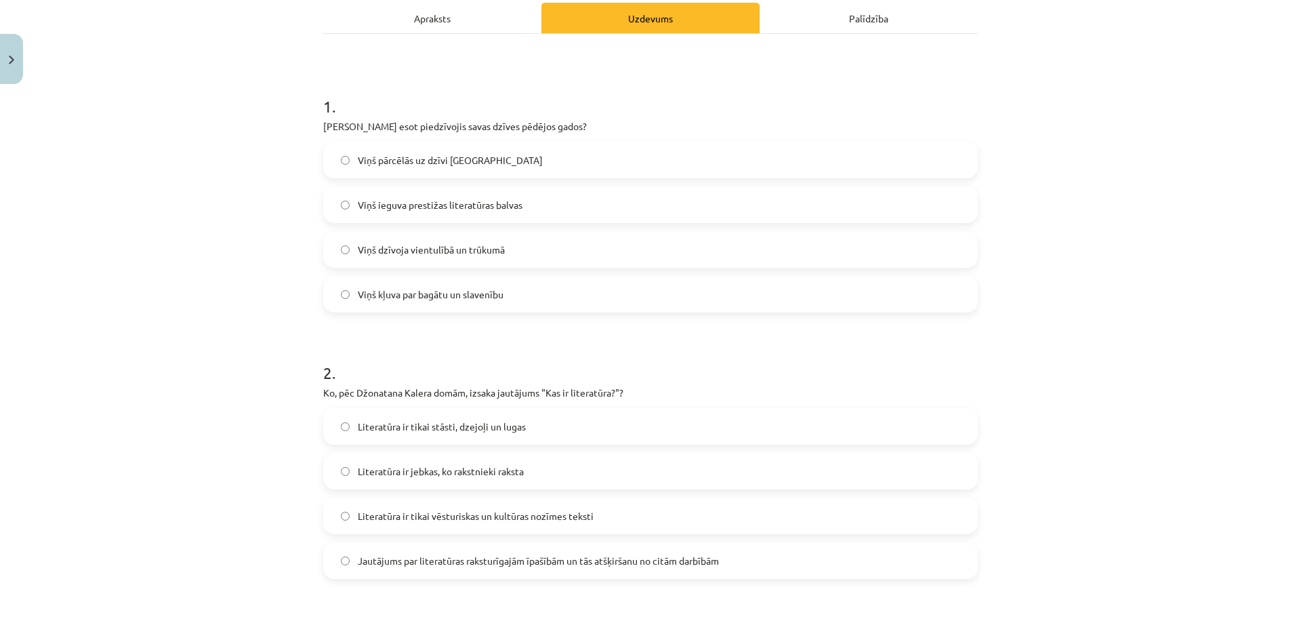
scroll to position [0, 0]
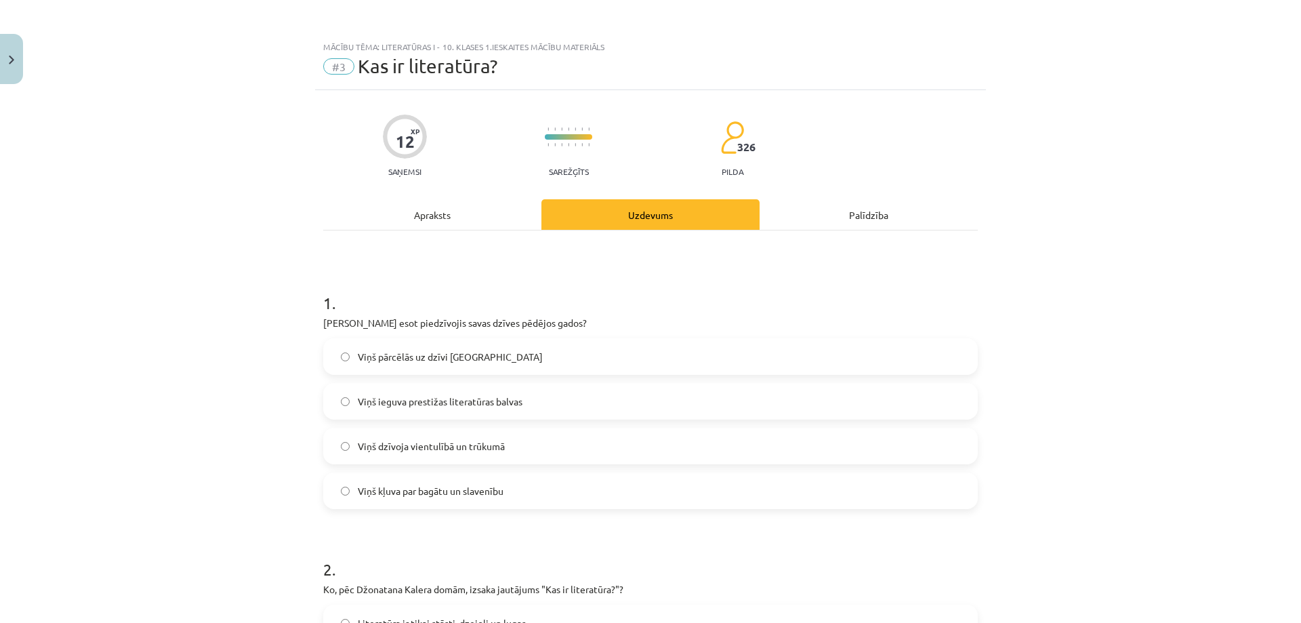
click at [435, 218] on div "Apraksts" at bounding box center [432, 214] width 218 height 30
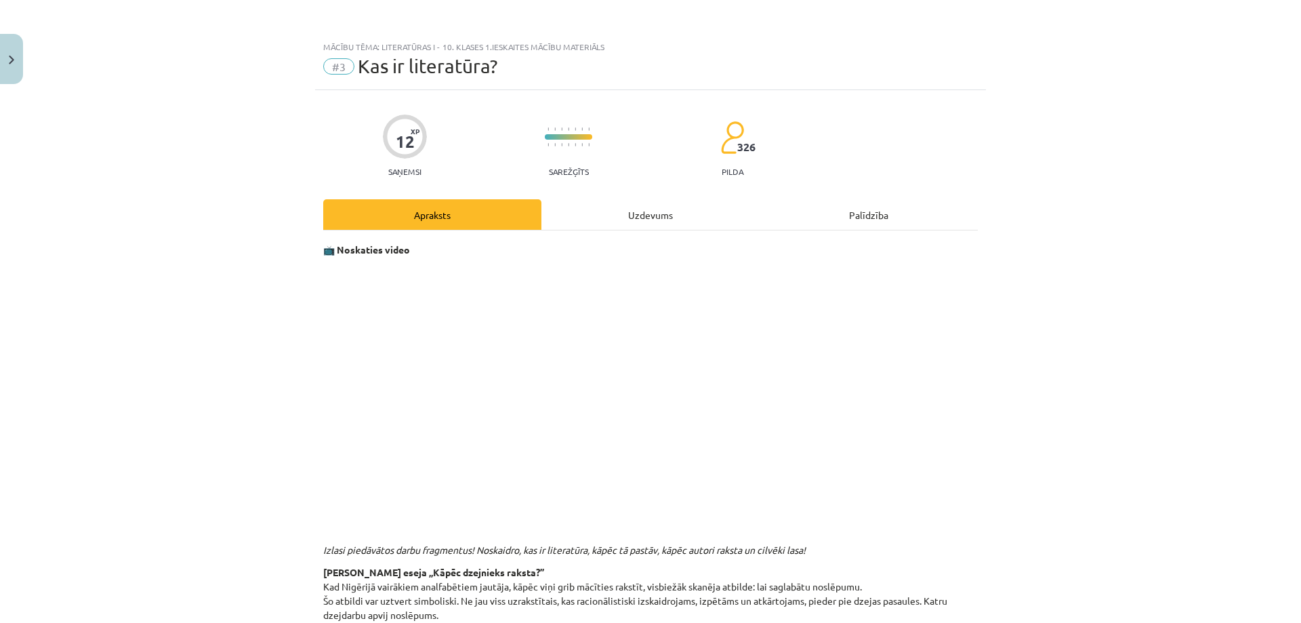
click at [638, 211] on div "Uzdevums" at bounding box center [650, 214] width 218 height 30
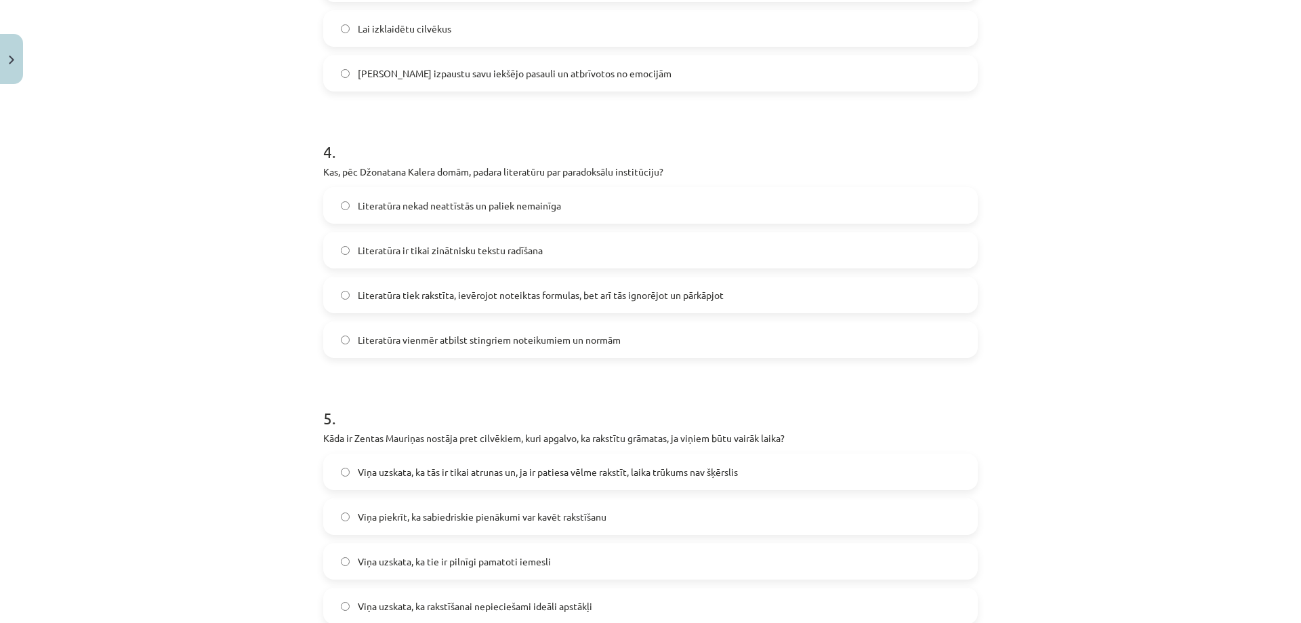
scroll to position [905, 0]
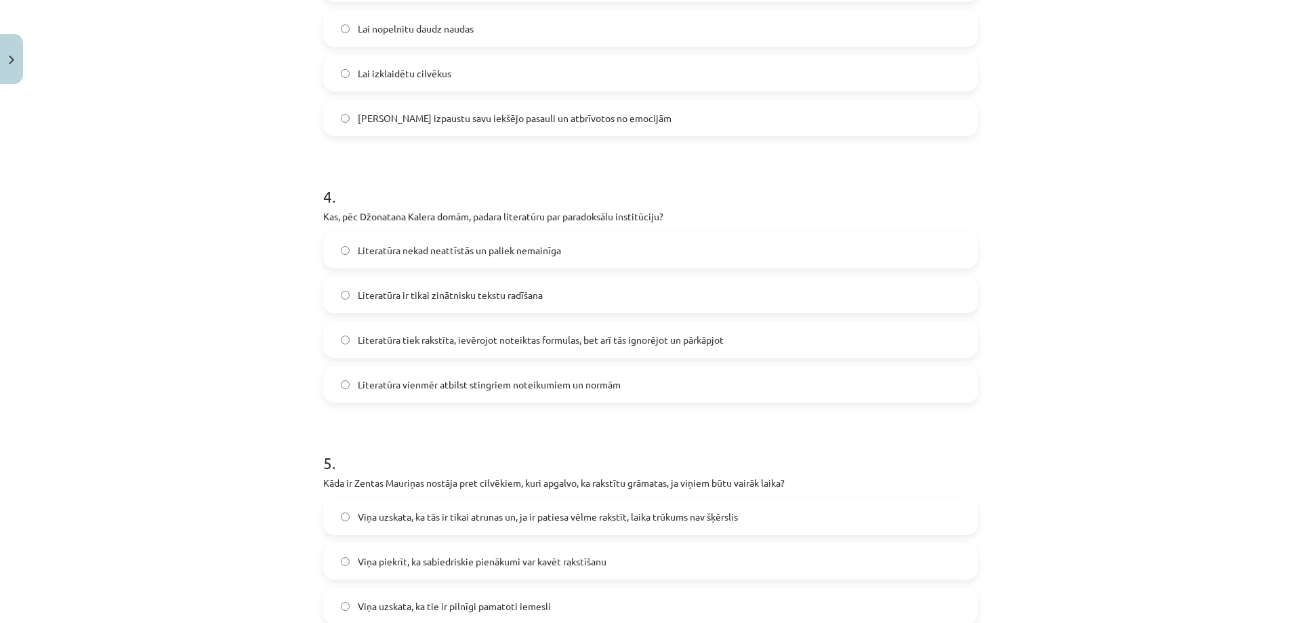
click at [335, 383] on label "Literatūra vienmēr atbilst stingriem noteikumiem un normām" at bounding box center [651, 384] width 652 height 34
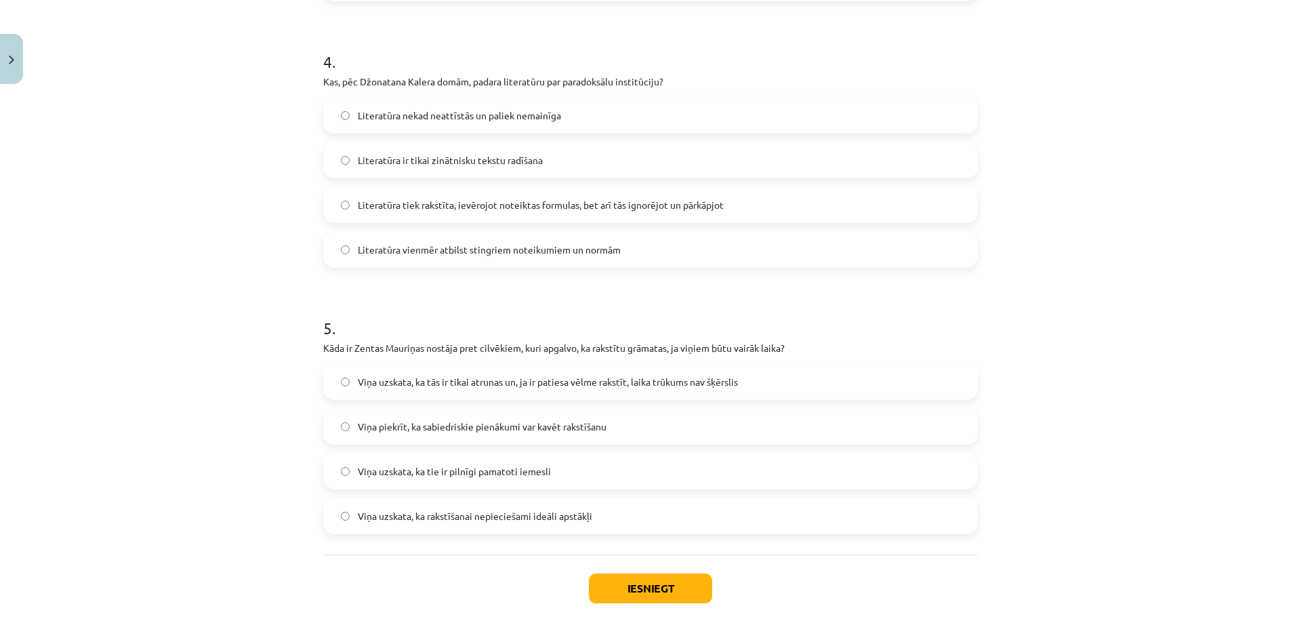
scroll to position [1109, 0]
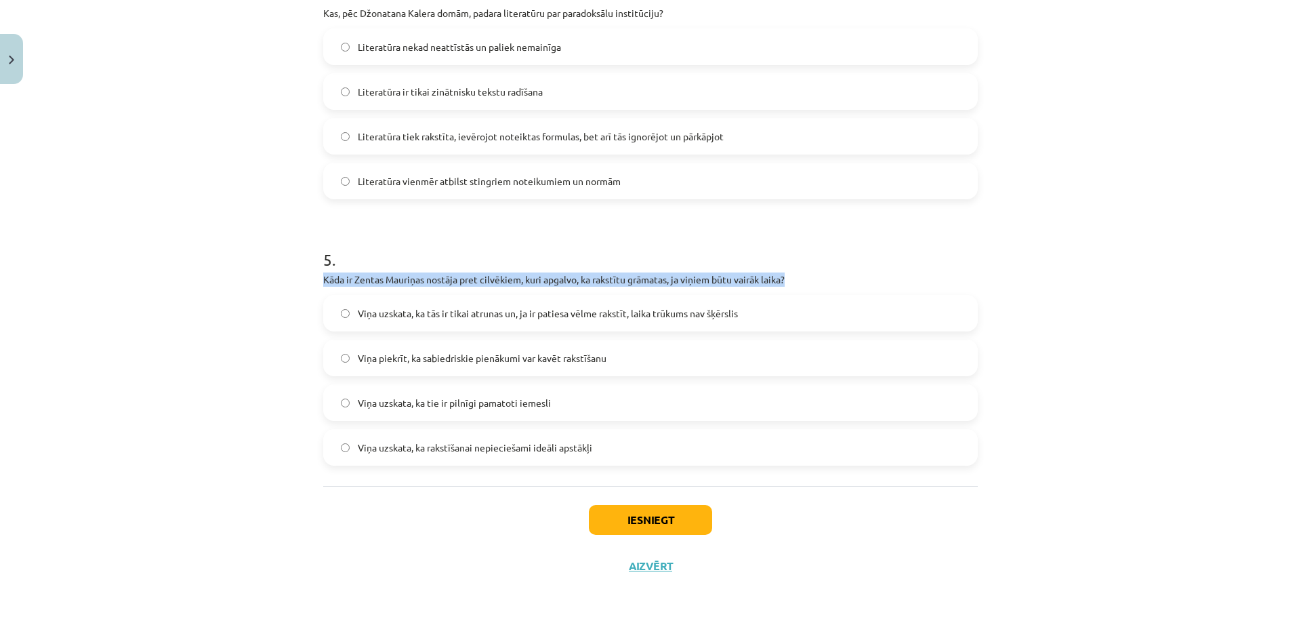
drag, startPoint x: 319, startPoint y: 279, endPoint x: 787, endPoint y: 274, distance: 468.3
click at [787, 274] on p "Kāda ir Zentas Mauriņas nostāja pret cilvēkiem, kuri apgalvo, ka rakstītu grāma…" at bounding box center [650, 279] width 655 height 14
copy p "Kāda ir Zentas Mauriņas nostāja pret cilvēkiem, kuri apgalvo, ka rakstītu grāma…"
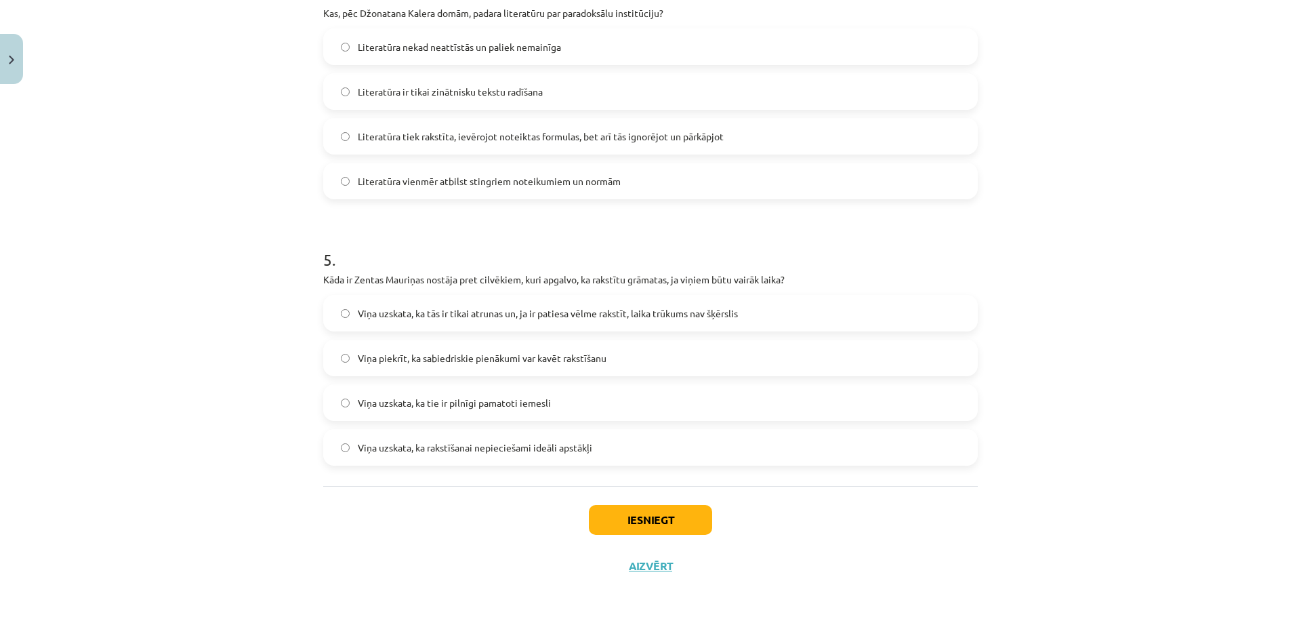
click at [249, 389] on div "Mācību tēma: Literatūras i - 10. klases 1.ieskaites mācību materiāls #3 Kas ir …" at bounding box center [650, 311] width 1301 height 623
drag, startPoint x: 637, startPoint y: 519, endPoint x: 646, endPoint y: 507, distance: 15.5
click at [637, 518] on button "Iesniegt" at bounding box center [650, 520] width 123 height 30
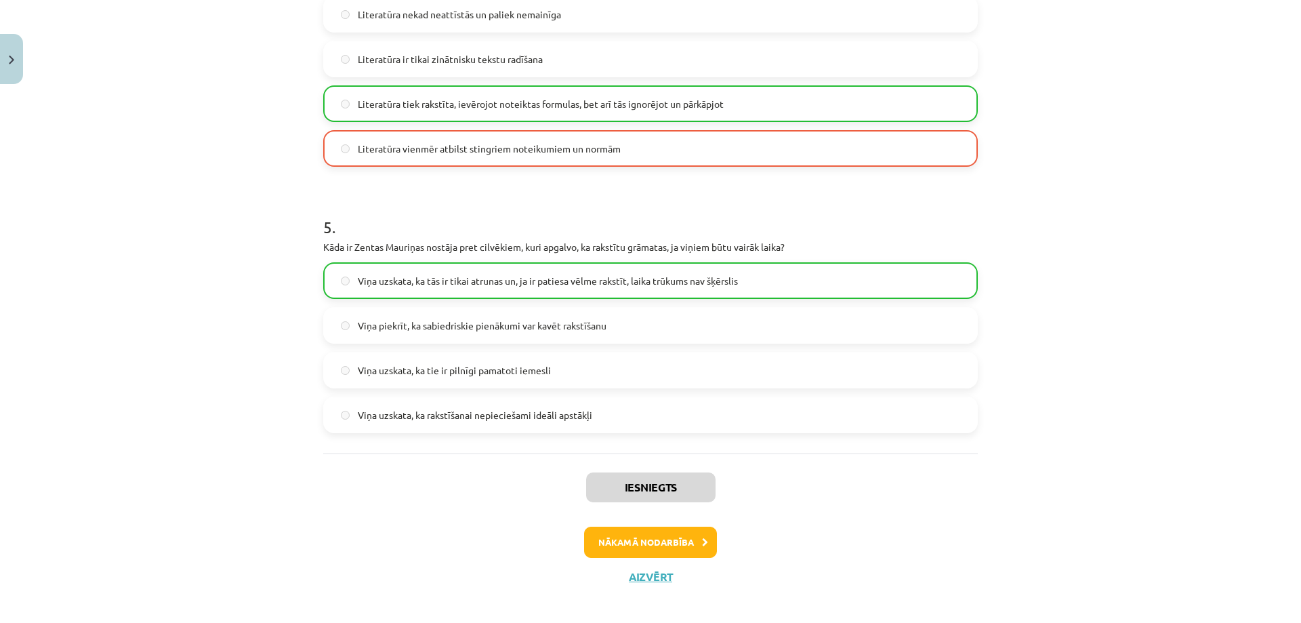
scroll to position [1152, 0]
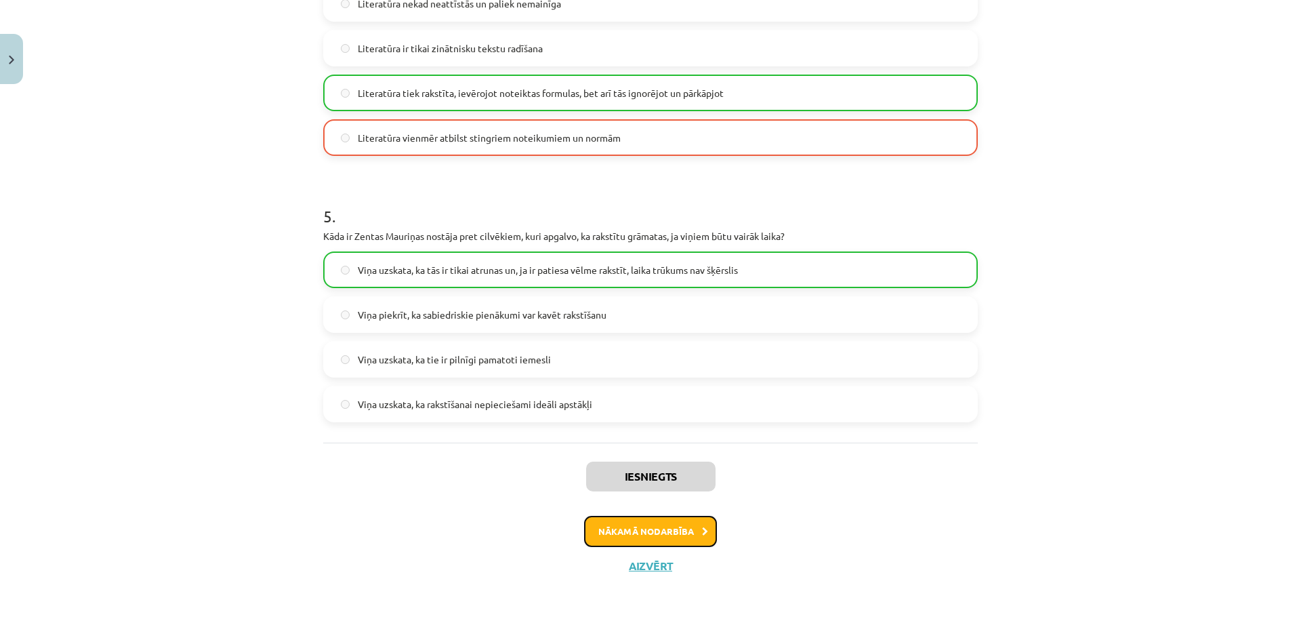
click at [640, 536] on button "Nākamā nodarbība" at bounding box center [650, 531] width 133 height 31
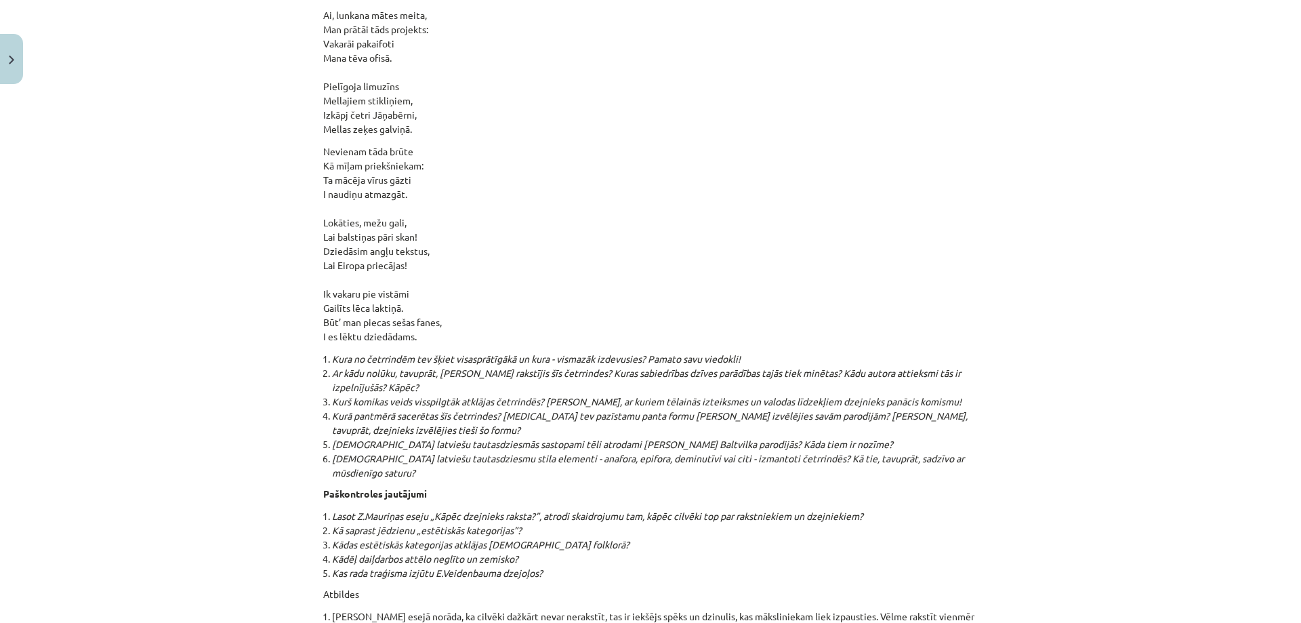
scroll to position [14387, 0]
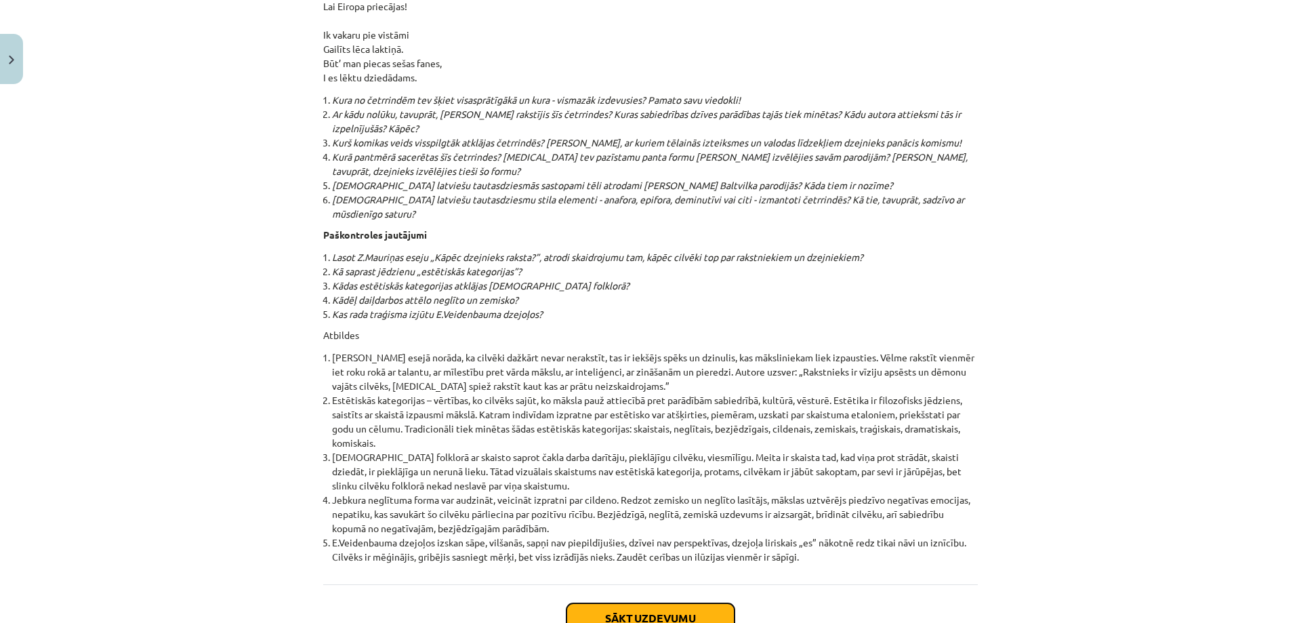
click at [677, 603] on button "Sākt uzdevumu" at bounding box center [650, 618] width 168 height 30
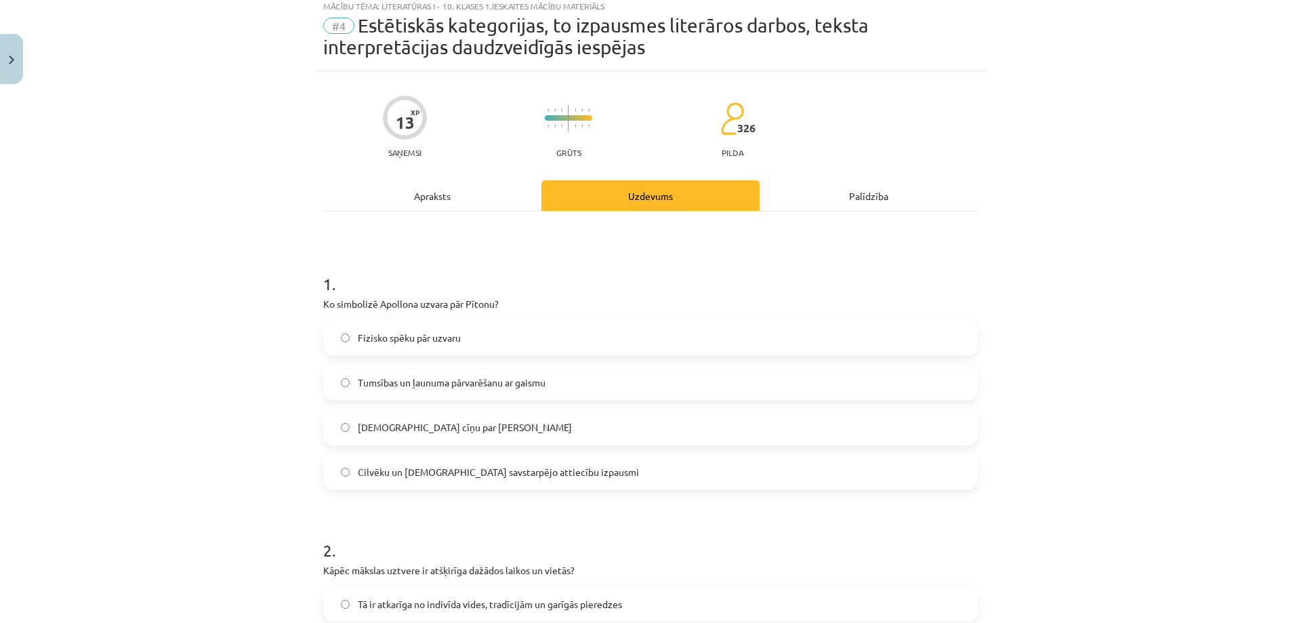
scroll to position [34, 0]
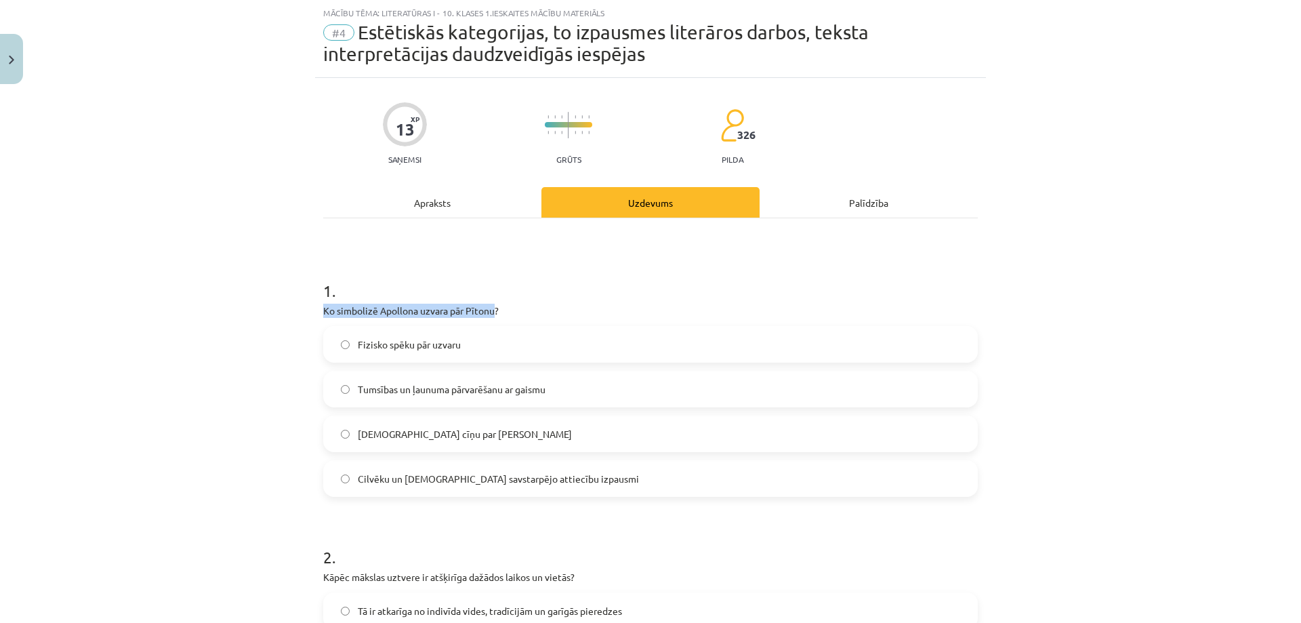
drag, startPoint x: 318, startPoint y: 310, endPoint x: 489, endPoint y: 312, distance: 170.8
click at [489, 312] on p "Ko simbolizē Apollona uzvara pār Pītonu?" at bounding box center [650, 311] width 655 height 14
copy p "Ko simbolizē Apollona uzvara pār Pītonu"
click at [223, 363] on div "Mācību tēma: Literatūras i - 10. klases 1.ieskaites mācību materiāls #4 Estētis…" at bounding box center [650, 311] width 1301 height 623
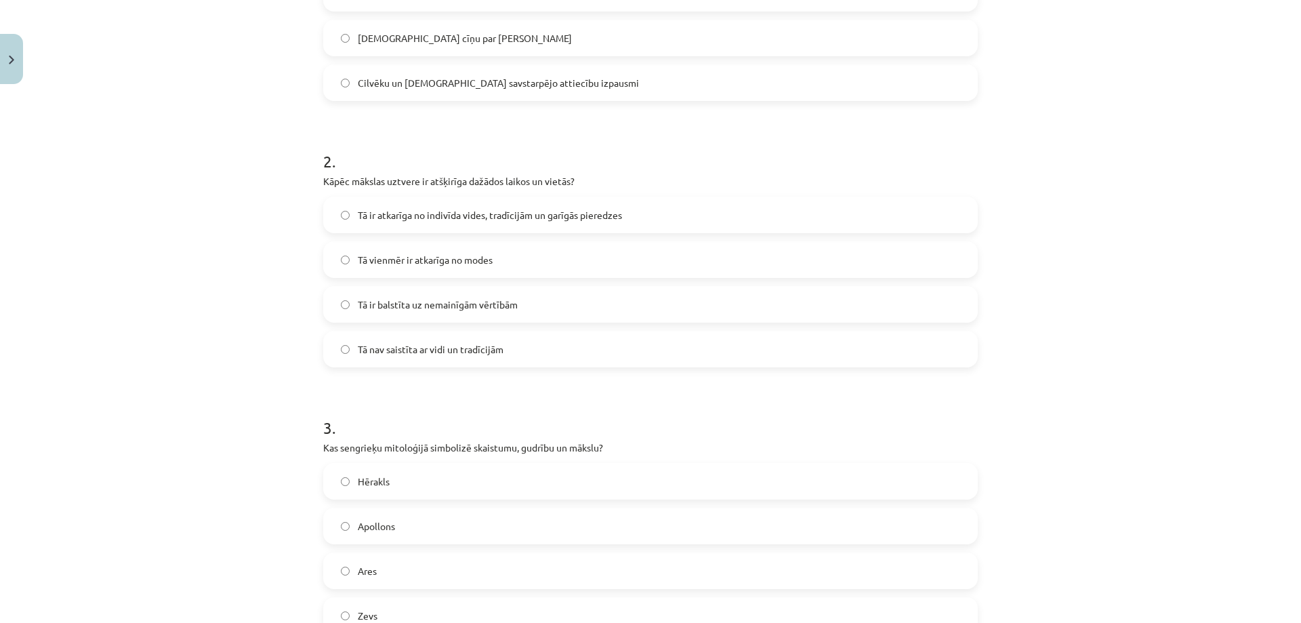
scroll to position [440, 0]
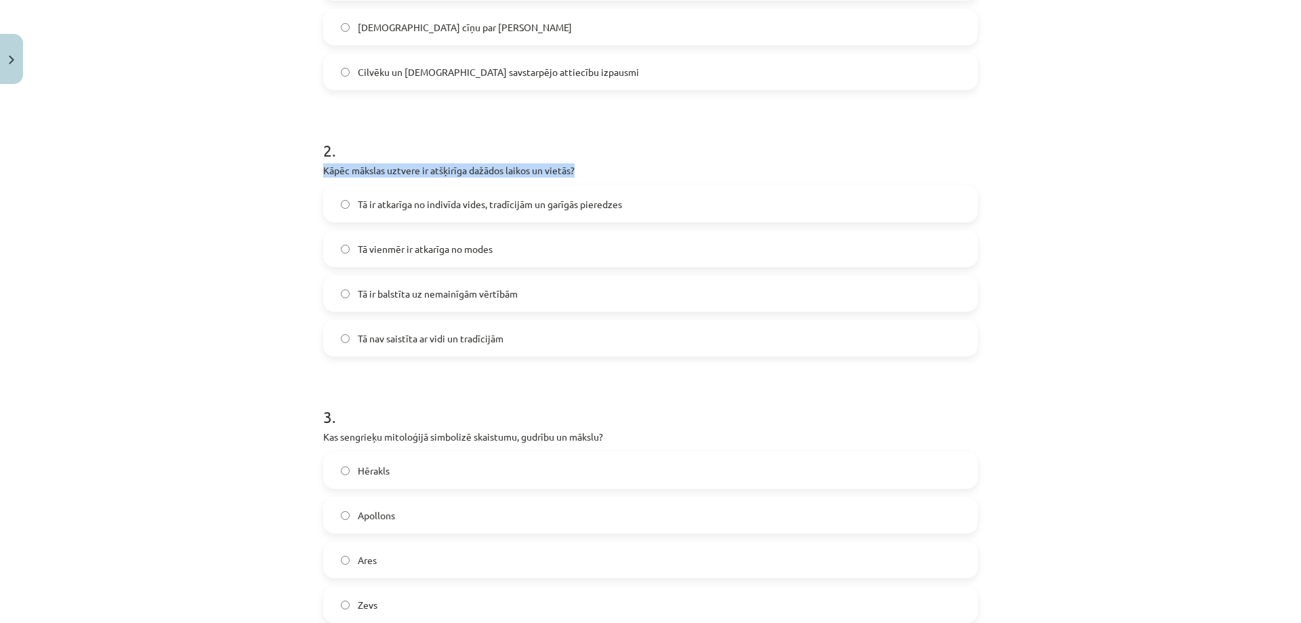
drag, startPoint x: 318, startPoint y: 171, endPoint x: 573, endPoint y: 164, distance: 255.6
click at [573, 164] on p "Kāpēc mākslas uztvere ir atšķirīga dažādos laikos un vietās?" at bounding box center [650, 170] width 655 height 14
copy p "Kāpēc mākslas uztvere ir atšķirīga dažādos laikos un vietās?"
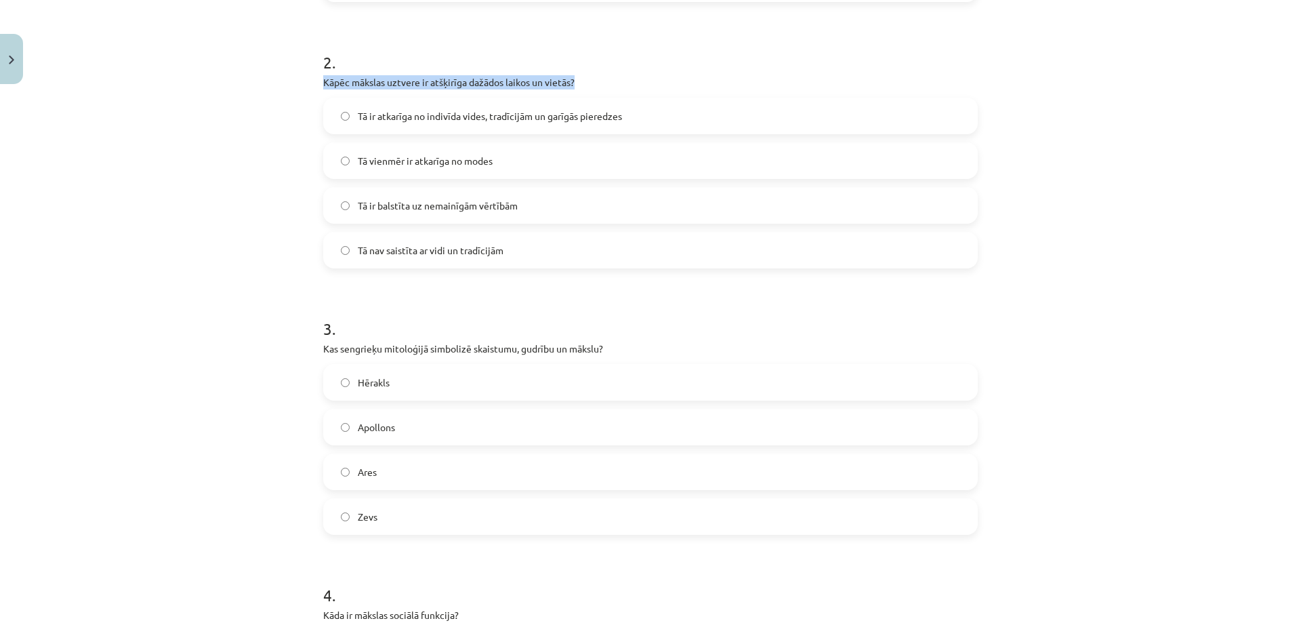
scroll to position [576, 0]
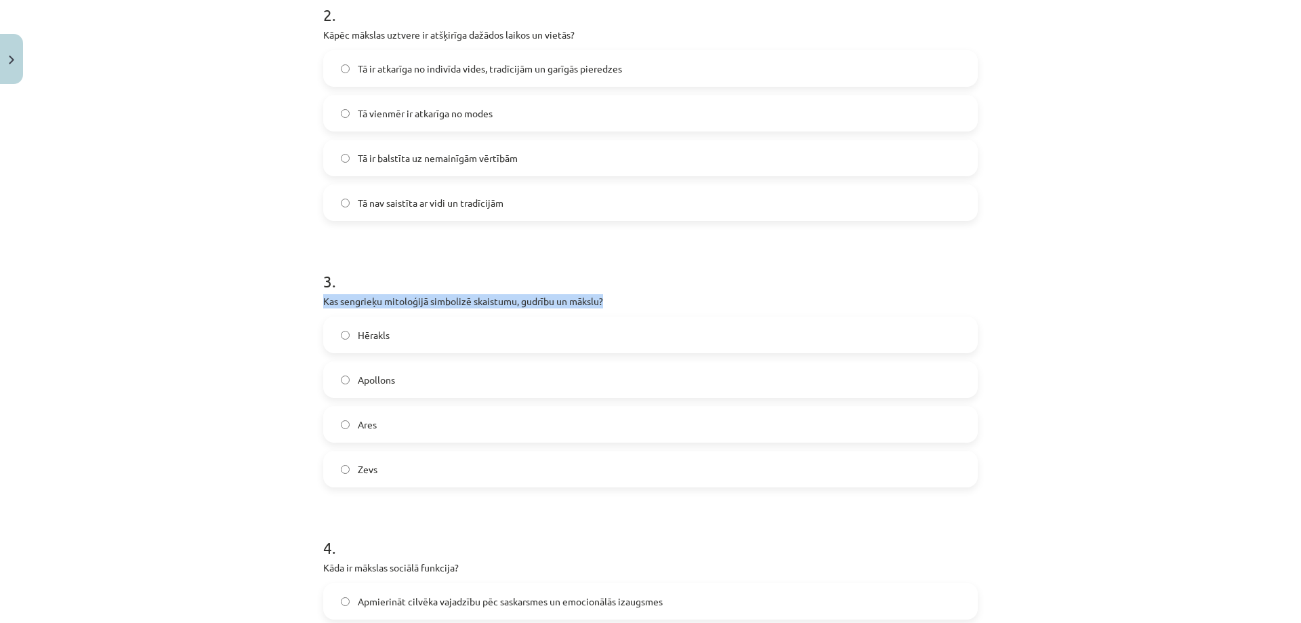
drag, startPoint x: 318, startPoint y: 302, endPoint x: 599, endPoint y: 299, distance: 281.2
click at [599, 299] on p "Kas sengrieķu mitoloģijā simbolizē skaistumu, gudrību un mākslu?" at bounding box center [650, 301] width 655 height 14
copy p "Kas sengrieķu mitoloģijā simbolizē skaistumu, gudrību un mākslu?"
click at [256, 294] on div "Mācību tēma: Literatūras i - 10. klases 1.ieskaites mācību materiāls #4 Estētis…" at bounding box center [650, 311] width 1301 height 623
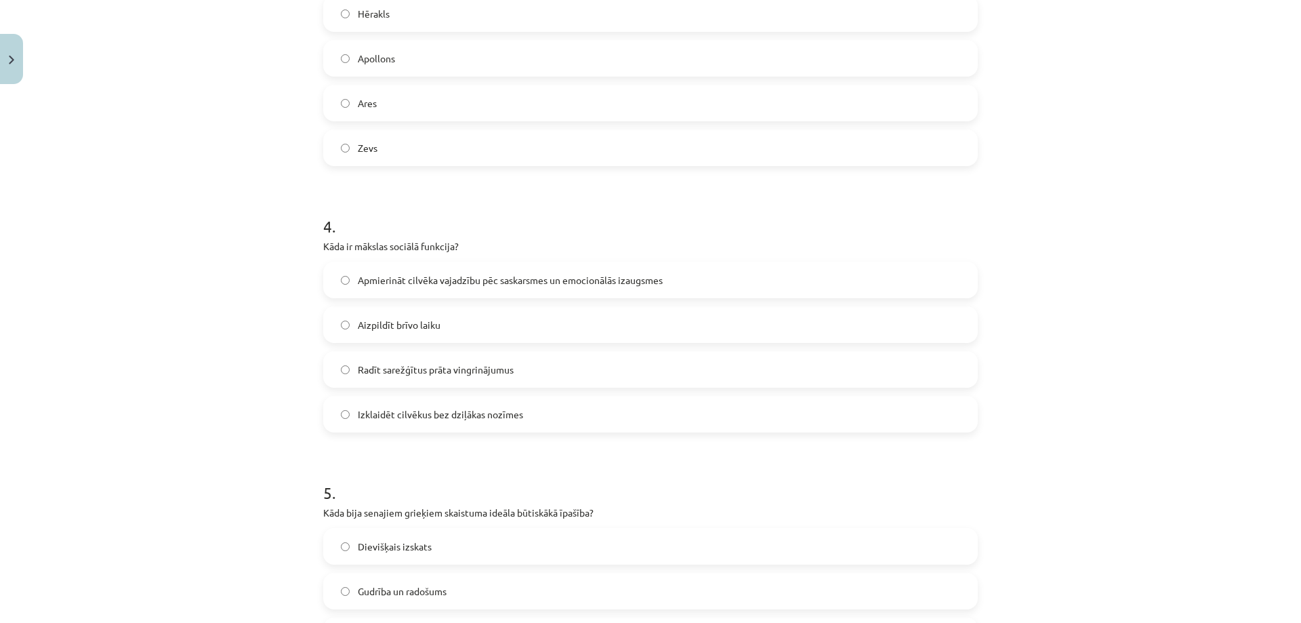
scroll to position [915, 0]
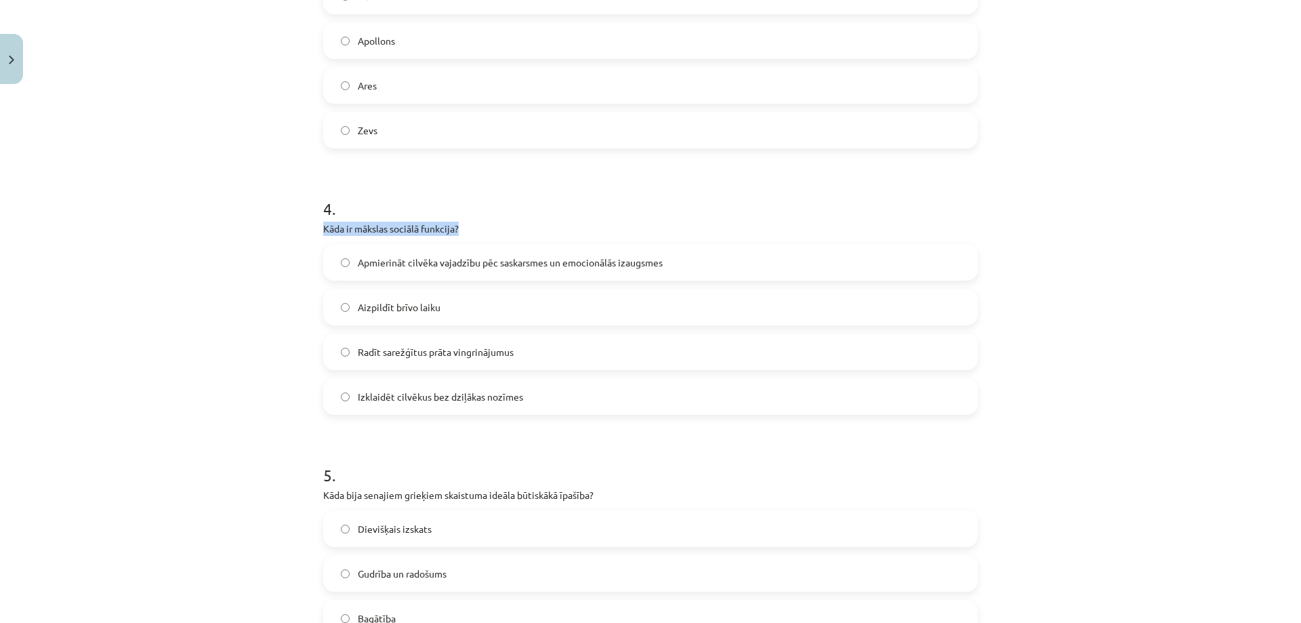
drag, startPoint x: 318, startPoint y: 228, endPoint x: 455, endPoint y: 226, distance: 136.2
click at [455, 226] on p "Kāda ir mākslas sociālā funkcija?" at bounding box center [650, 229] width 655 height 14
copy p "Kāda ir mākslas sociālā funkcija?"
click at [223, 352] on div "Mācību tēma: Literatūras i - 10. klases 1.ieskaites mācību materiāls #4 Estētis…" at bounding box center [650, 311] width 1301 height 623
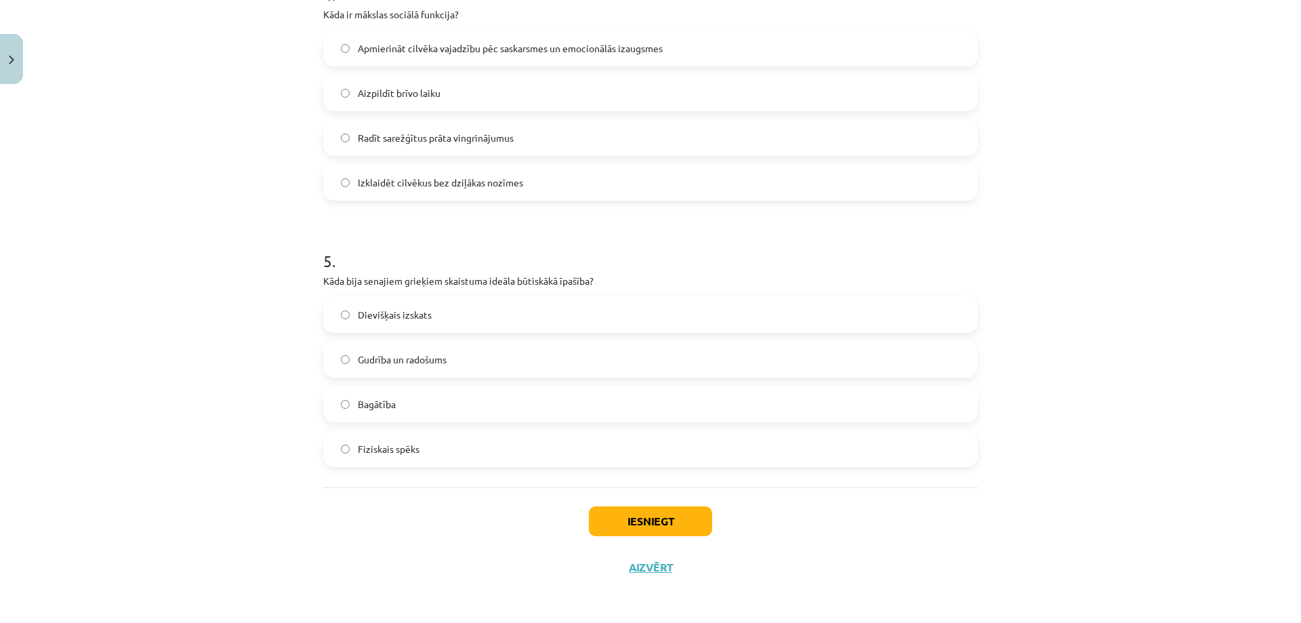
scroll to position [1130, 0]
drag, startPoint x: 320, startPoint y: 281, endPoint x: 587, endPoint y: 281, distance: 267.0
click at [587, 281] on p "Kāda bija senajiem grieķiem skaistuma ideāla būtiskākā īpašība?" at bounding box center [650, 279] width 655 height 14
copy p "Kāda bija senajiem grieķiem skaistuma ideāla būtiskākā īpašība"
click at [280, 389] on div "Mācību tēma: Literatūras i - 10. klases 1.ieskaites mācību materiāls #4 Estētis…" at bounding box center [650, 311] width 1301 height 623
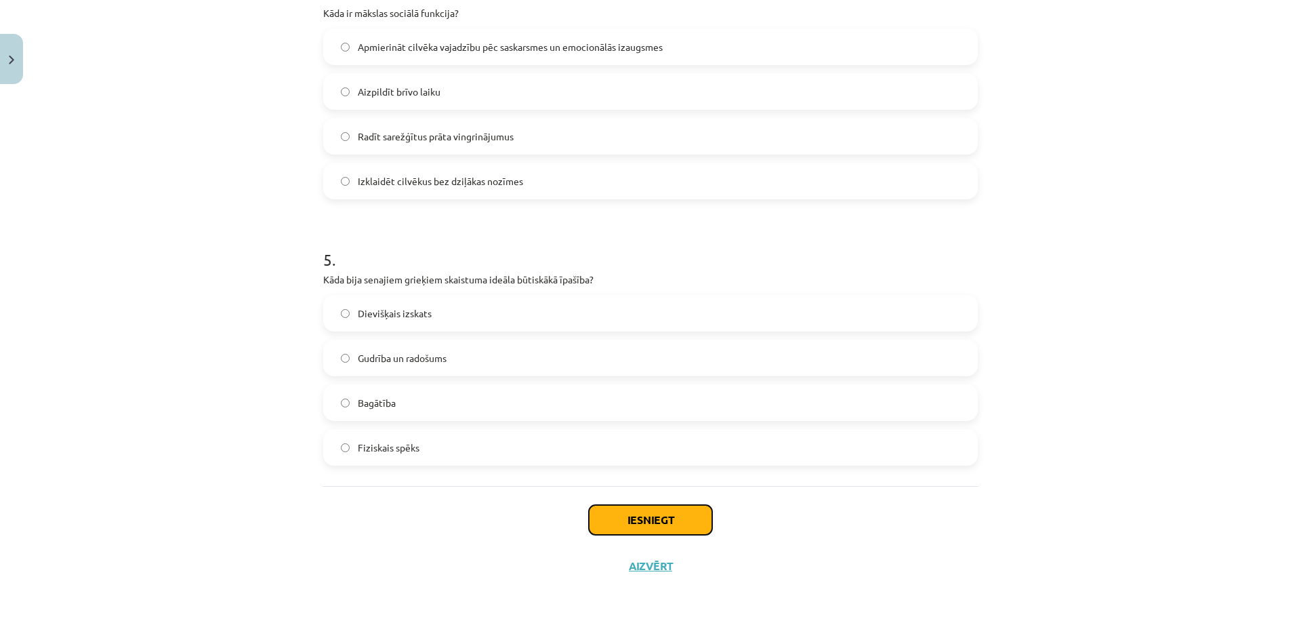
click at [636, 522] on button "Iesniegt" at bounding box center [650, 520] width 123 height 30
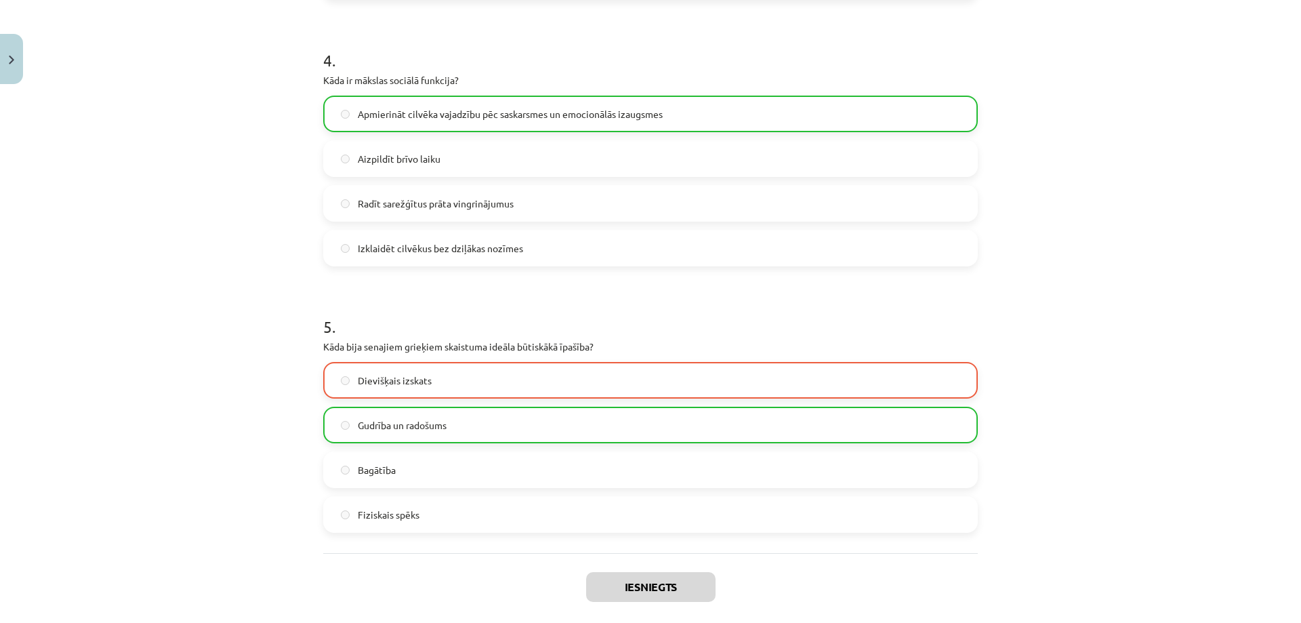
scroll to position [1174, 0]
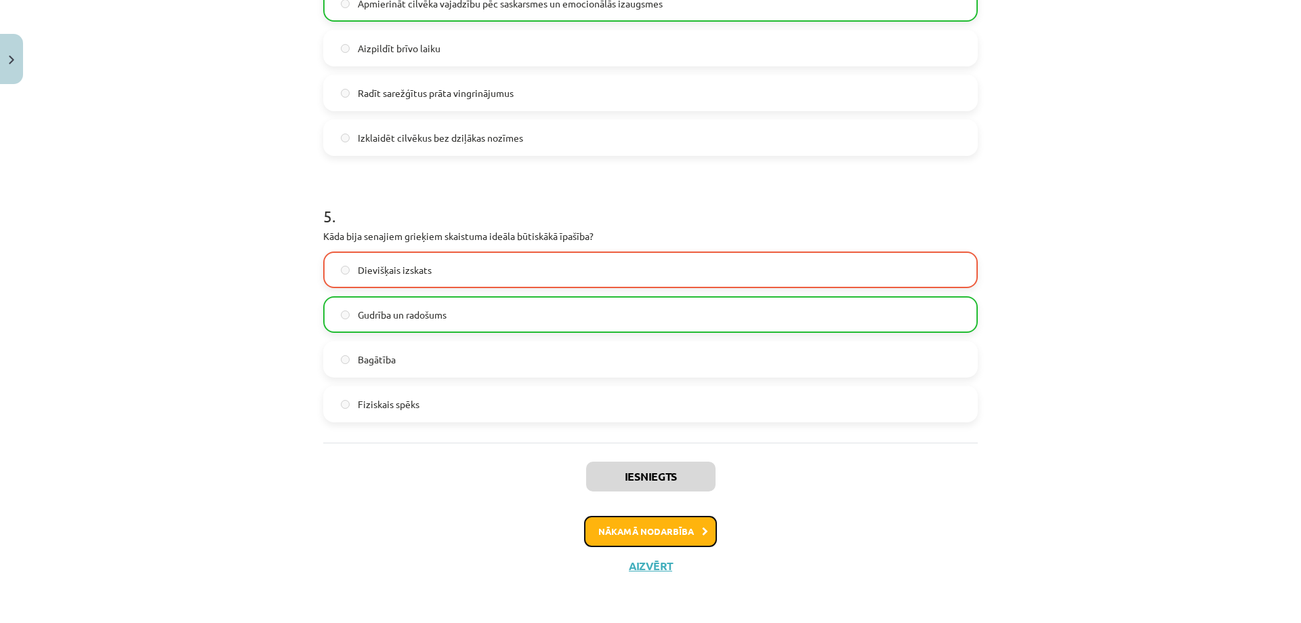
click at [623, 537] on button "Nākamā nodarbība" at bounding box center [650, 531] width 133 height 31
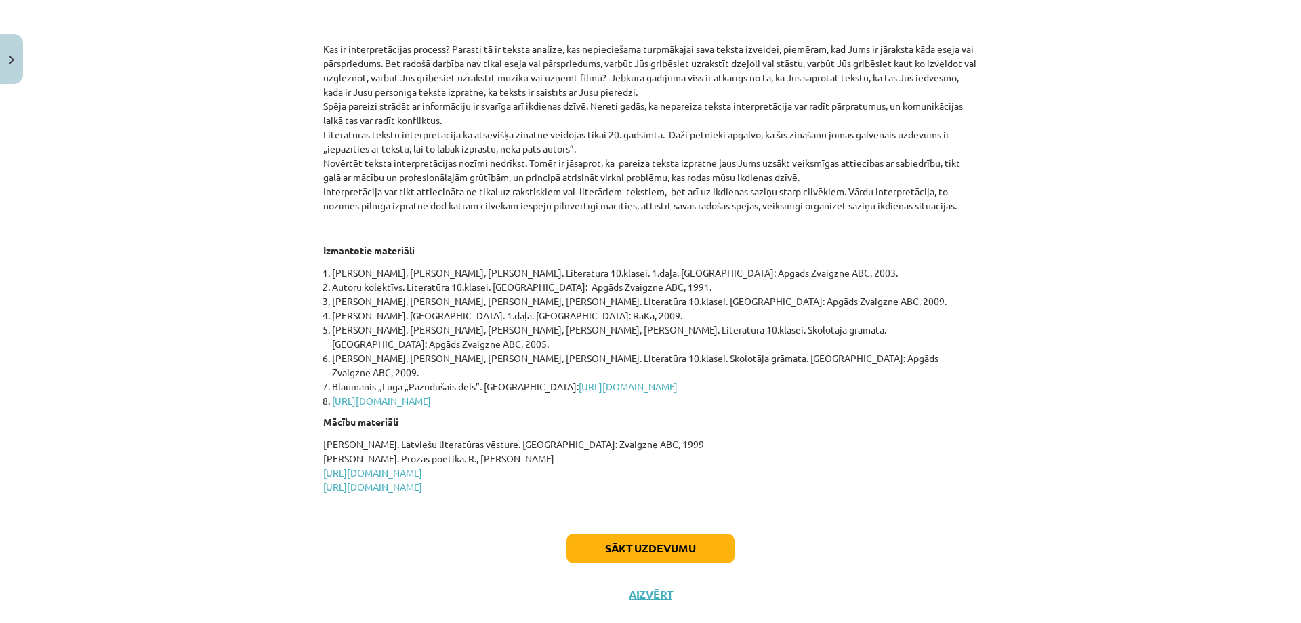
scroll to position [479, 0]
click at [634, 533] on button "Sākt uzdevumu" at bounding box center [650, 548] width 168 height 30
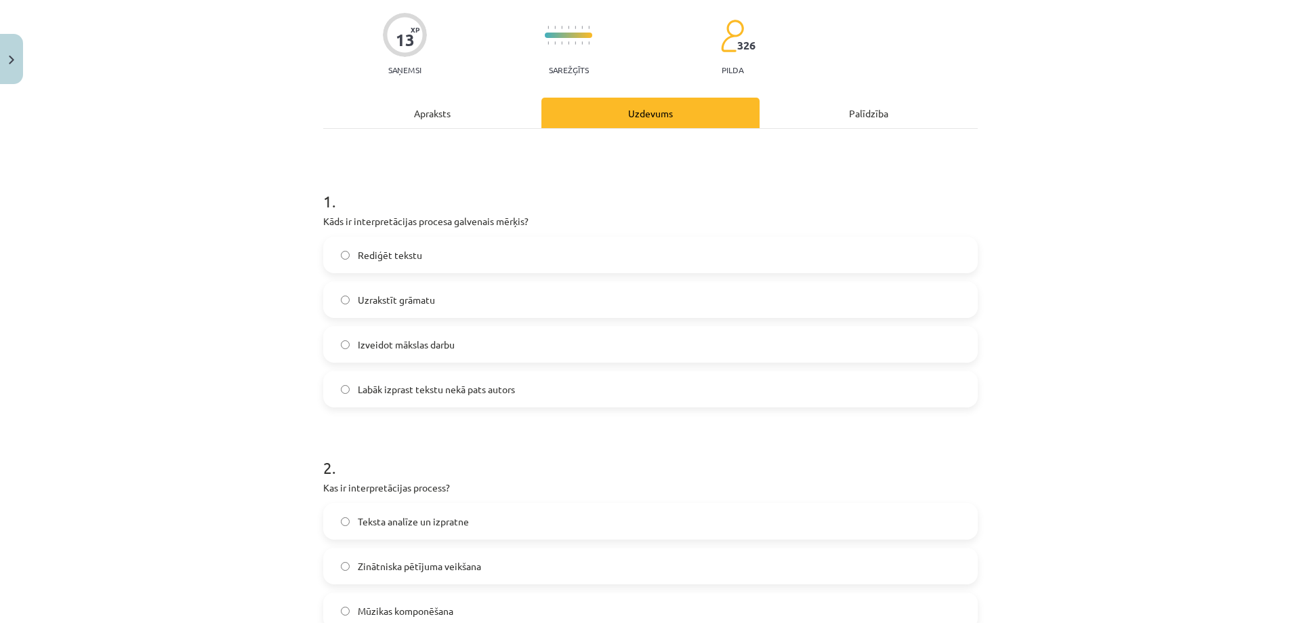
scroll to position [169, 0]
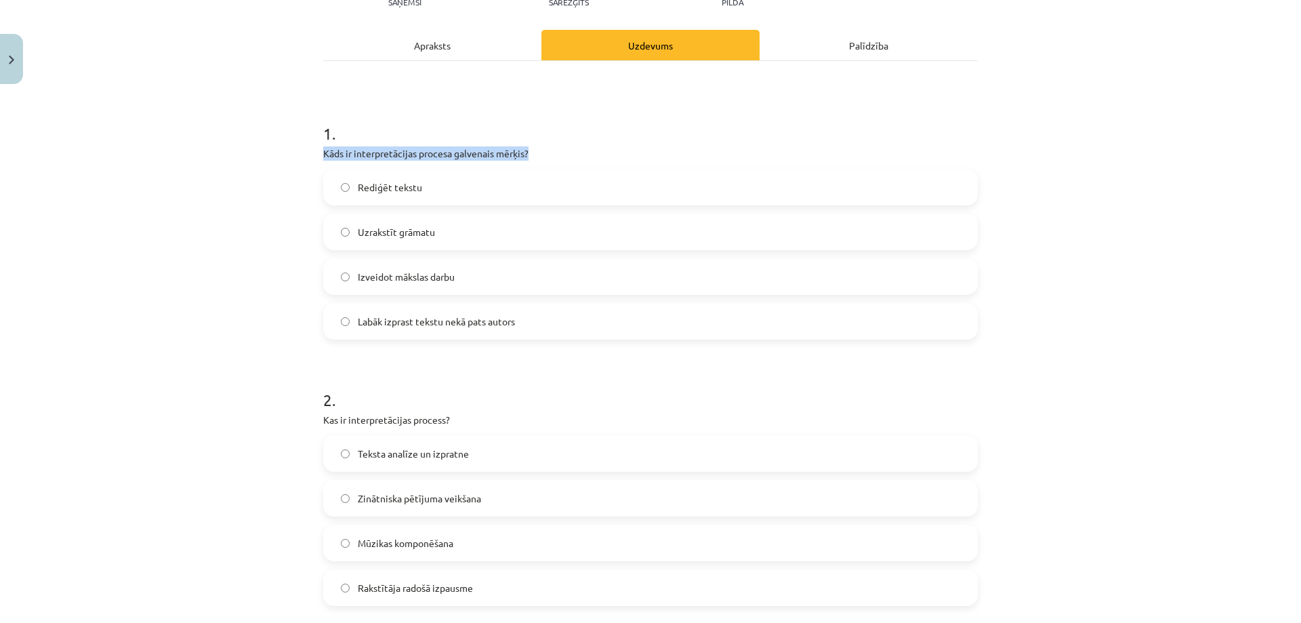
drag, startPoint x: 320, startPoint y: 152, endPoint x: 523, endPoint y: 158, distance: 203.4
click at [523, 158] on p "Kāds ir interpretācijas procesa galvenais mērķis?" at bounding box center [650, 153] width 655 height 14
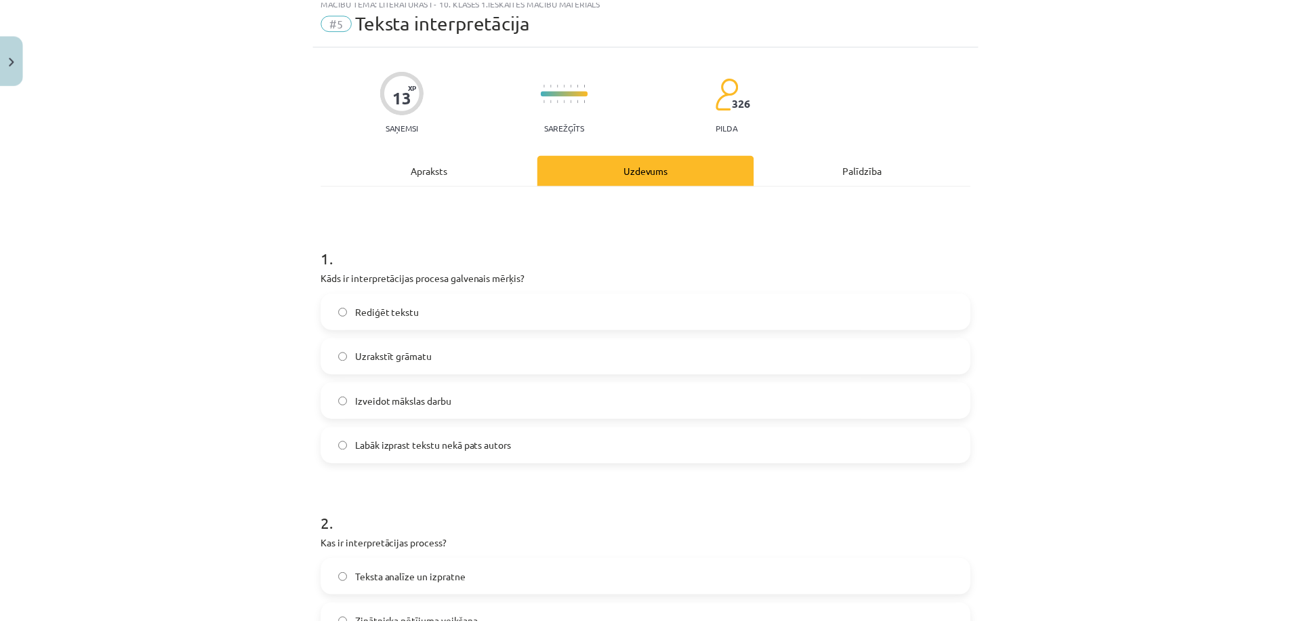
scroll to position [0, 0]
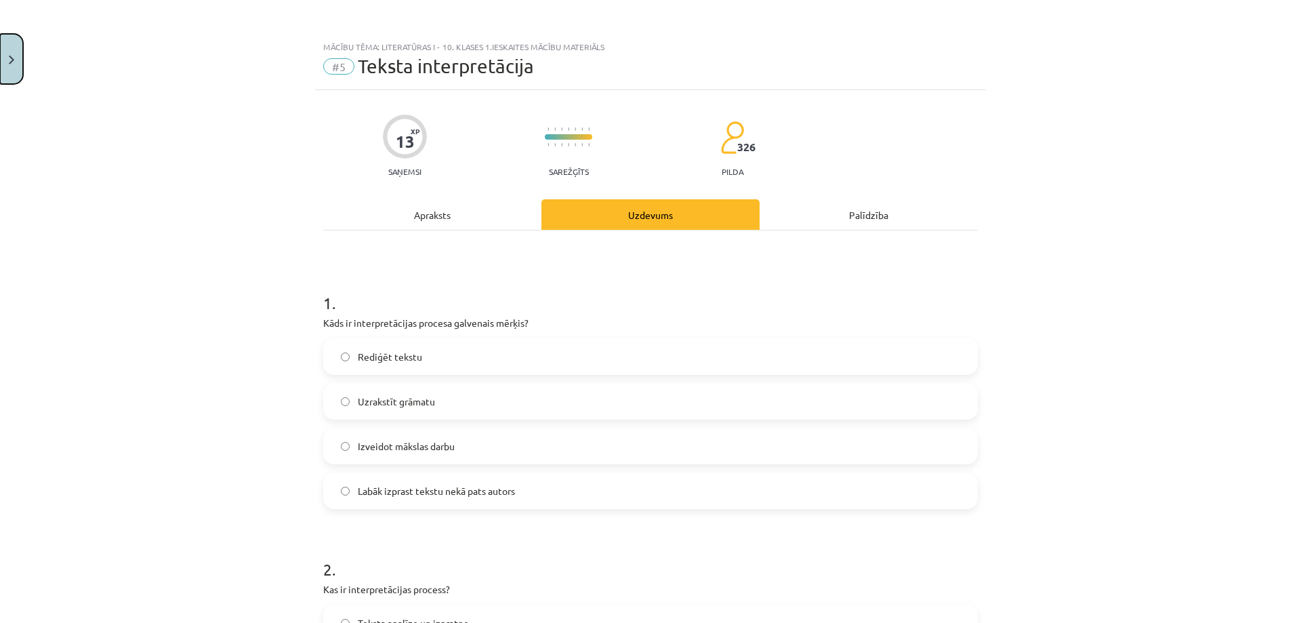
click at [12, 64] on button "Close" at bounding box center [11, 59] width 23 height 50
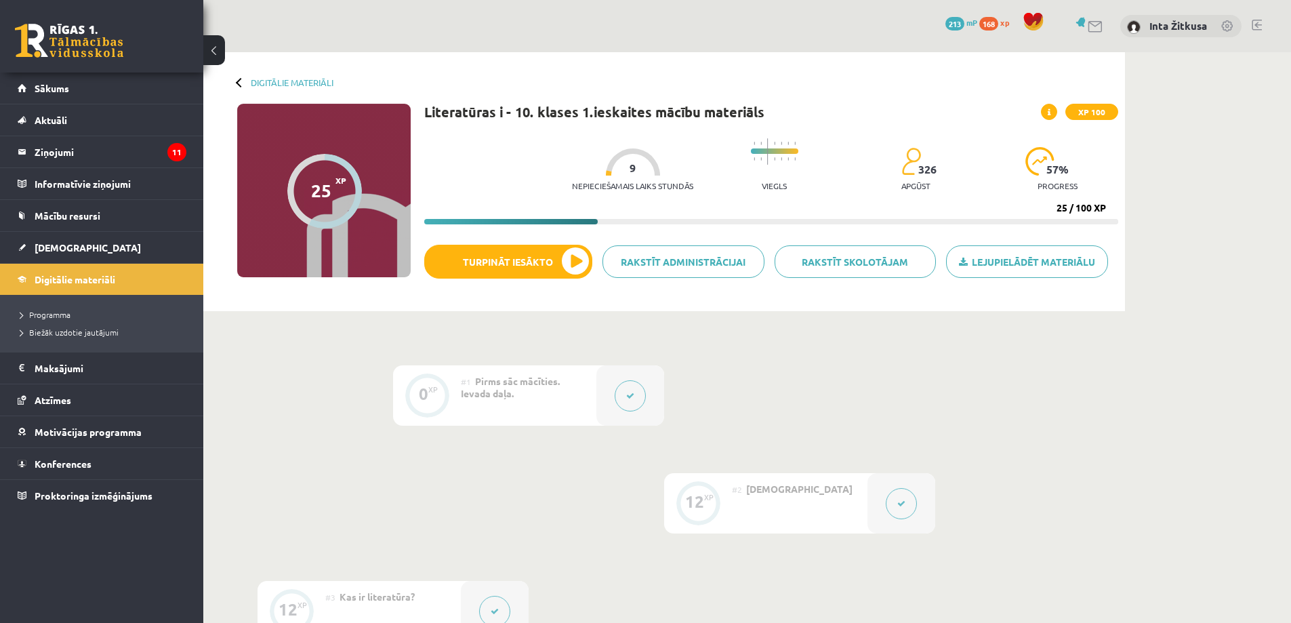
click at [1260, 28] on link at bounding box center [1257, 25] width 10 height 11
